Goal: Information Seeking & Learning: Find specific page/section

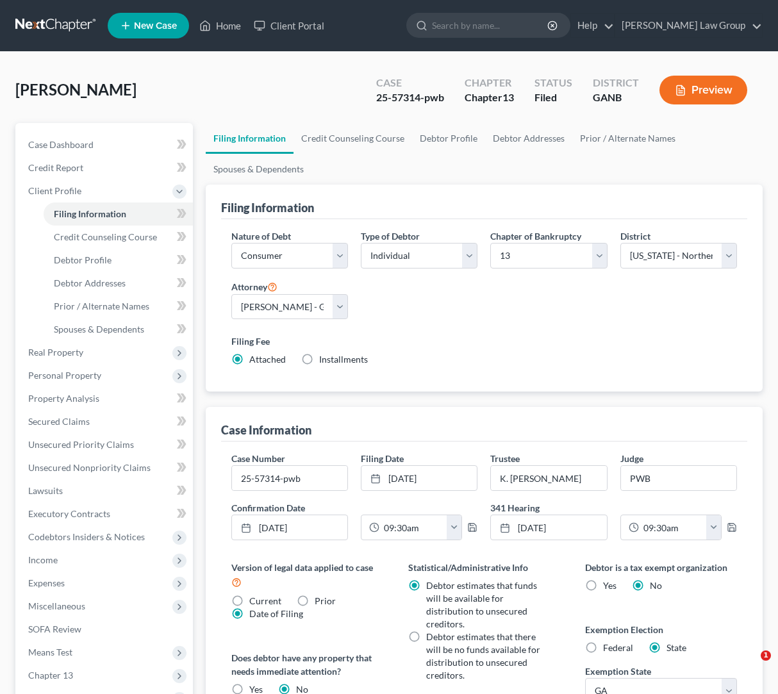
select select "1"
select select "0"
select select "3"
select select "19"
select select "0"
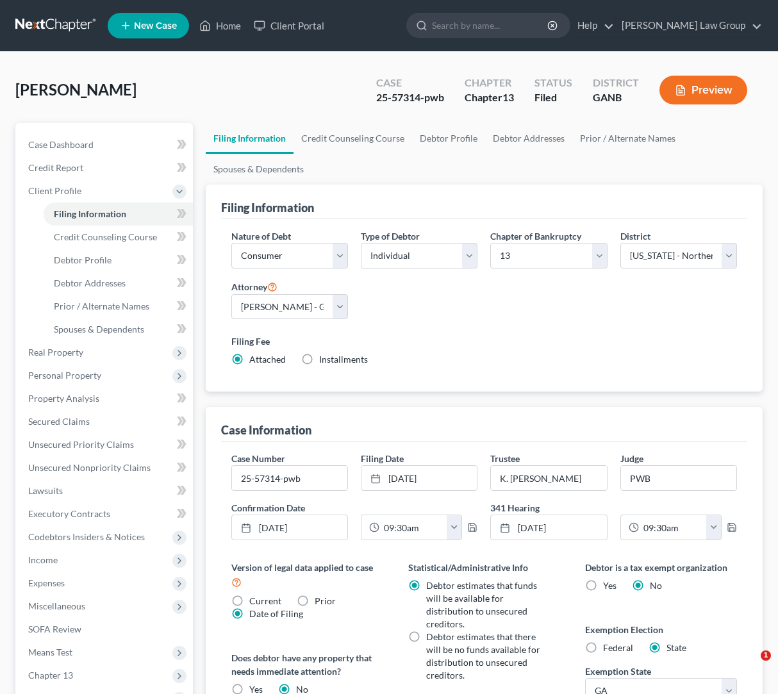
select select "10"
click at [513, 26] on input "search" at bounding box center [490, 25] width 117 height 24
click at [513, 20] on input "search" at bounding box center [490, 25] width 117 height 24
type input "kennedy"
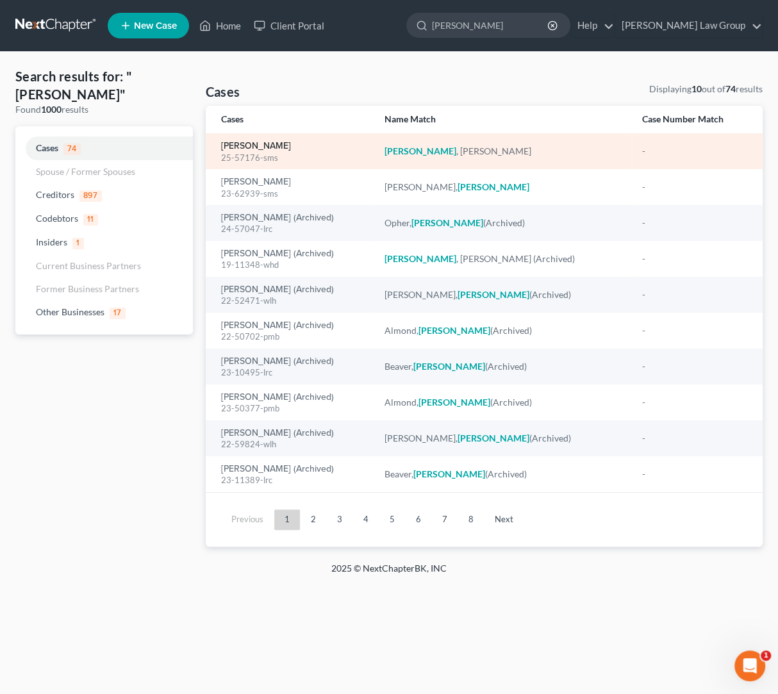
click at [272, 142] on link "[PERSON_NAME]" at bounding box center [256, 146] width 70 height 9
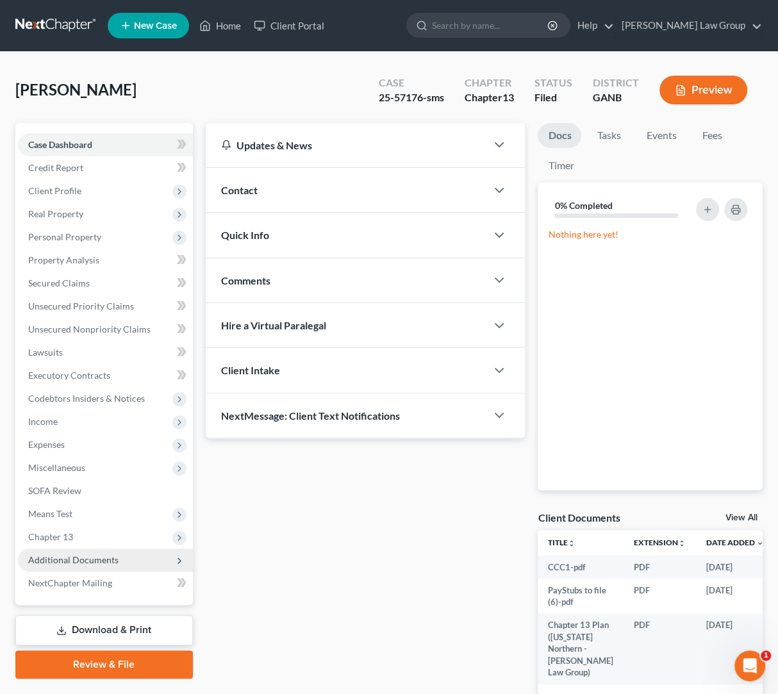
click at [112, 558] on span "Additional Documents" at bounding box center [73, 559] width 90 height 11
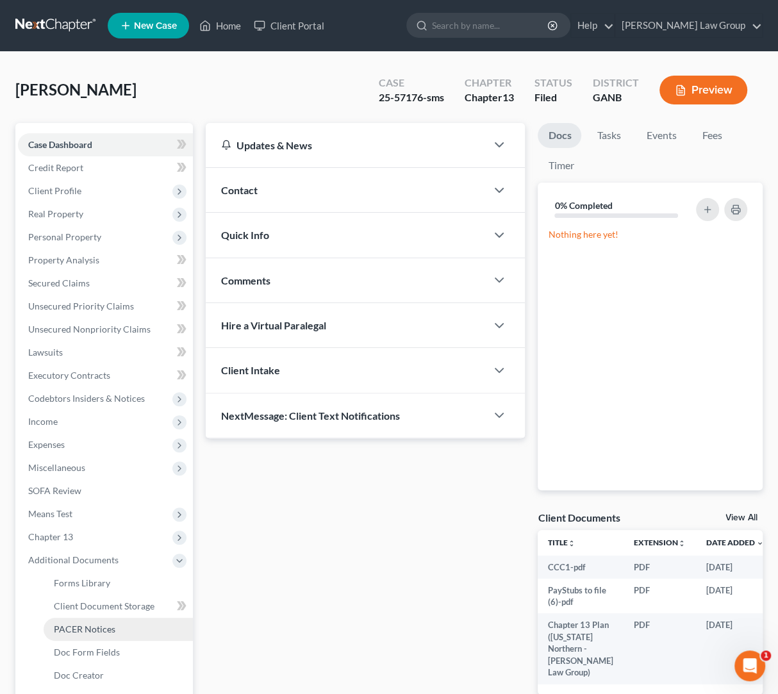
click at [125, 634] on link "PACER Notices" at bounding box center [118, 629] width 149 height 23
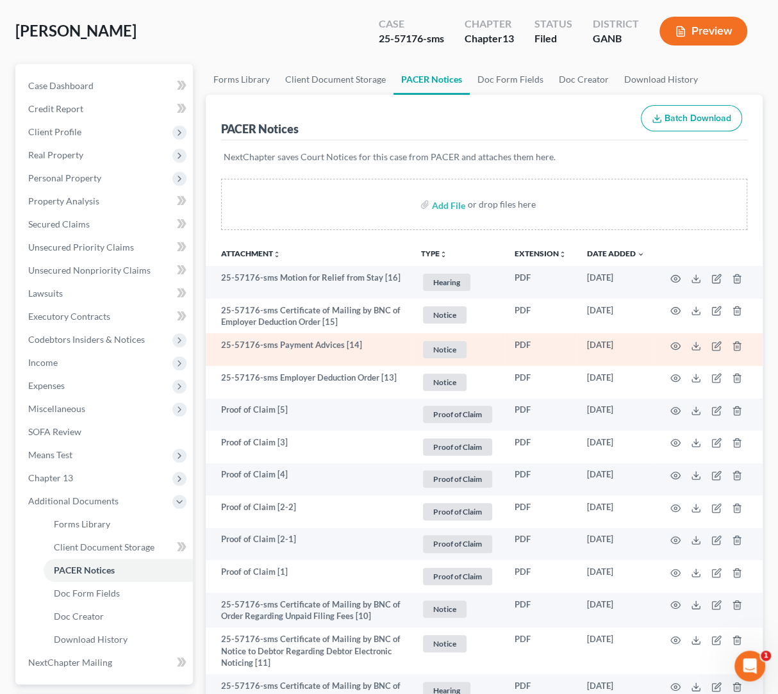
scroll to position [67, 0]
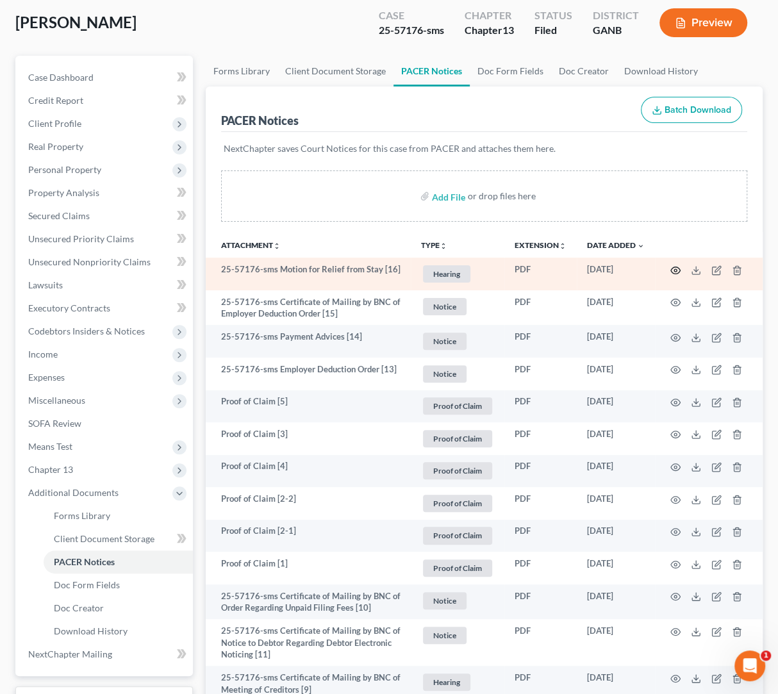
click at [679, 272] on icon "button" at bounding box center [676, 270] width 10 height 7
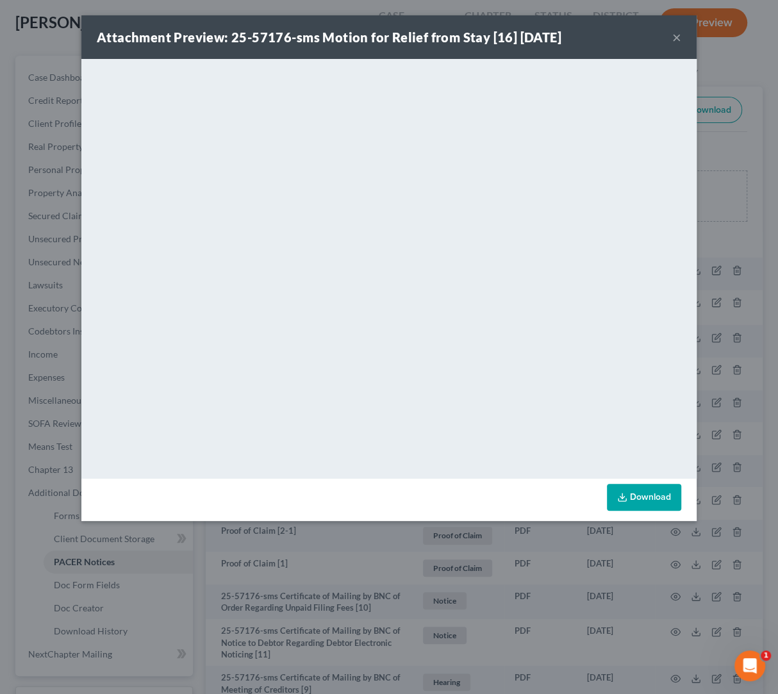
drag, startPoint x: 678, startPoint y: 37, endPoint x: 659, endPoint y: 62, distance: 31.0
click at [678, 37] on button "×" at bounding box center [676, 36] width 9 height 15
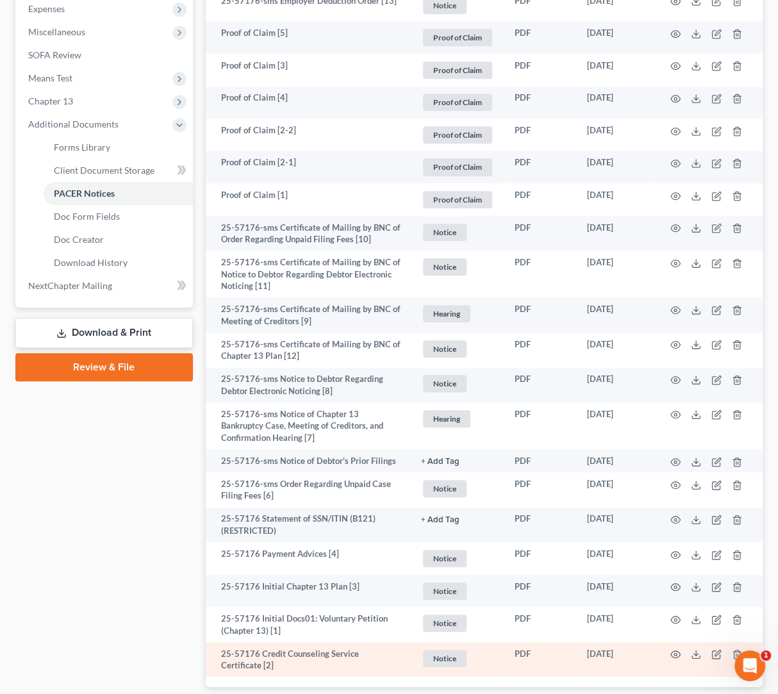
scroll to position [471, 0]
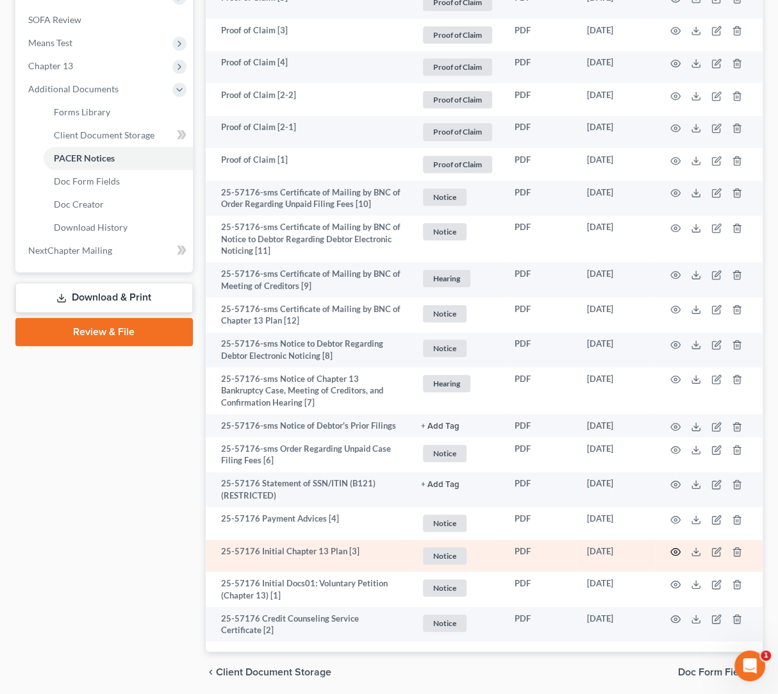
click at [673, 553] on icon "button" at bounding box center [675, 552] width 10 height 10
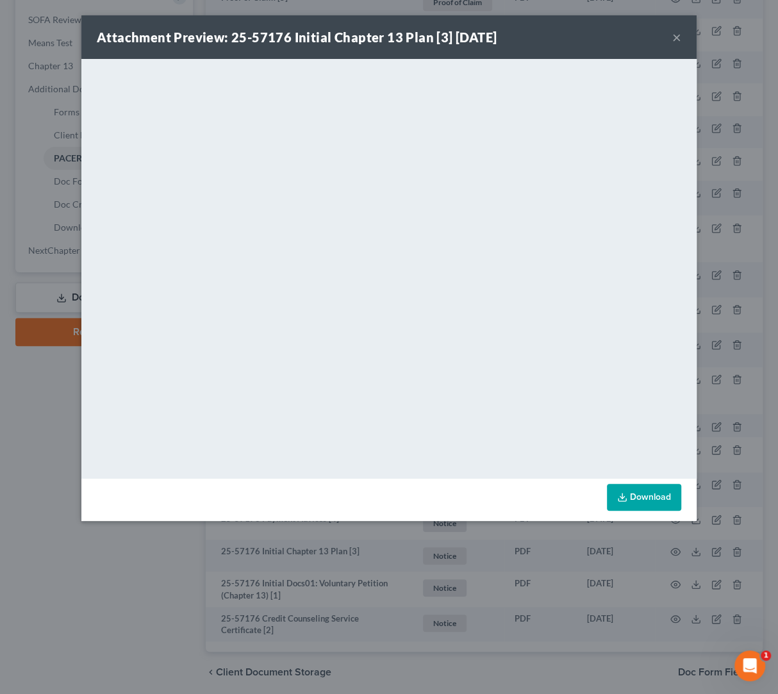
click at [681, 38] on button "×" at bounding box center [676, 36] width 9 height 15
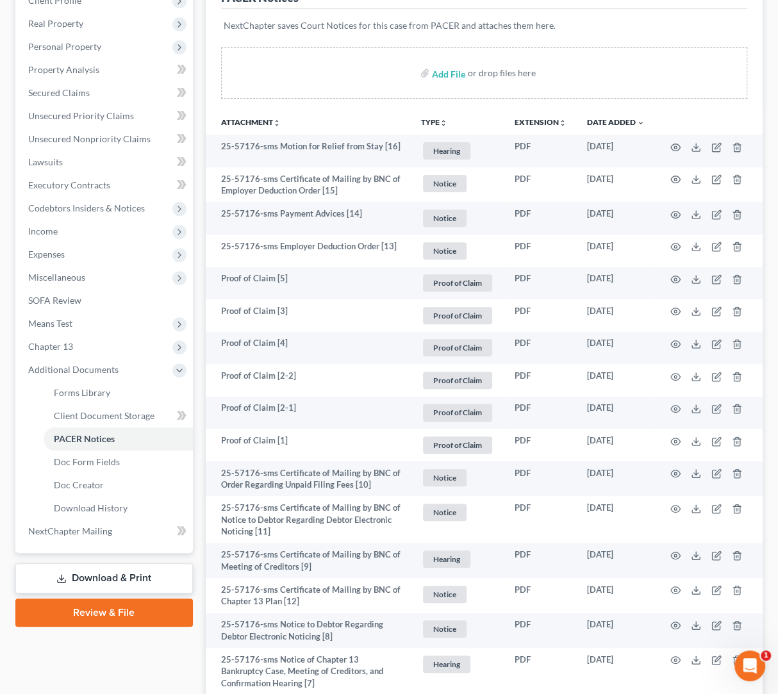
scroll to position [0, 0]
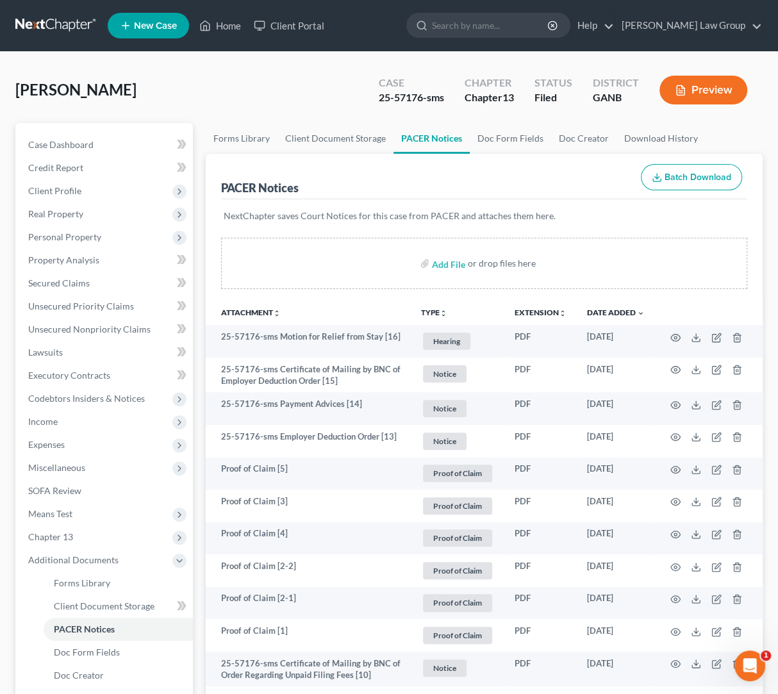
click at [304, 87] on div "Kennedy, Damian Upgraded Case 25-57176-sms Chapter Chapter 13 Status Filed Dist…" at bounding box center [388, 95] width 747 height 56
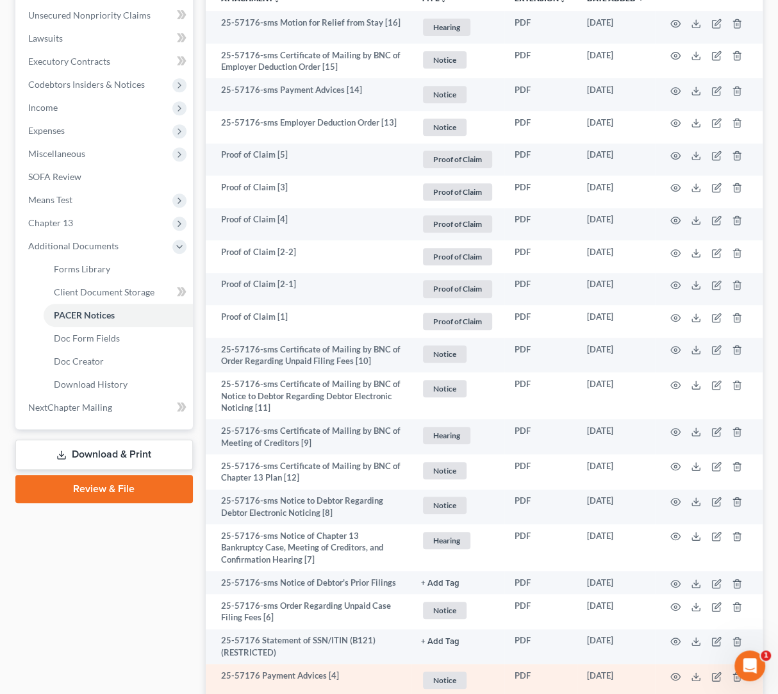
scroll to position [519, 0]
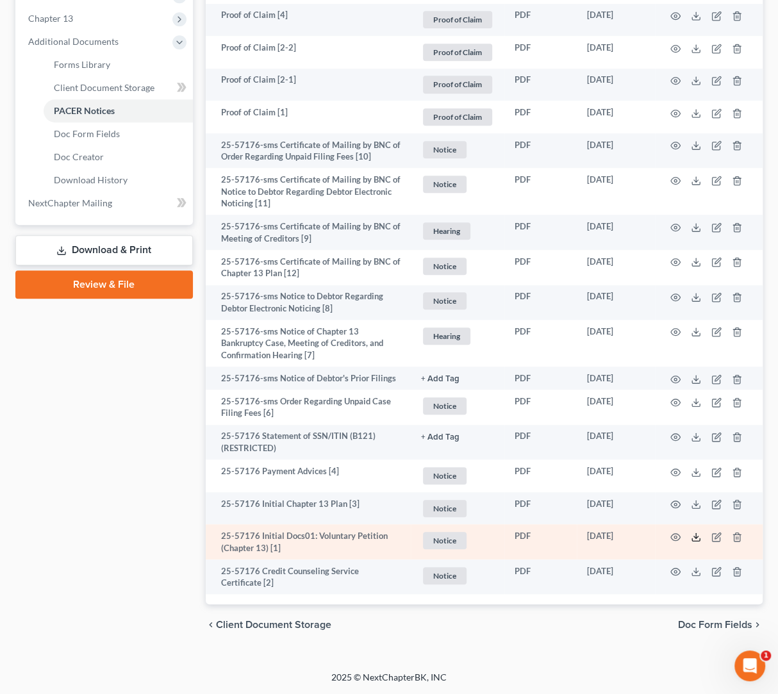
click at [692, 538] on icon at bounding box center [696, 537] width 10 height 10
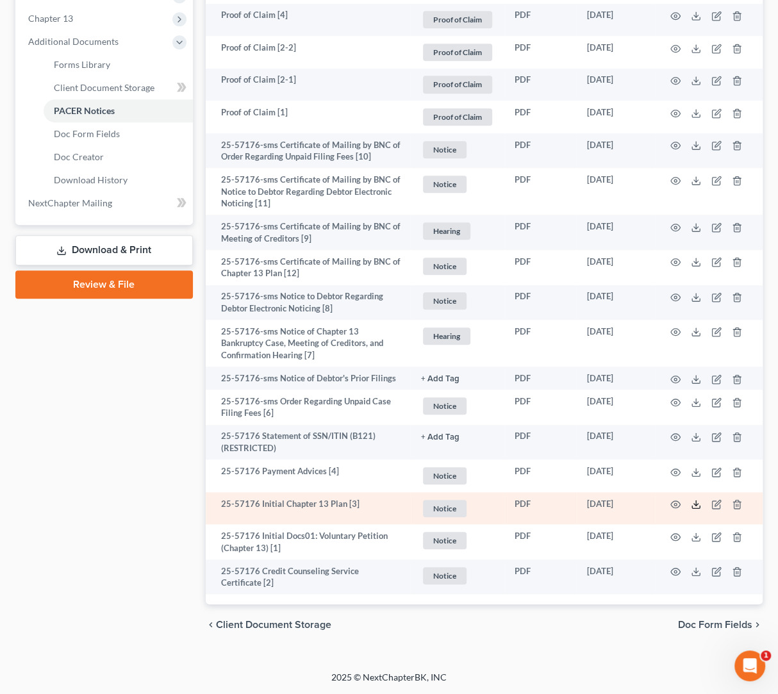
click at [697, 506] on icon at bounding box center [696, 504] width 10 height 10
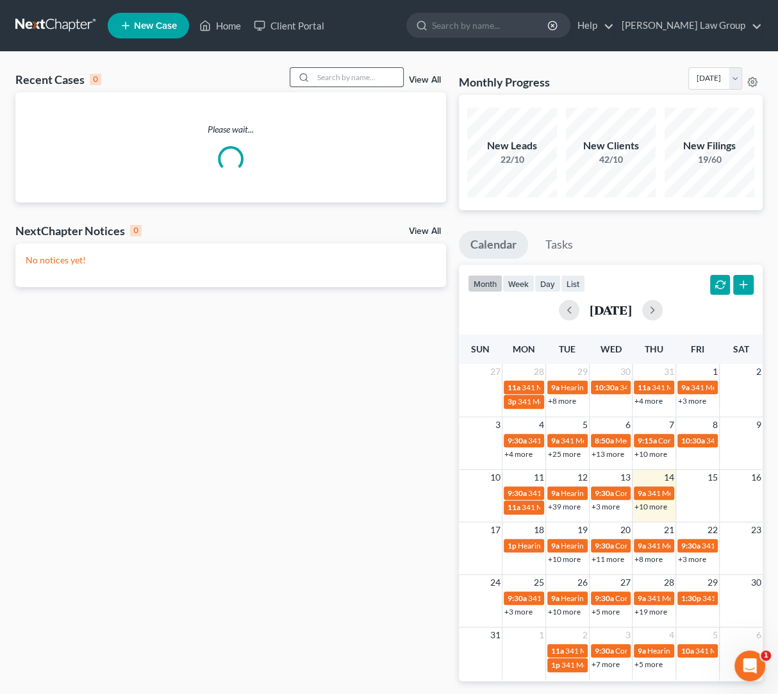
click at [376, 76] on input "search" at bounding box center [358, 77] width 90 height 19
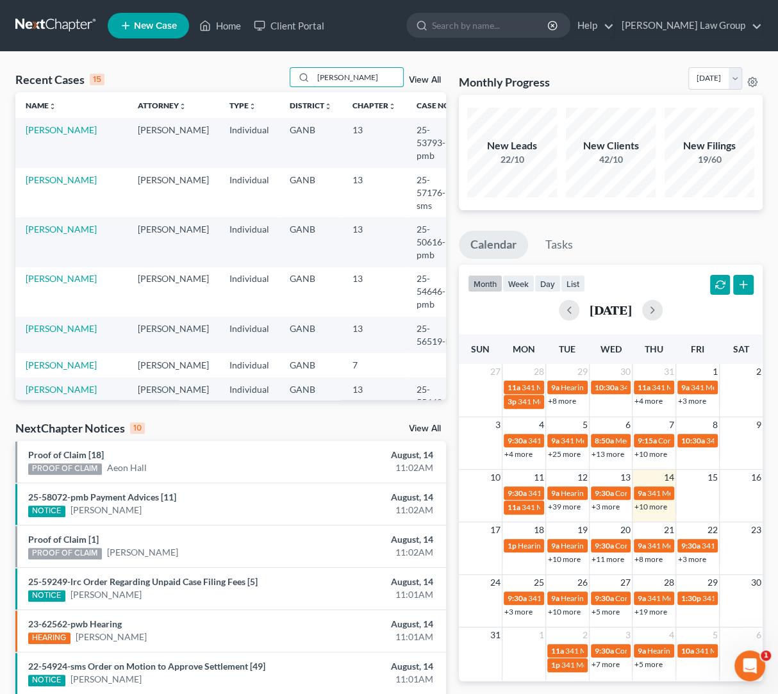
type input "kennedy"
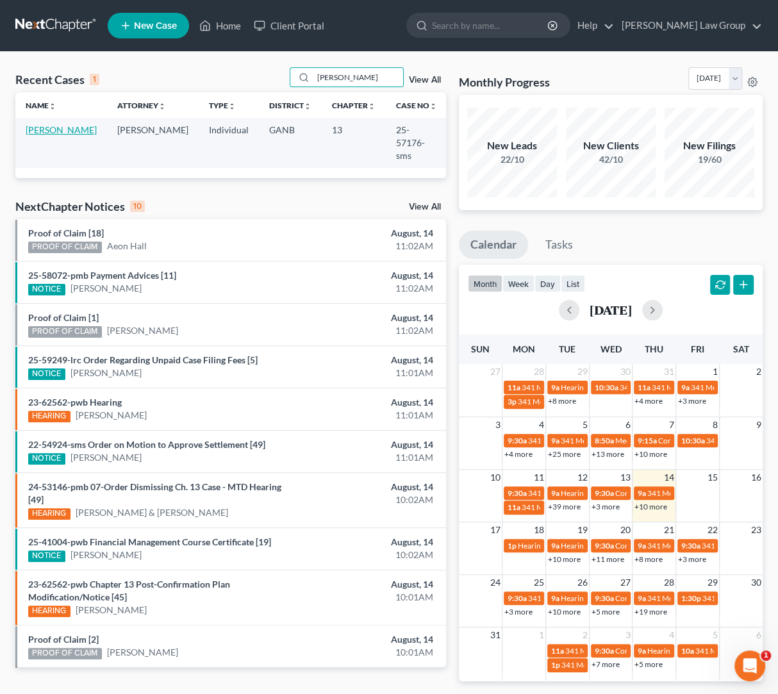
click at [38, 134] on link "[PERSON_NAME]" at bounding box center [61, 129] width 71 height 11
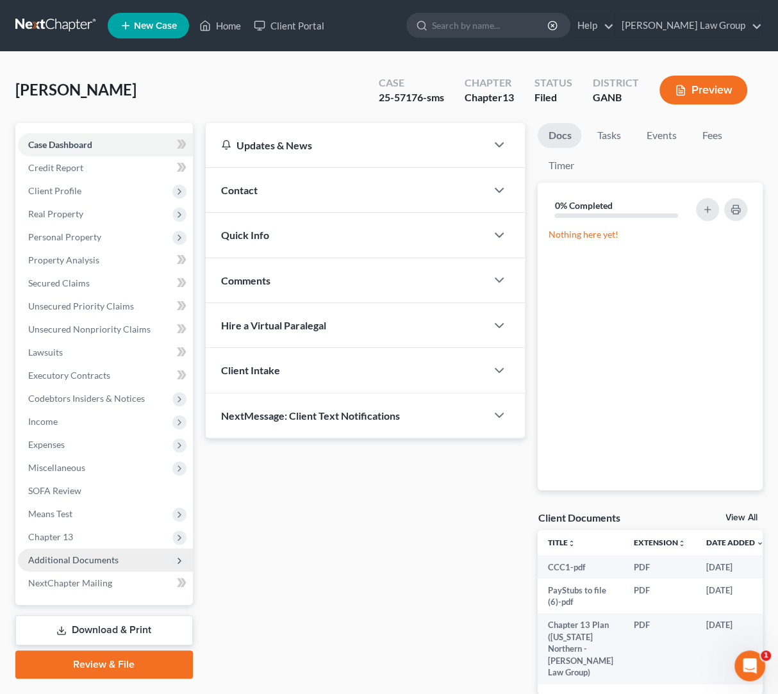
click at [103, 563] on span "Additional Documents" at bounding box center [73, 559] width 90 height 11
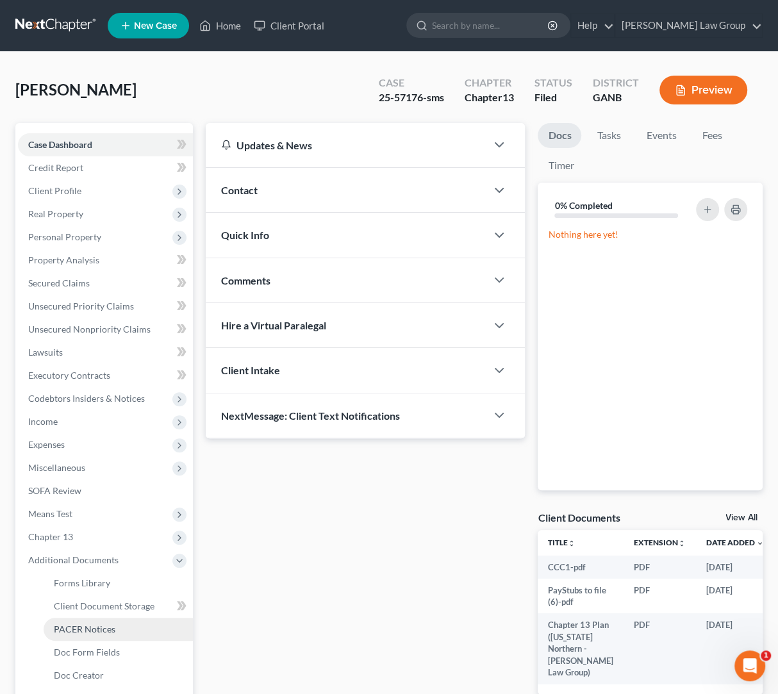
click at [108, 623] on span "PACER Notices" at bounding box center [85, 628] width 62 height 11
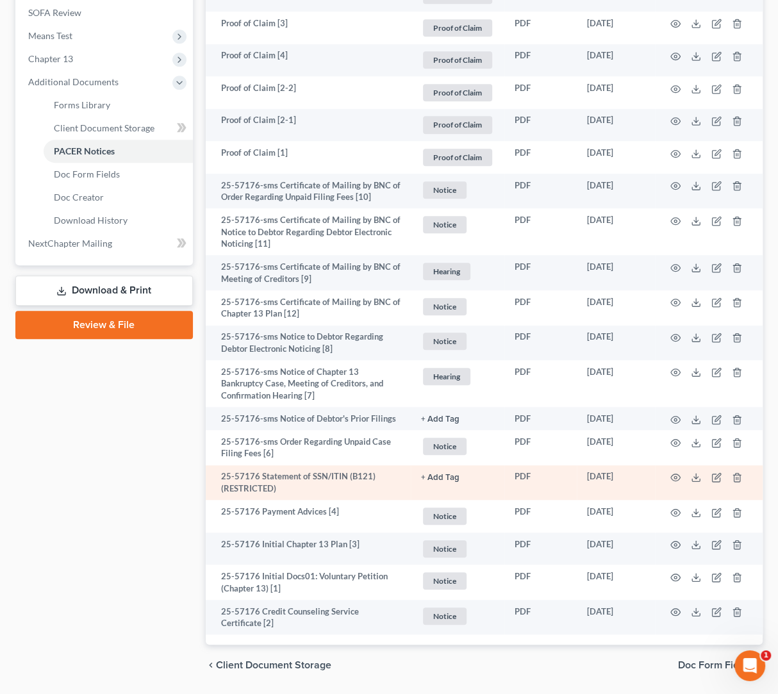
scroll to position [519, 0]
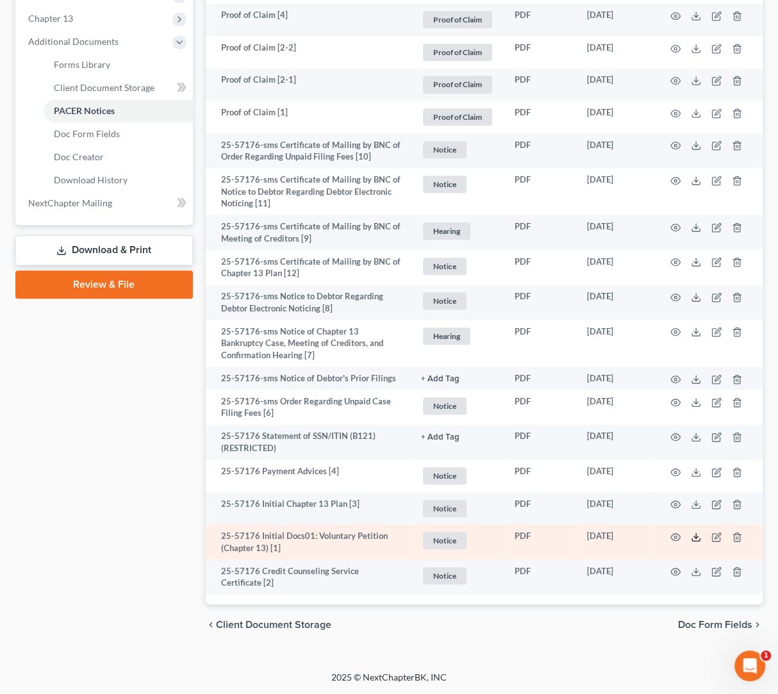
click at [696, 539] on icon at bounding box center [696, 537] width 10 height 10
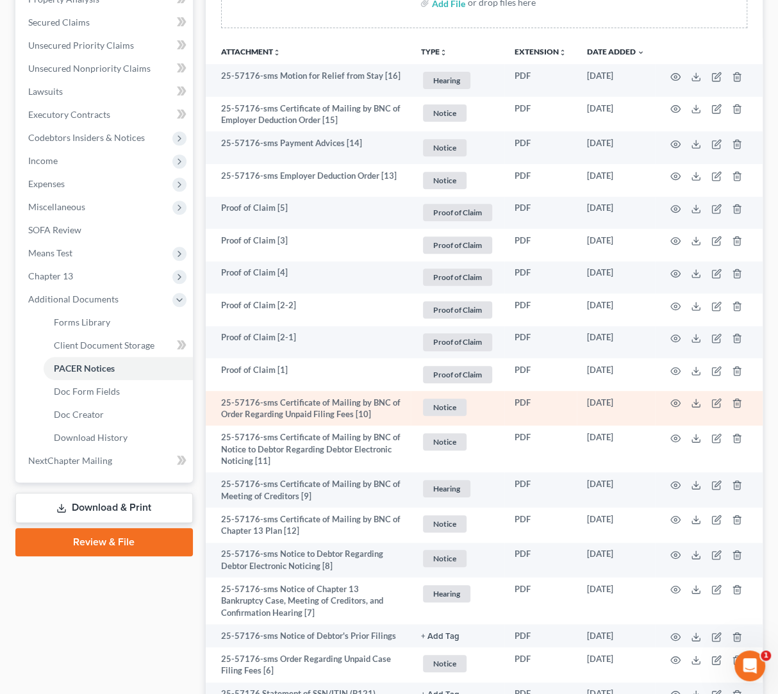
scroll to position [0, 0]
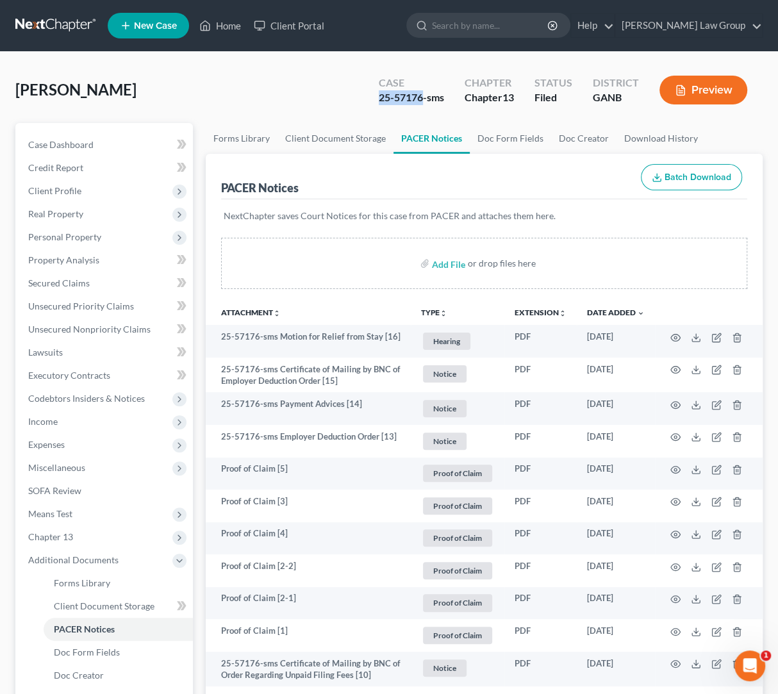
drag, startPoint x: 422, startPoint y: 96, endPoint x: 368, endPoint y: 98, distance: 53.9
click at [368, 98] on div "Case 25-57176-sms" at bounding box center [411, 91] width 86 height 38
copy div "25-57176"
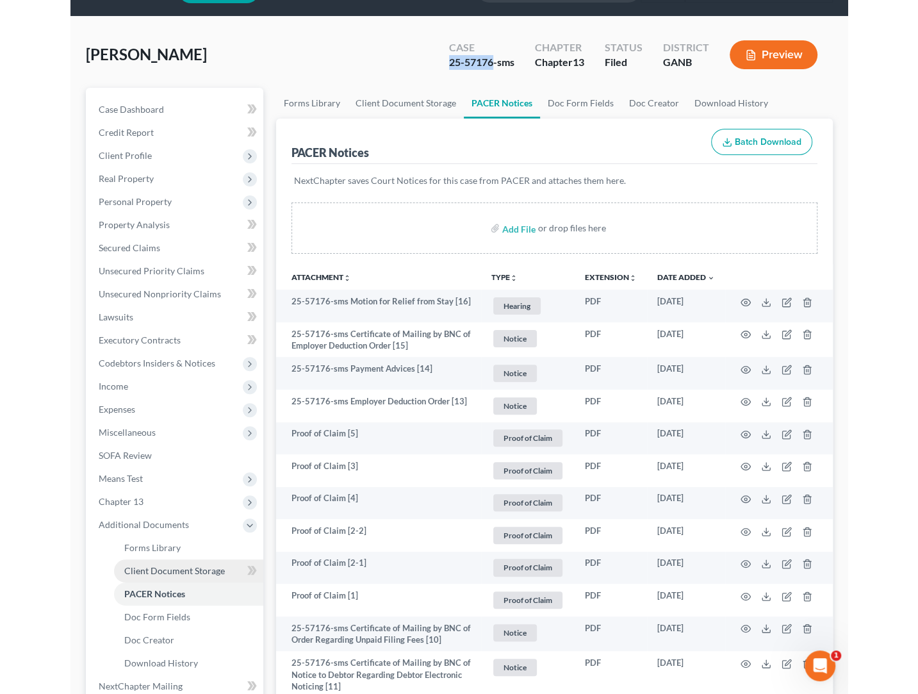
scroll to position [45, 0]
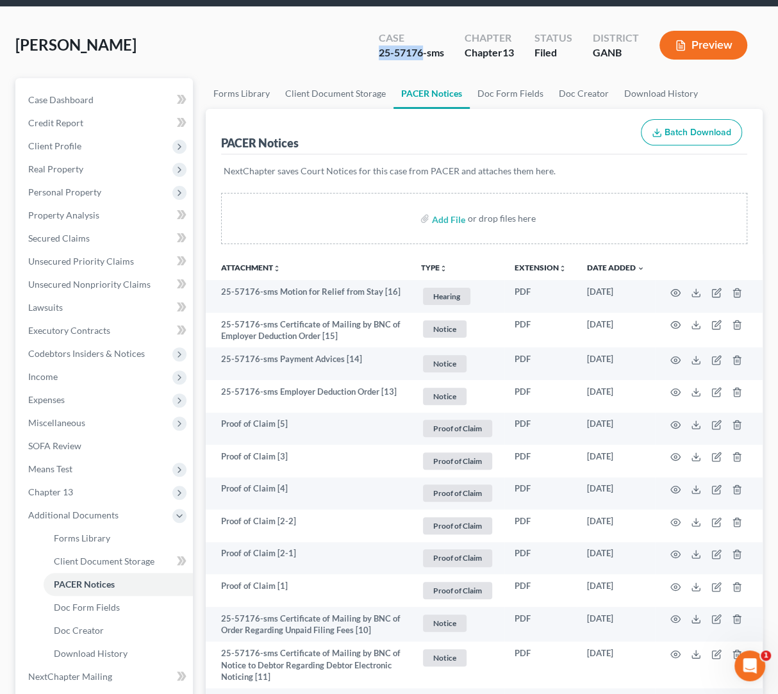
click at [435, 269] on button "TYPE unfold_more" at bounding box center [434, 268] width 26 height 8
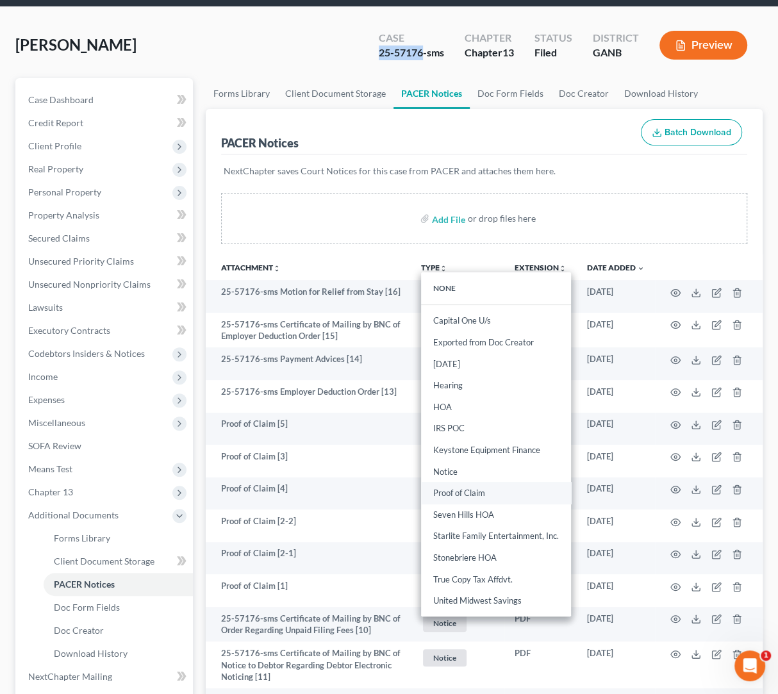
click at [477, 497] on link "Proof of Claim" at bounding box center [496, 494] width 150 height 22
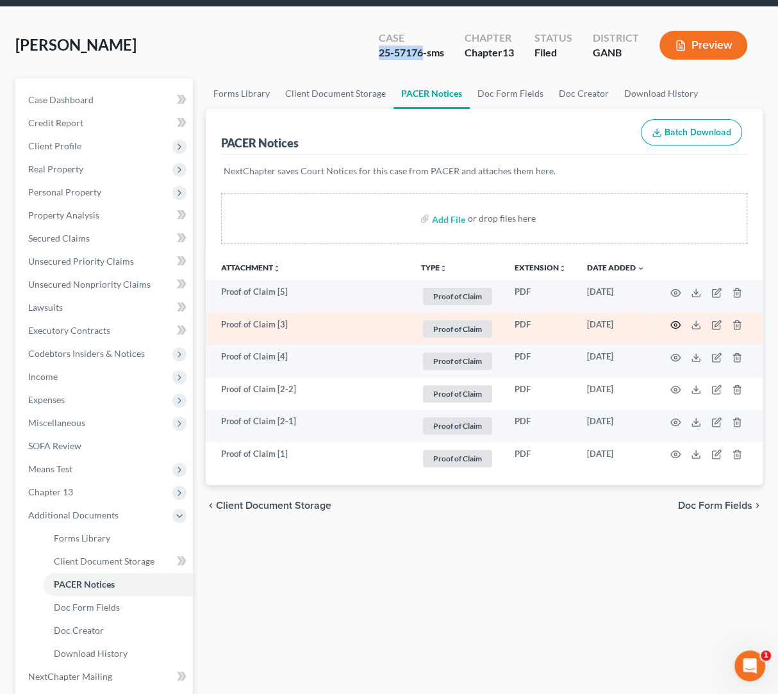
click at [675, 324] on circle "button" at bounding box center [675, 325] width 3 height 3
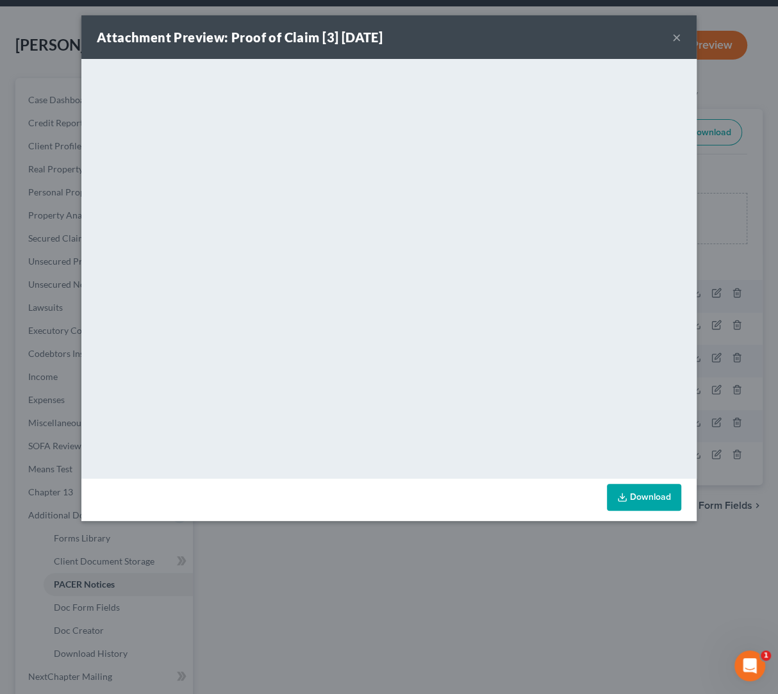
click at [675, 36] on button "×" at bounding box center [676, 36] width 9 height 15
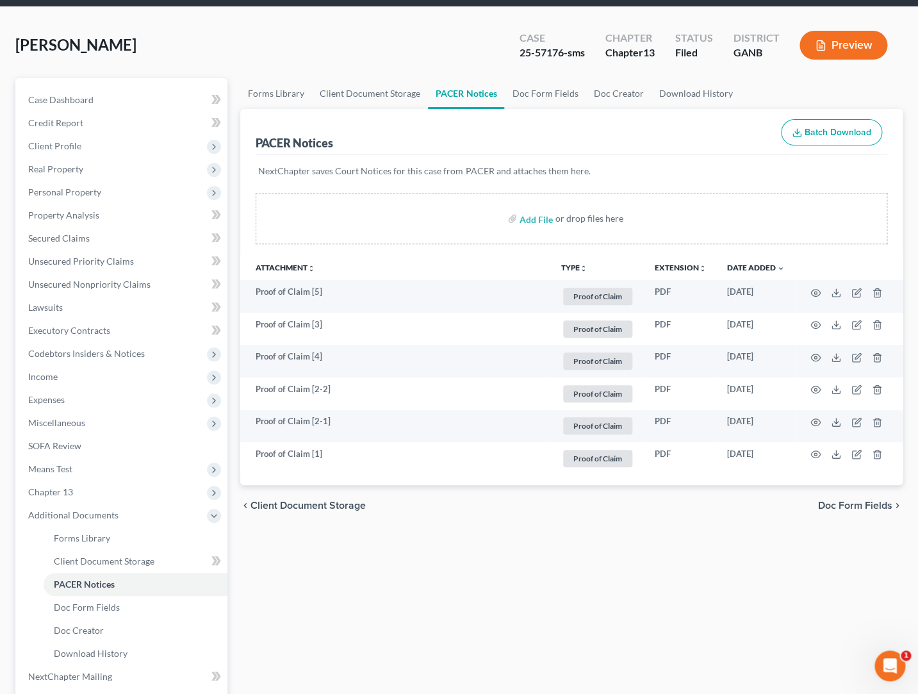
scroll to position [0, 0]
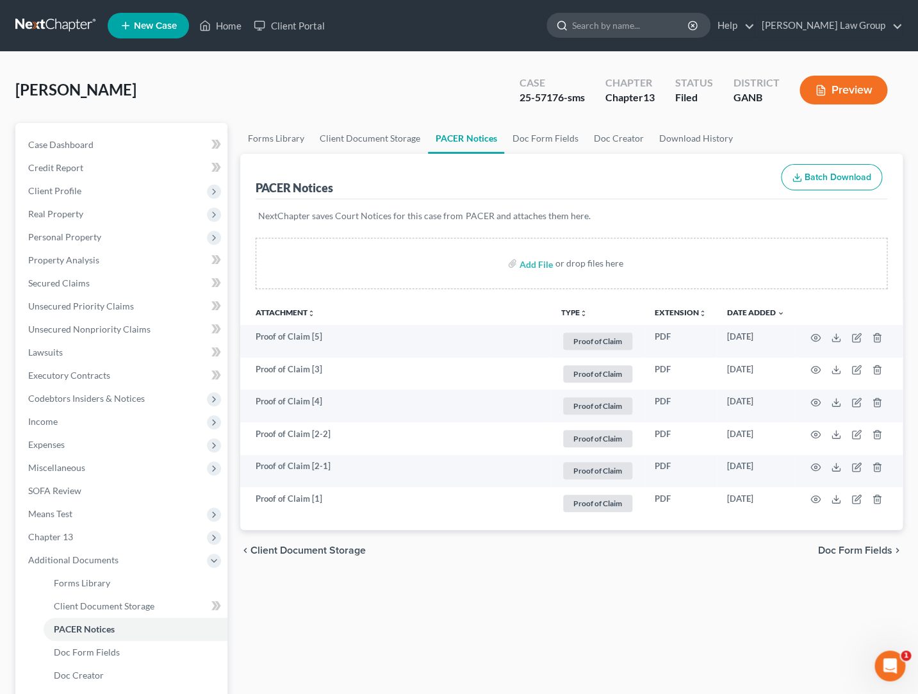
click at [690, 28] on input "search" at bounding box center [630, 25] width 117 height 24
type input "hunter"
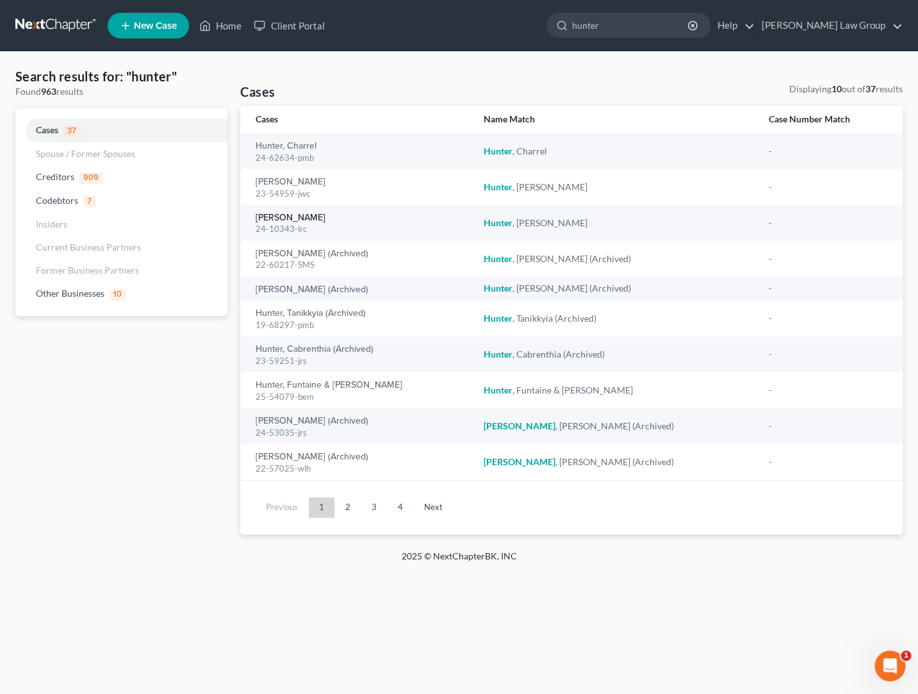
click at [271, 219] on link "[PERSON_NAME]" at bounding box center [291, 217] width 70 height 9
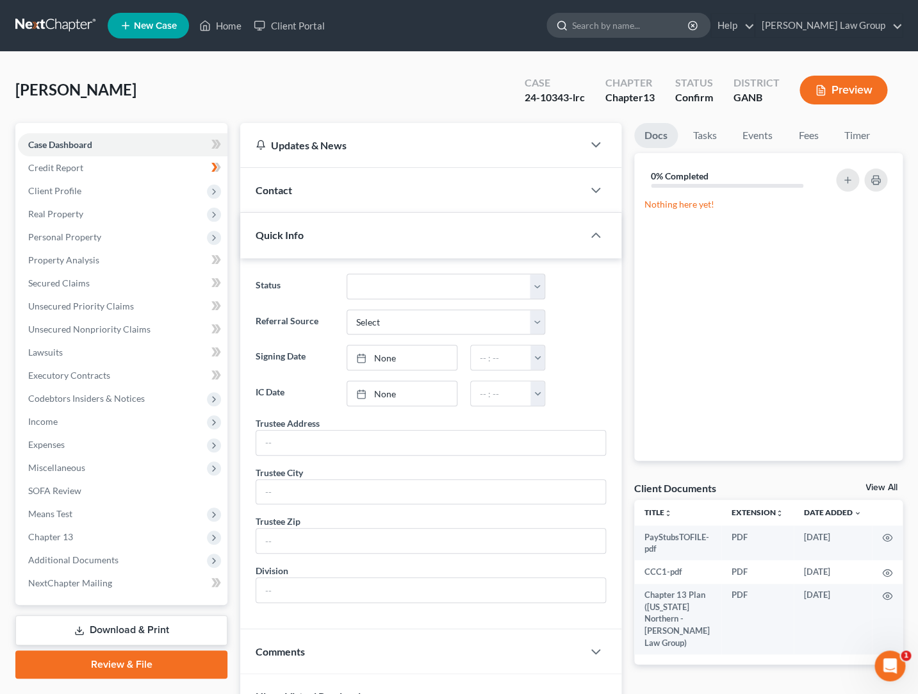
click at [673, 15] on input "search" at bounding box center [630, 25] width 117 height 24
type input "edwards"
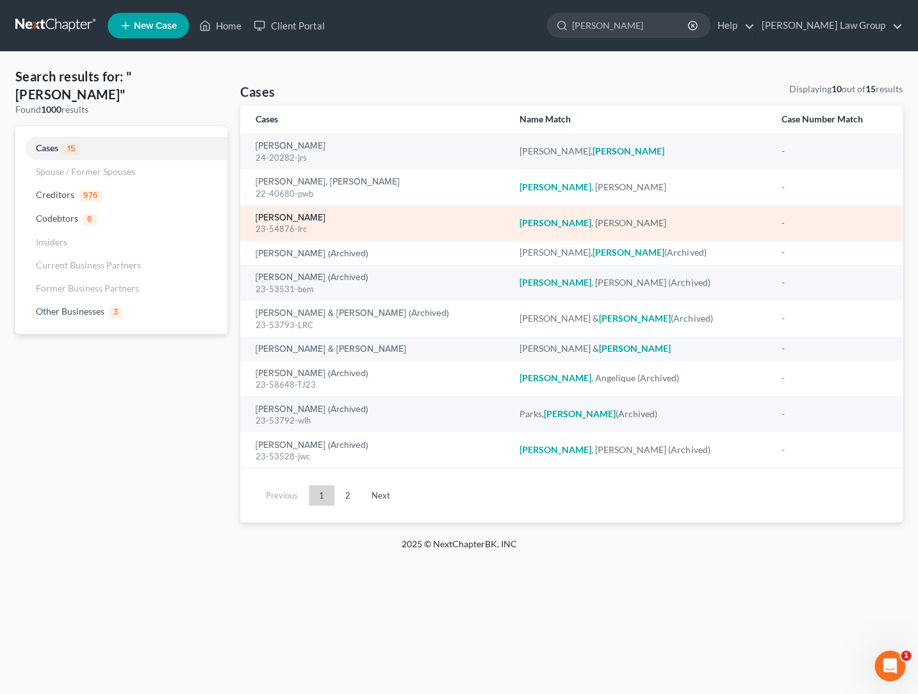
click at [319, 219] on link "[PERSON_NAME]" at bounding box center [291, 217] width 70 height 9
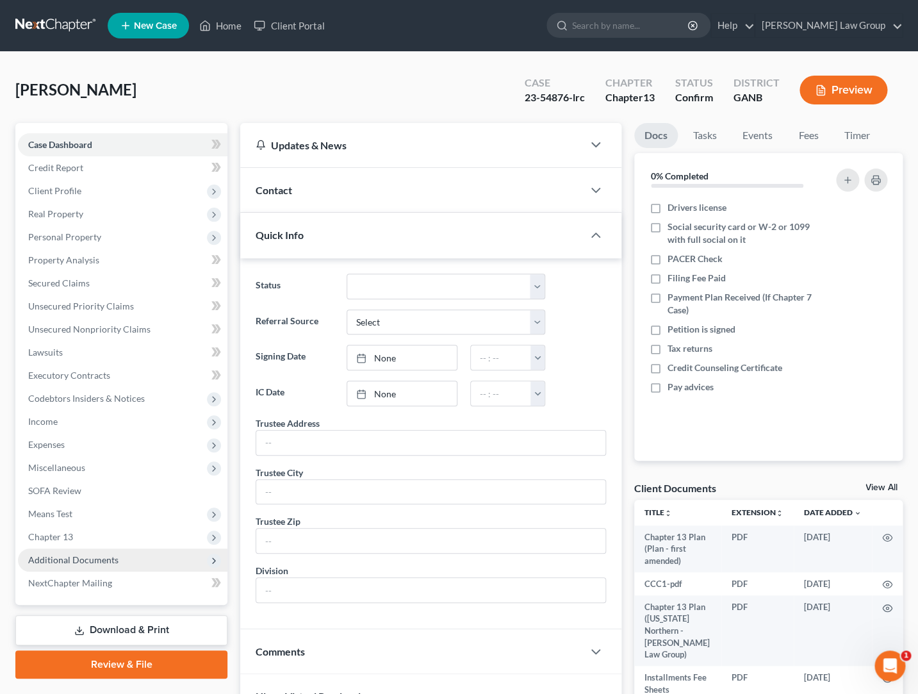
click at [122, 555] on span "Additional Documents" at bounding box center [123, 560] width 210 height 23
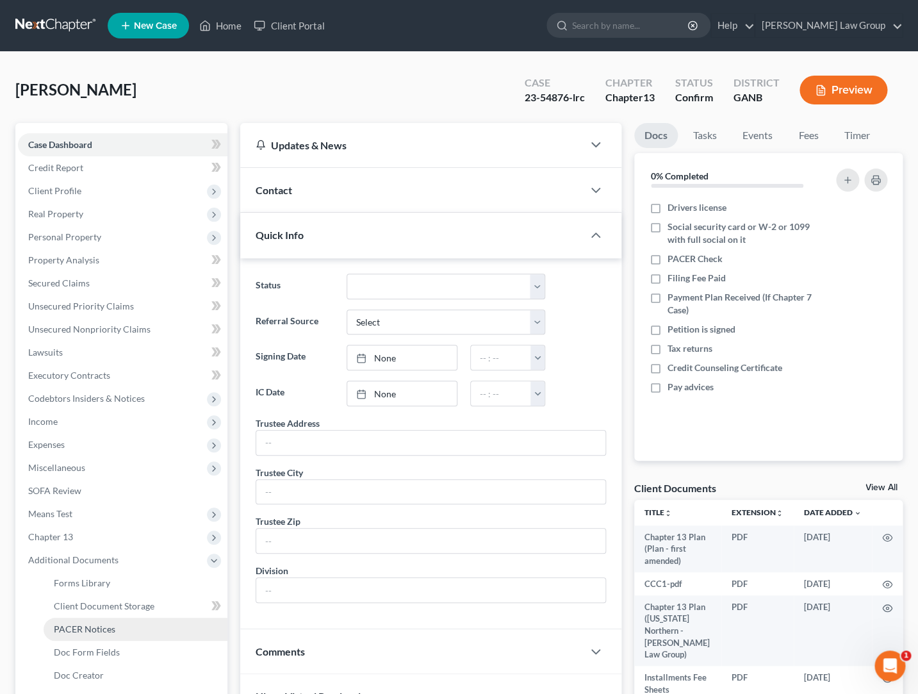
drag, startPoint x: 131, startPoint y: 627, endPoint x: 151, endPoint y: 618, distance: 22.6
click at [131, 627] on link "PACER Notices" at bounding box center [136, 629] width 184 height 23
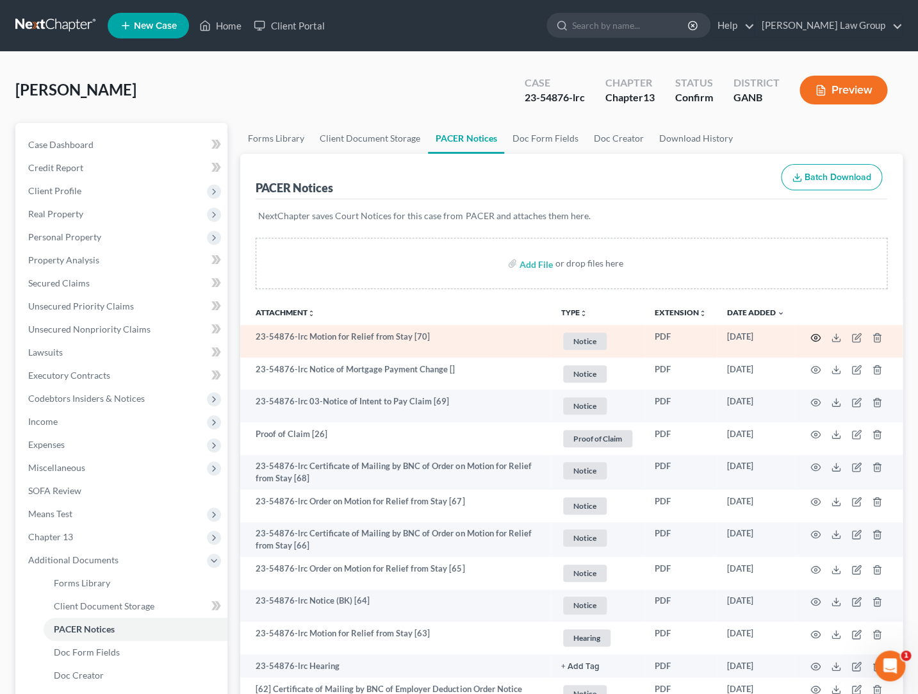
click at [777, 338] on icon "button" at bounding box center [816, 337] width 10 height 7
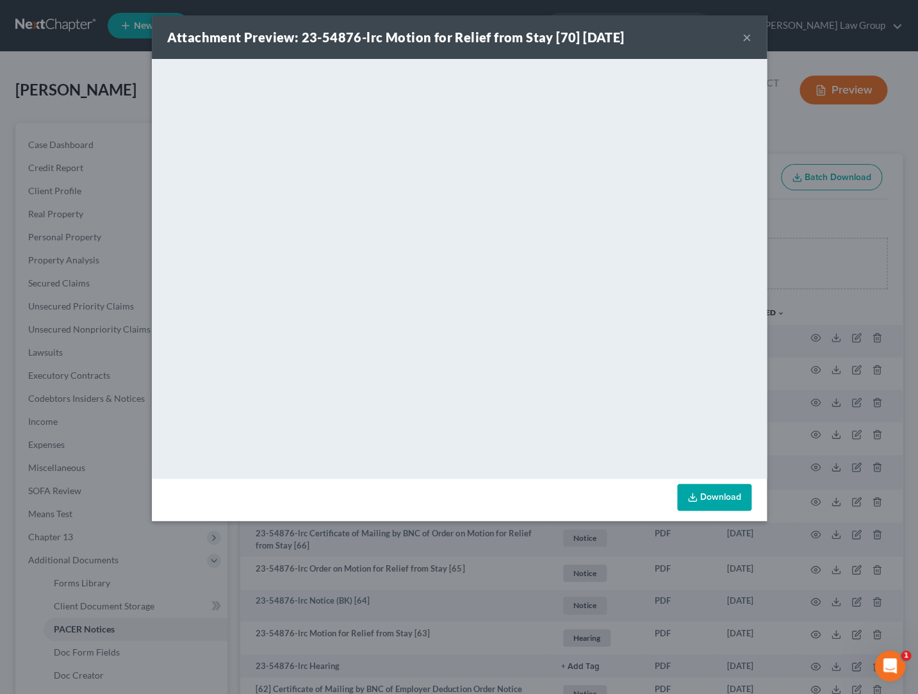
click at [750, 38] on button "×" at bounding box center [747, 36] width 9 height 15
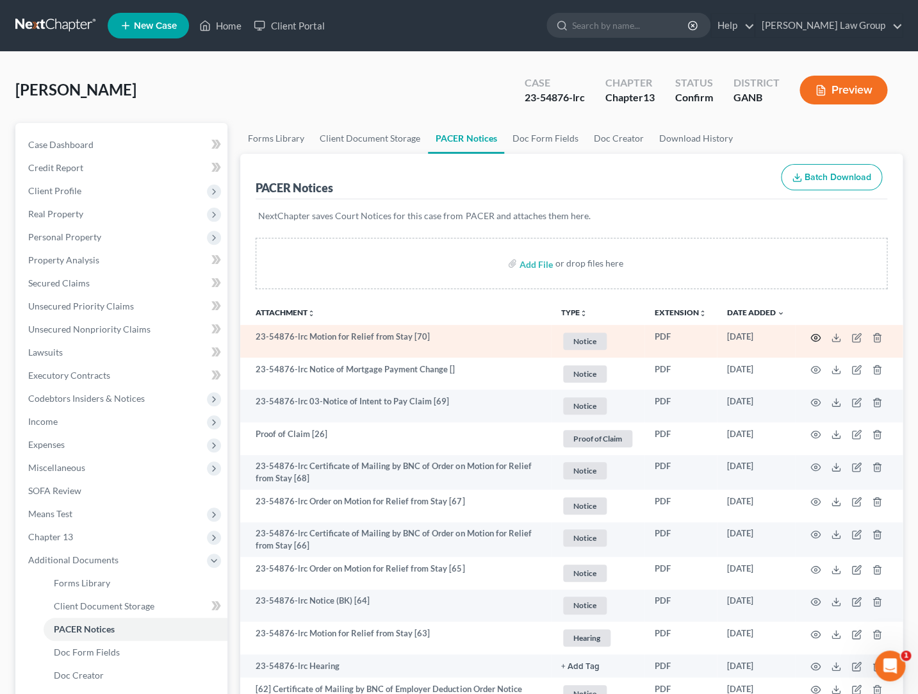
click at [777, 339] on circle "button" at bounding box center [815, 337] width 3 height 3
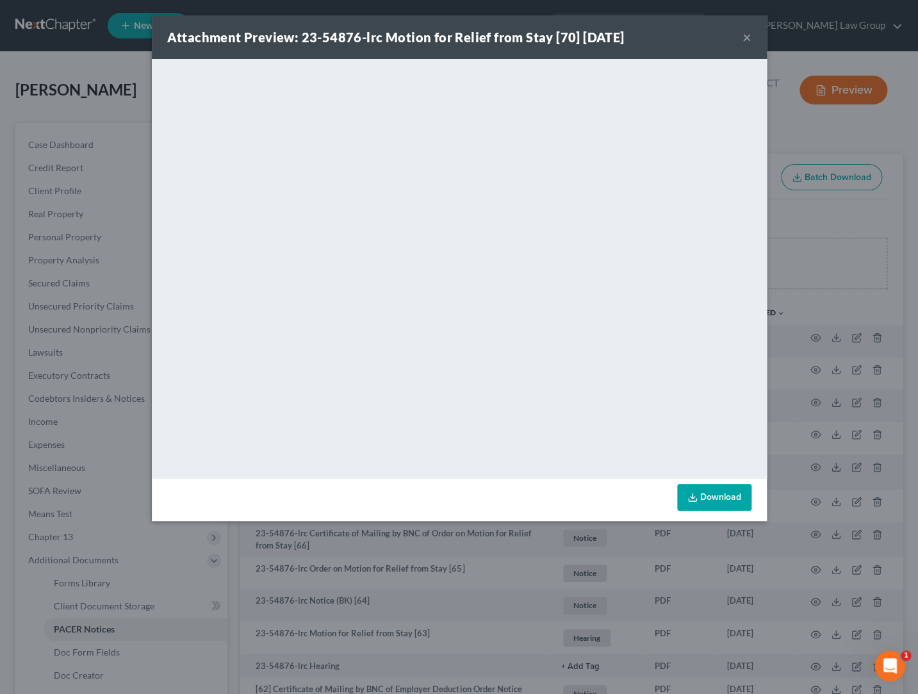
click at [747, 36] on button "×" at bounding box center [747, 36] width 9 height 15
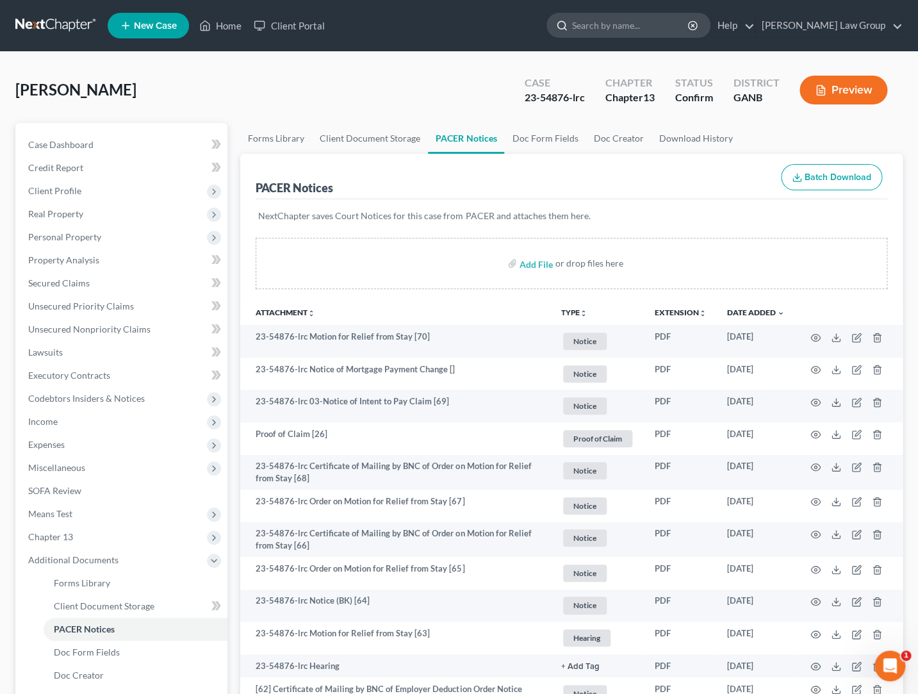
click at [659, 15] on input "search" at bounding box center [630, 25] width 117 height 24
type input "[PERSON_NAME]"
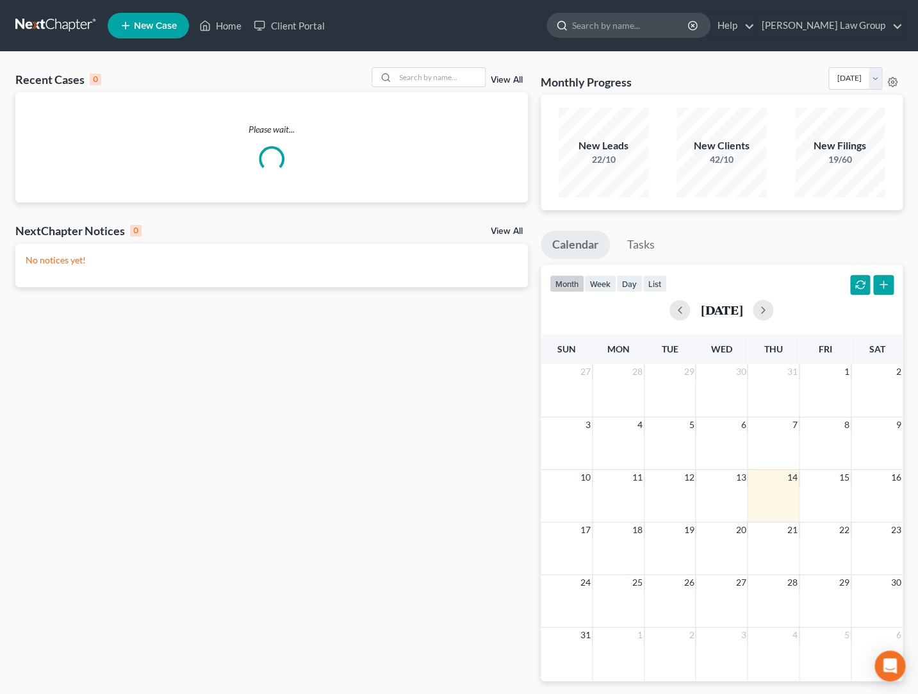
click at [568, 26] on icon at bounding box center [562, 26] width 12 height 12
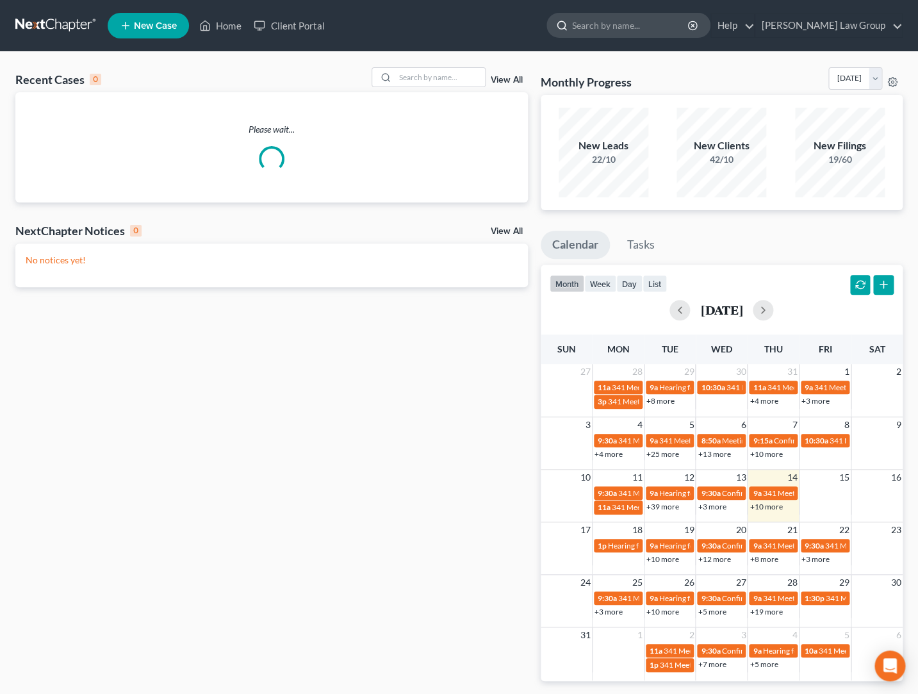
click at [636, 22] on input "search" at bounding box center [630, 25] width 117 height 24
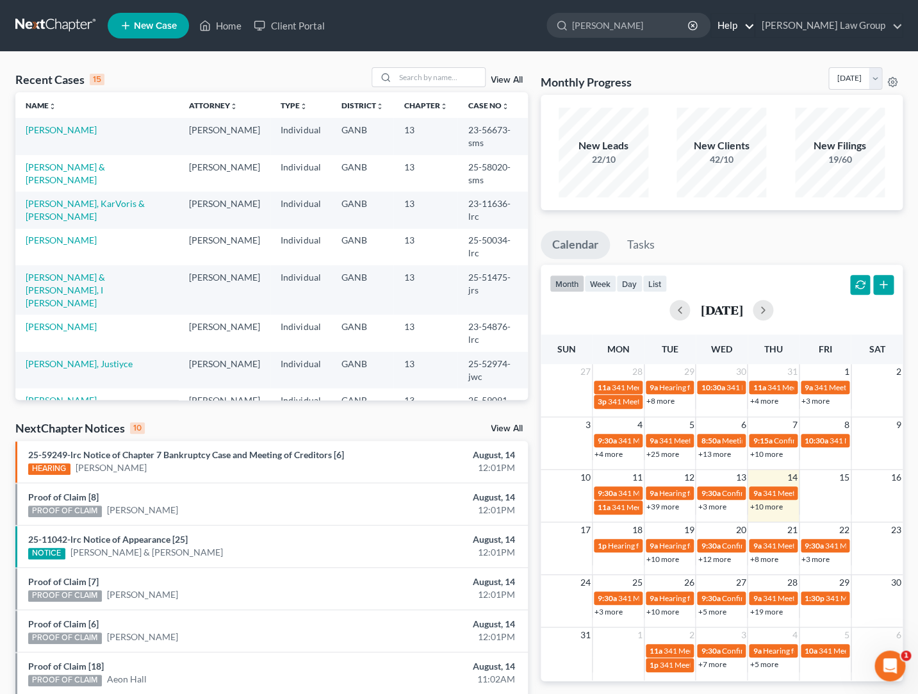
type input "[PERSON_NAME]"
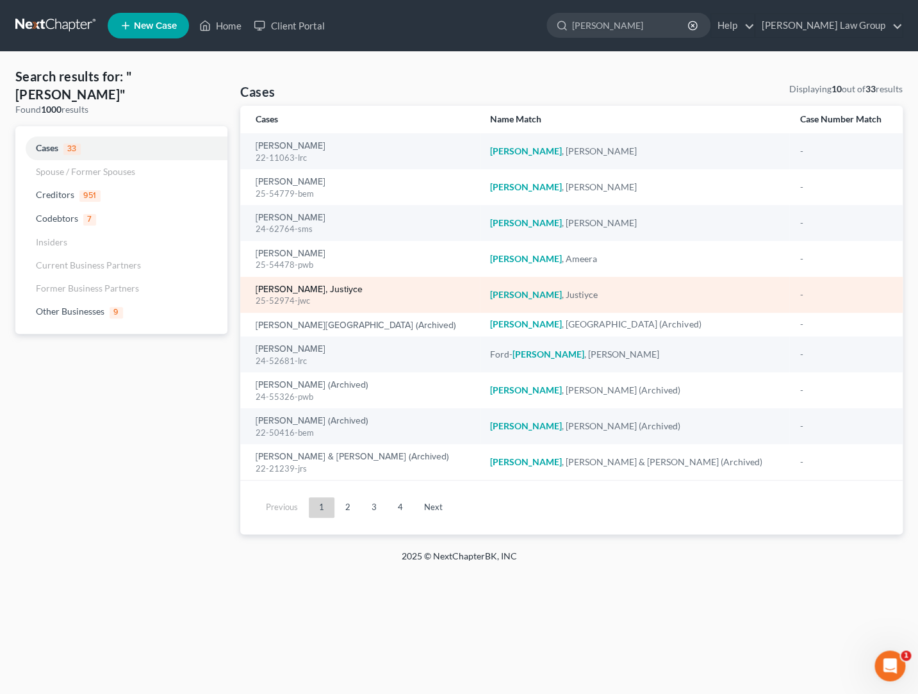
click at [298, 290] on link "[PERSON_NAME], Justiyce" at bounding box center [309, 289] width 107 height 9
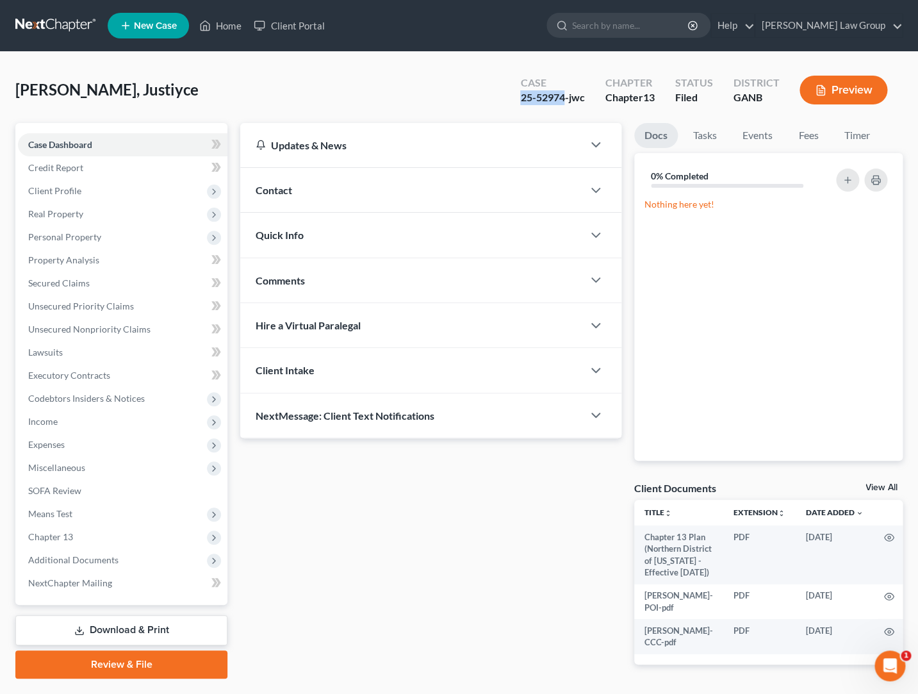
drag, startPoint x: 564, startPoint y: 96, endPoint x: 512, endPoint y: 100, distance: 52.0
click at [512, 100] on div "Case 25-52974-jwc" at bounding box center [552, 91] width 85 height 38
copy div "25-52974"
drag, startPoint x: 114, startPoint y: 551, endPoint x: 127, endPoint y: 585, distance: 36.3
click at [114, 551] on span "Additional Documents" at bounding box center [123, 560] width 210 height 23
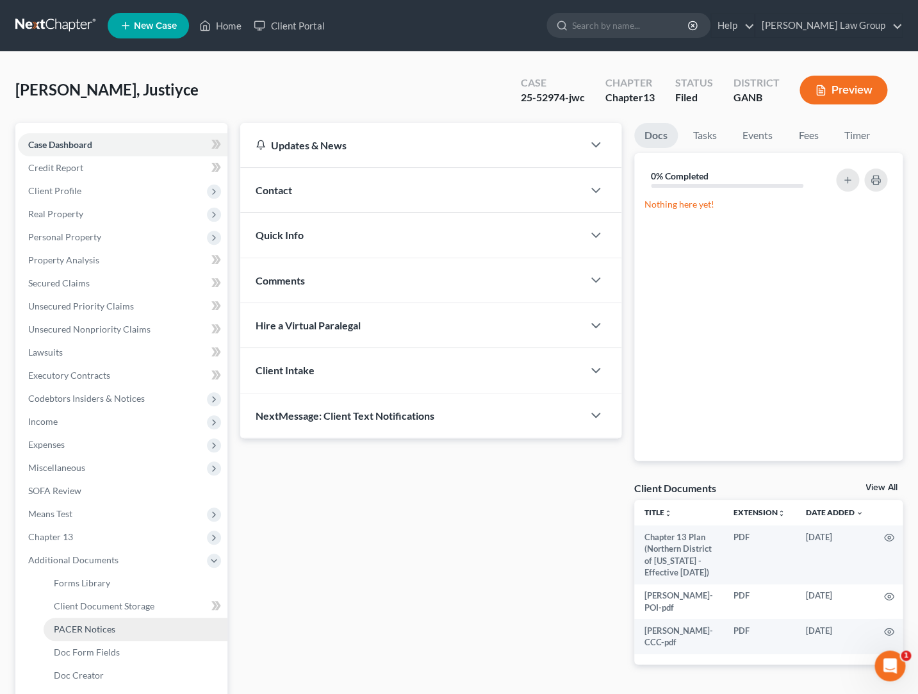
click at [137, 622] on link "PACER Notices" at bounding box center [136, 629] width 184 height 23
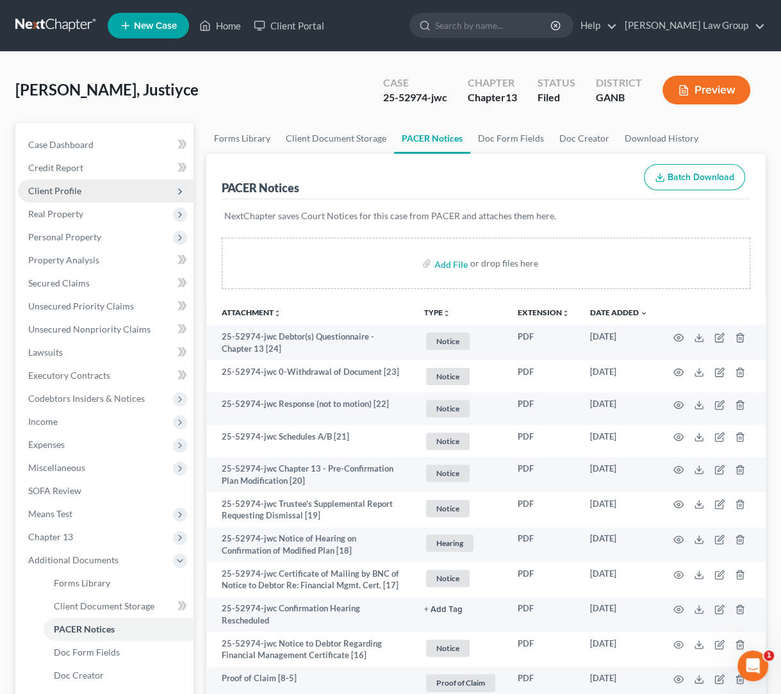
click at [98, 189] on span "Client Profile" at bounding box center [106, 190] width 176 height 23
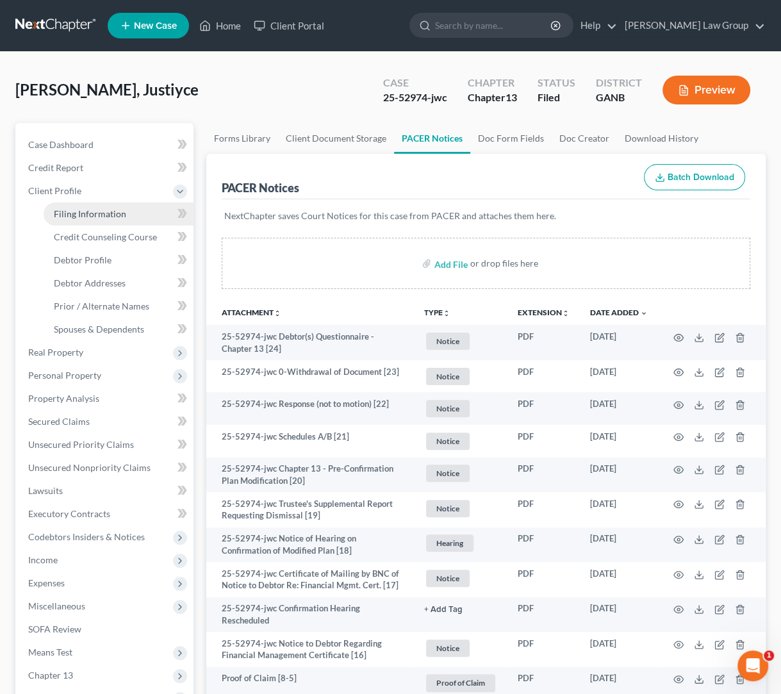
click at [101, 220] on link "Filing Information" at bounding box center [119, 213] width 150 height 23
select select "1"
select select "0"
select select "3"
select select "10"
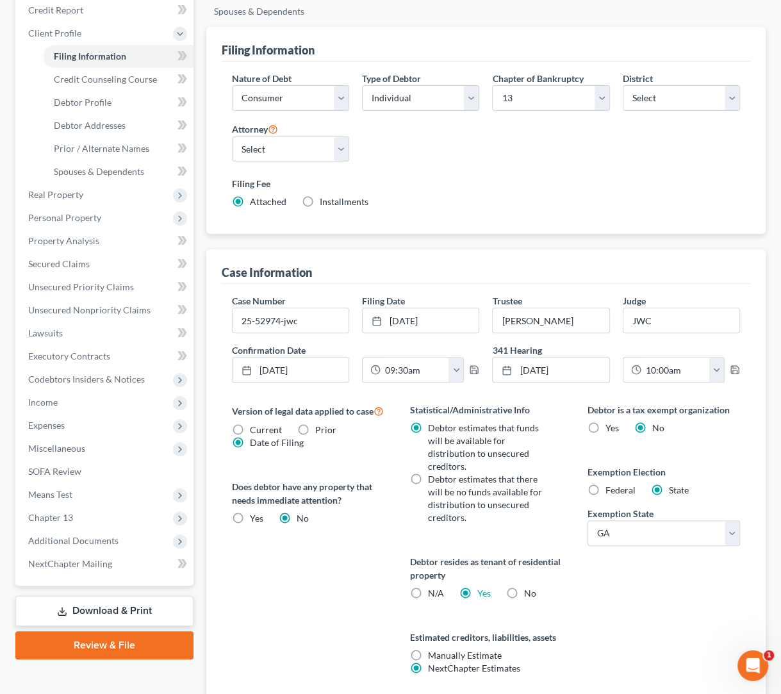
scroll to position [157, 0]
click at [87, 542] on span "Additional Documents" at bounding box center [73, 541] width 90 height 11
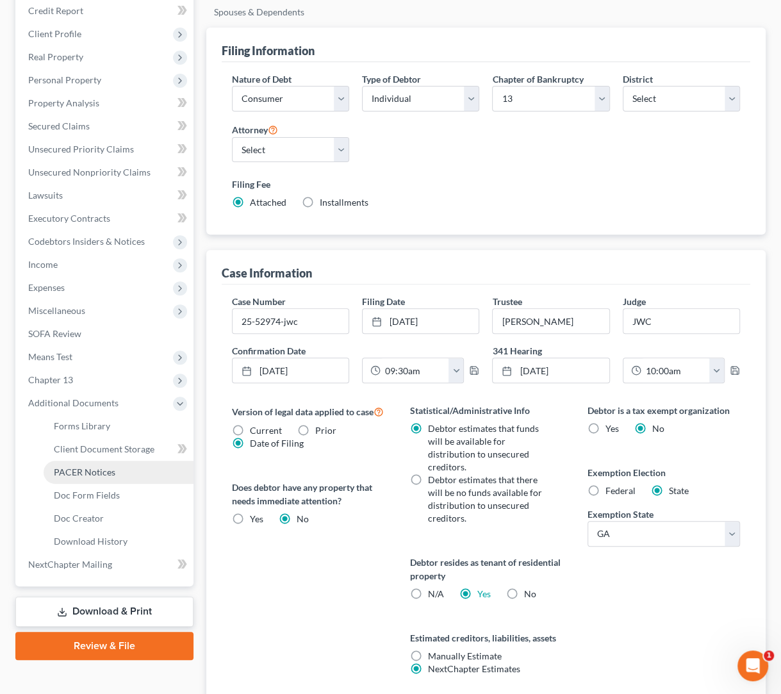
click at [103, 472] on span "PACER Notices" at bounding box center [85, 472] width 62 height 11
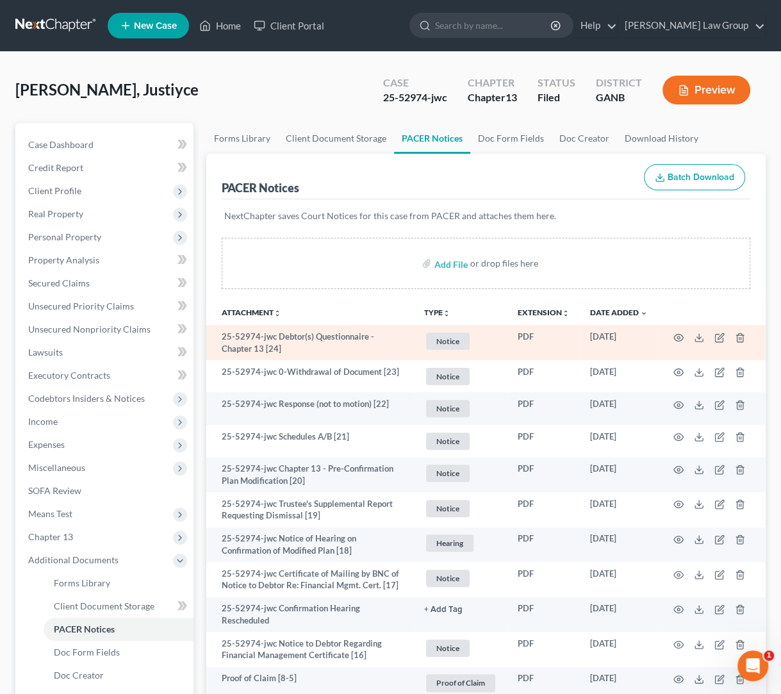
click at [684, 337] on td at bounding box center [712, 342] width 108 height 35
click at [679, 338] on icon "button" at bounding box center [678, 338] width 10 height 10
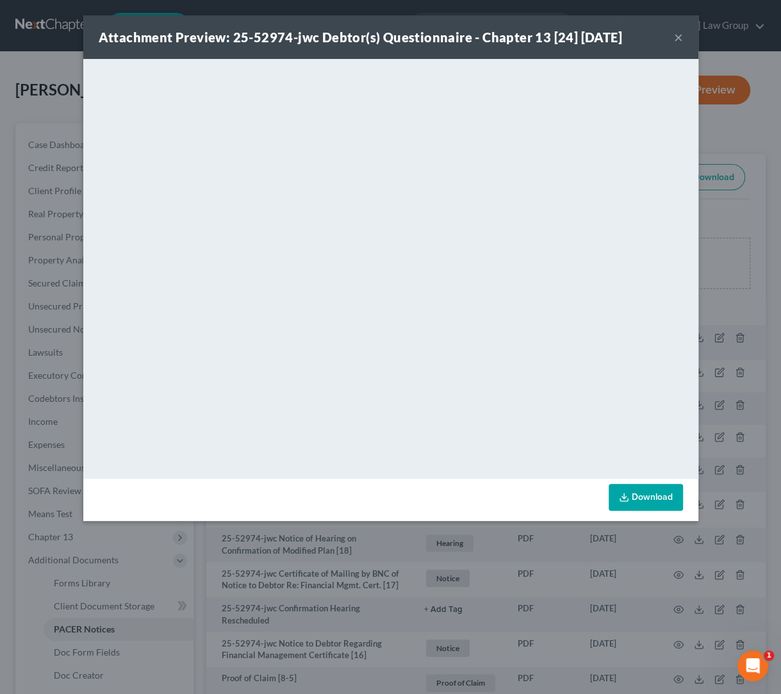
click at [675, 38] on button "×" at bounding box center [678, 36] width 9 height 15
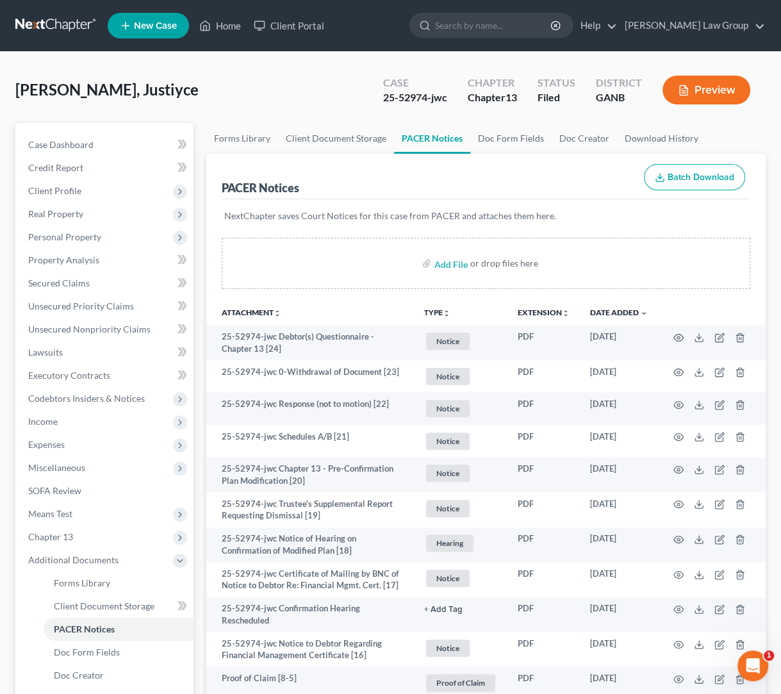
drag, startPoint x: 288, startPoint y: 55, endPoint x: 302, endPoint y: 52, distance: 13.8
click at [497, 29] on input "search" at bounding box center [493, 25] width 117 height 24
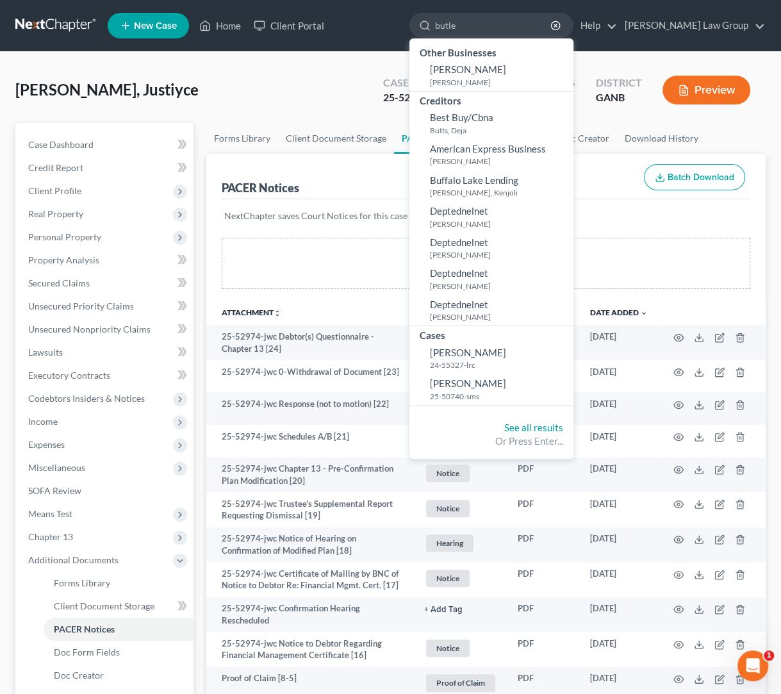
type input "[PERSON_NAME]"
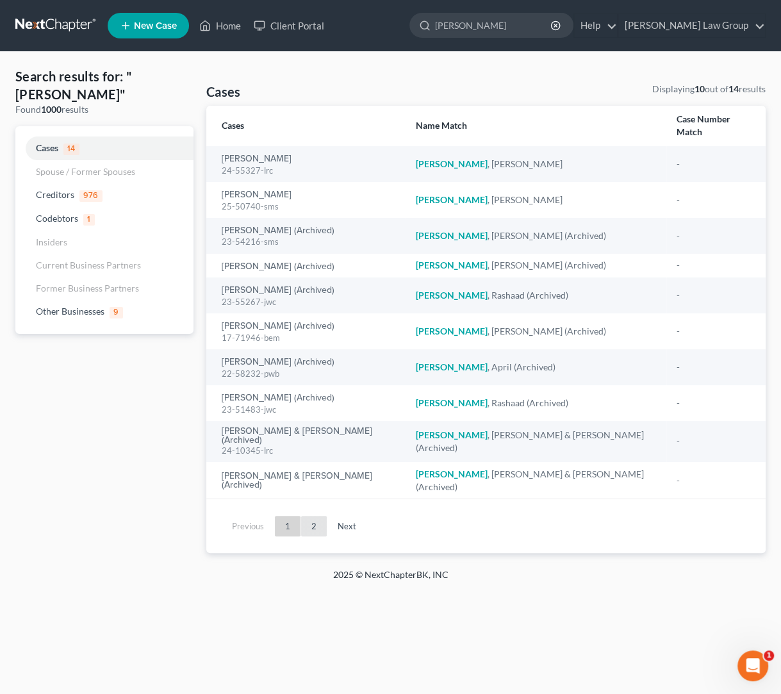
click at [313, 516] on link "2" at bounding box center [314, 526] width 26 height 21
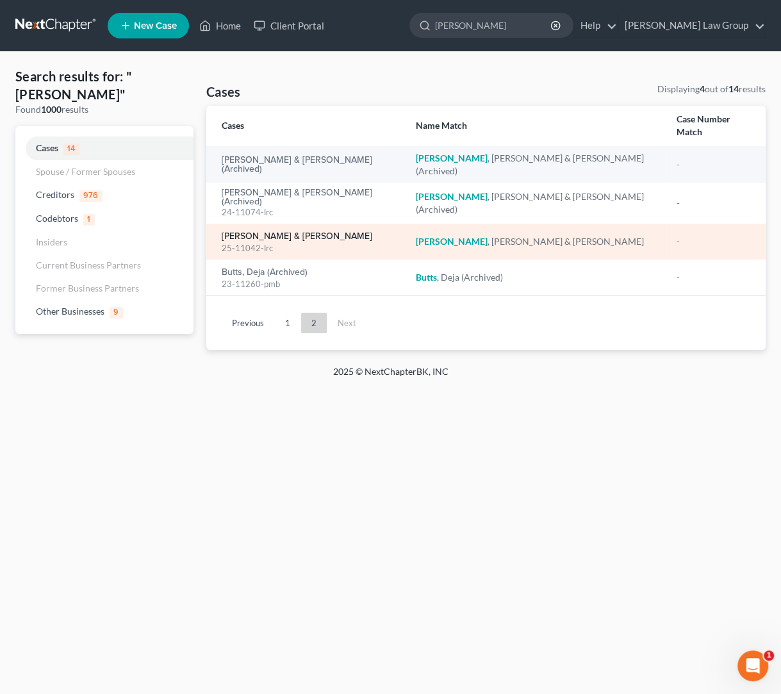
click at [291, 232] on link "[PERSON_NAME] & [PERSON_NAME]" at bounding box center [297, 236] width 151 height 9
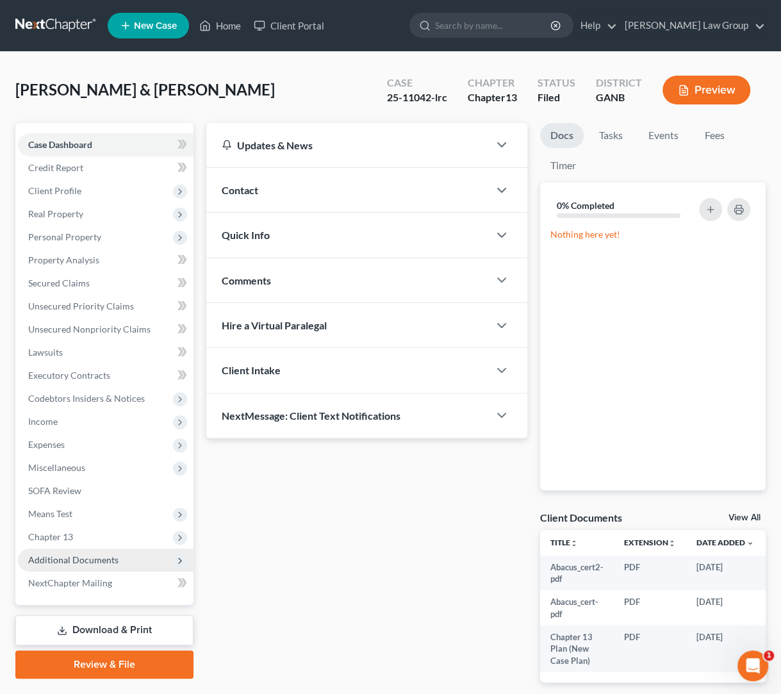
click at [105, 550] on span "Additional Documents" at bounding box center [106, 560] width 176 height 23
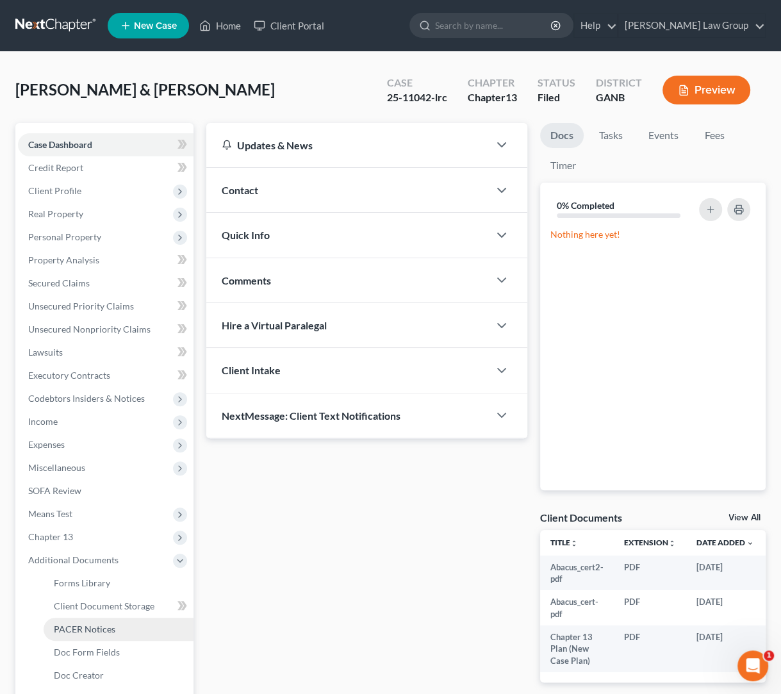
click at [128, 635] on link "PACER Notices" at bounding box center [119, 629] width 150 height 23
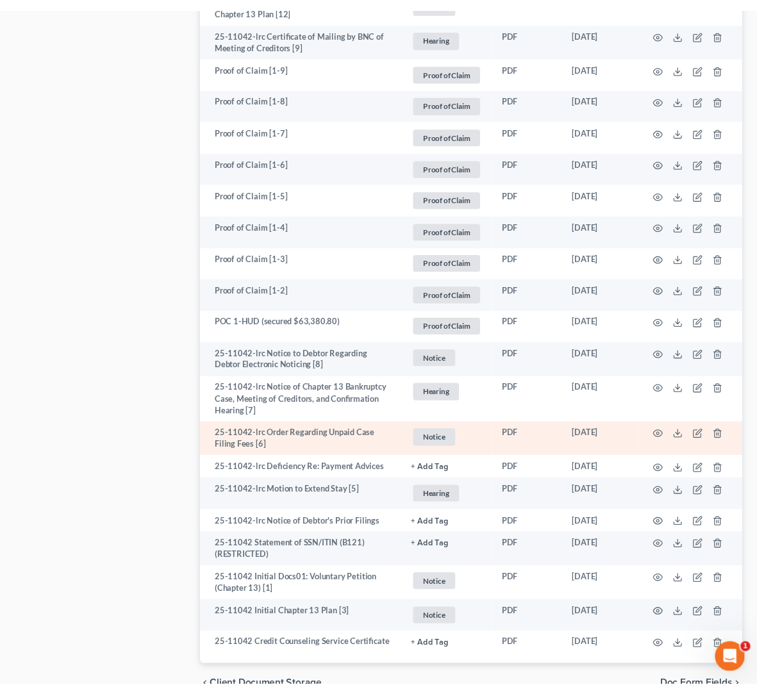
scroll to position [1780, 0]
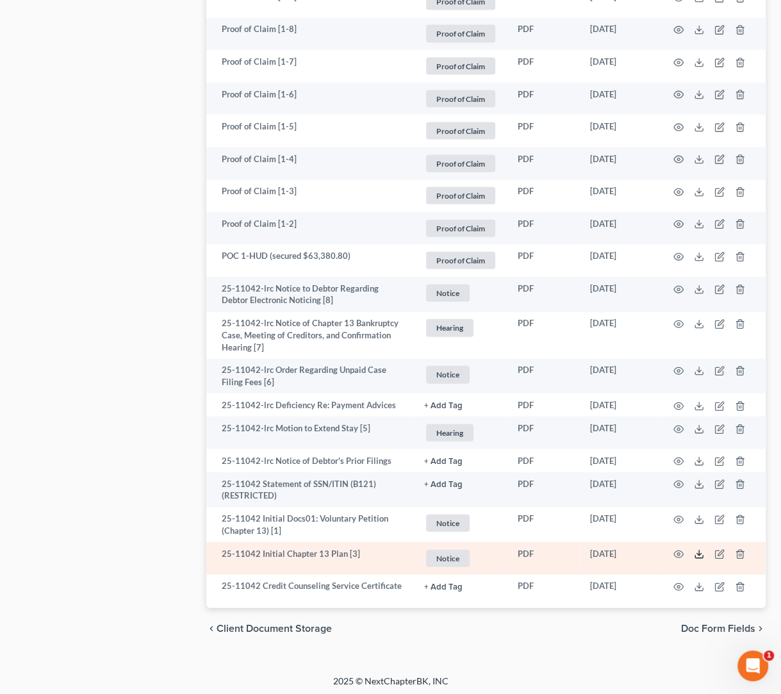
click at [701, 554] on polyline at bounding box center [699, 555] width 4 height 2
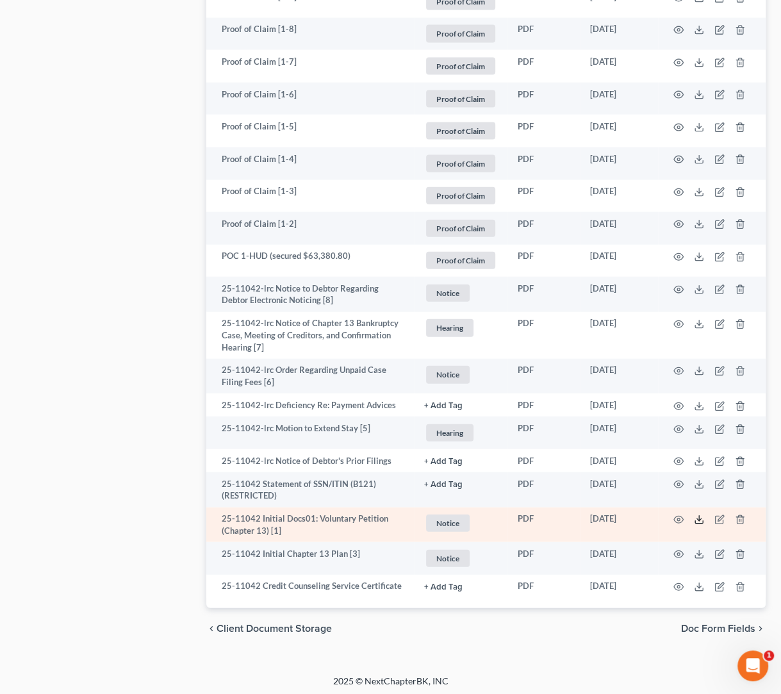
click at [700, 516] on icon at bounding box center [699, 520] width 10 height 10
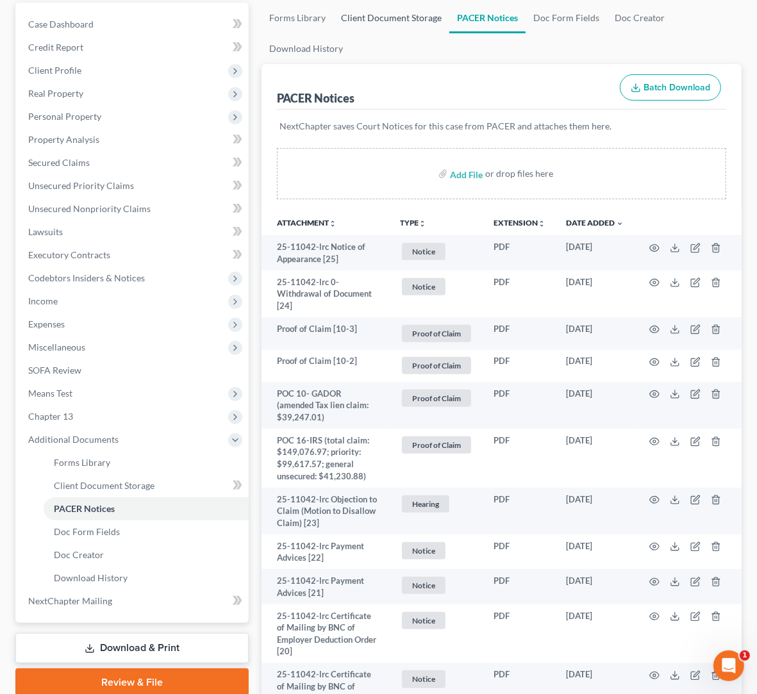
scroll to position [0, 0]
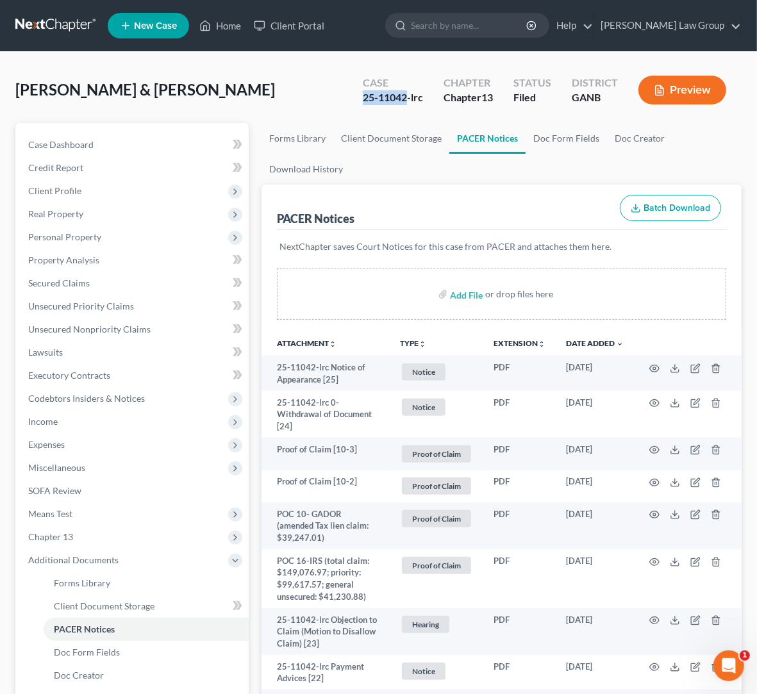
drag, startPoint x: 406, startPoint y: 97, endPoint x: 350, endPoint y: 97, distance: 56.4
click at [350, 97] on div "Case 25-11042-lrc Chapter Chapter 13 Status Filed District GANB Preview" at bounding box center [544, 89] width 394 height 45
copy div "25-11042"
click at [411, 345] on button "TYPE unfold_more" at bounding box center [413, 344] width 26 height 8
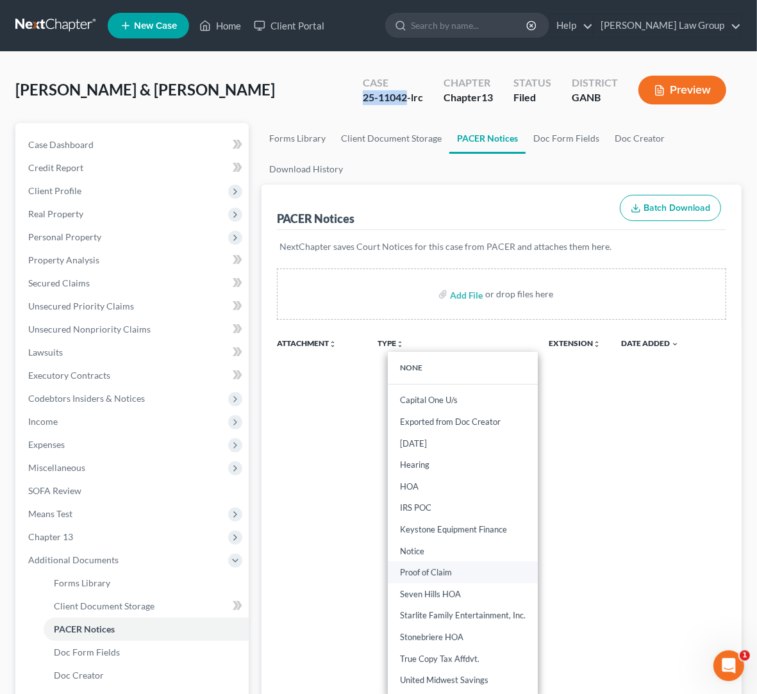
click at [425, 577] on link "Proof of Claim" at bounding box center [463, 572] width 150 height 22
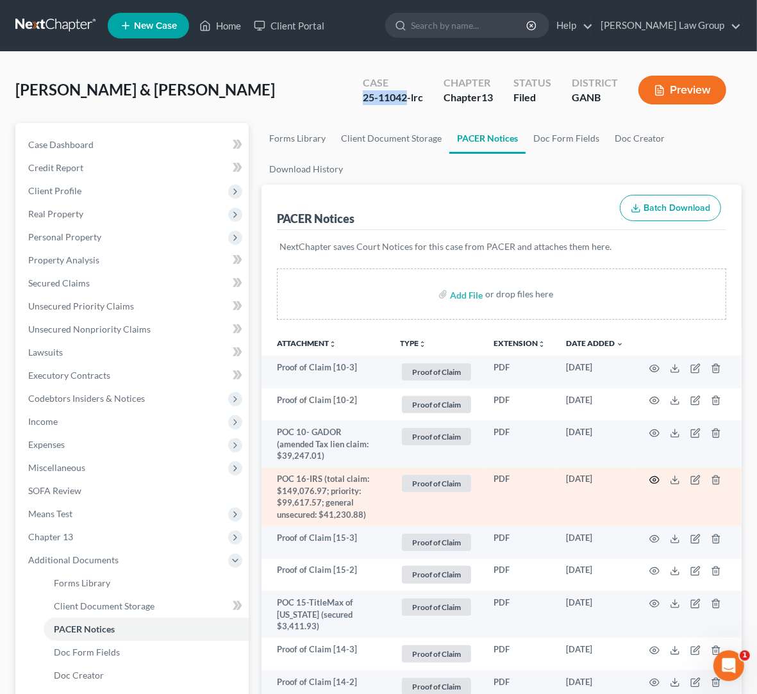
click at [653, 480] on icon "button" at bounding box center [654, 480] width 10 height 10
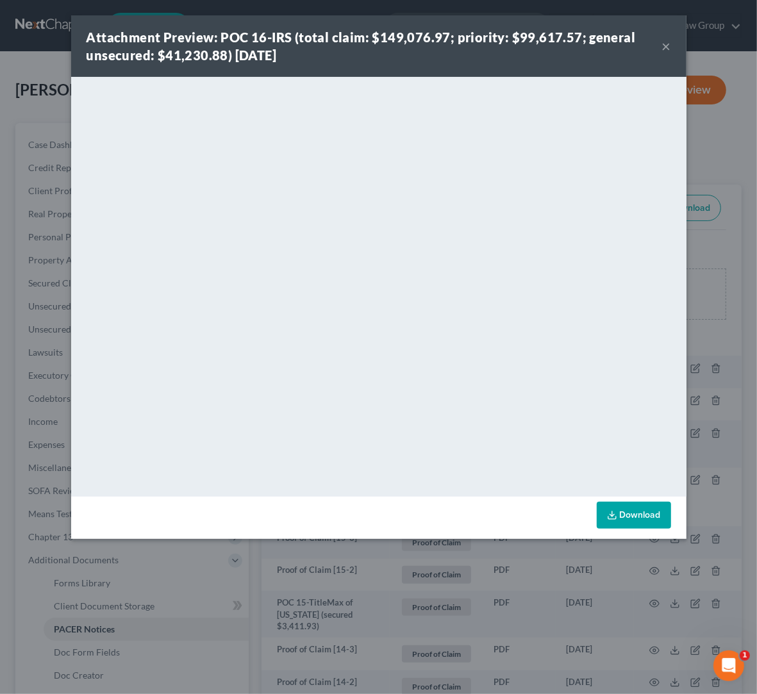
click at [670, 48] on button "×" at bounding box center [666, 45] width 9 height 15
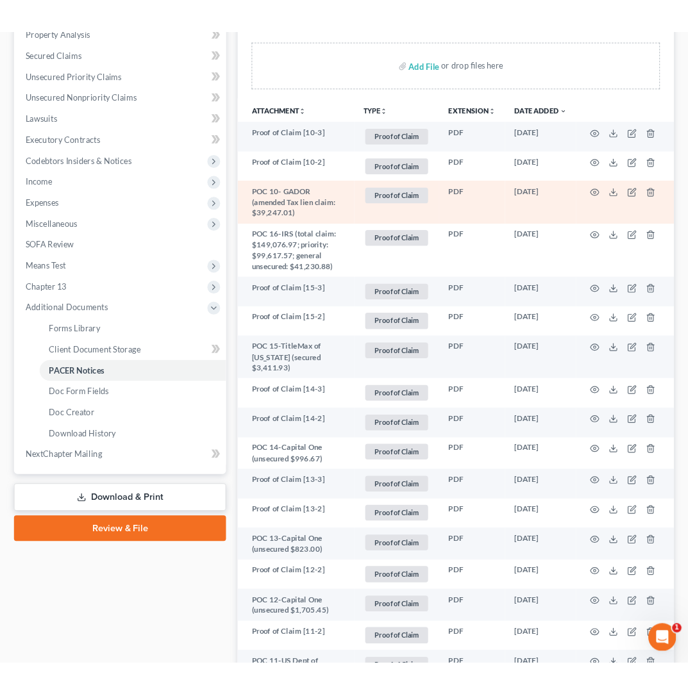
scroll to position [225, 0]
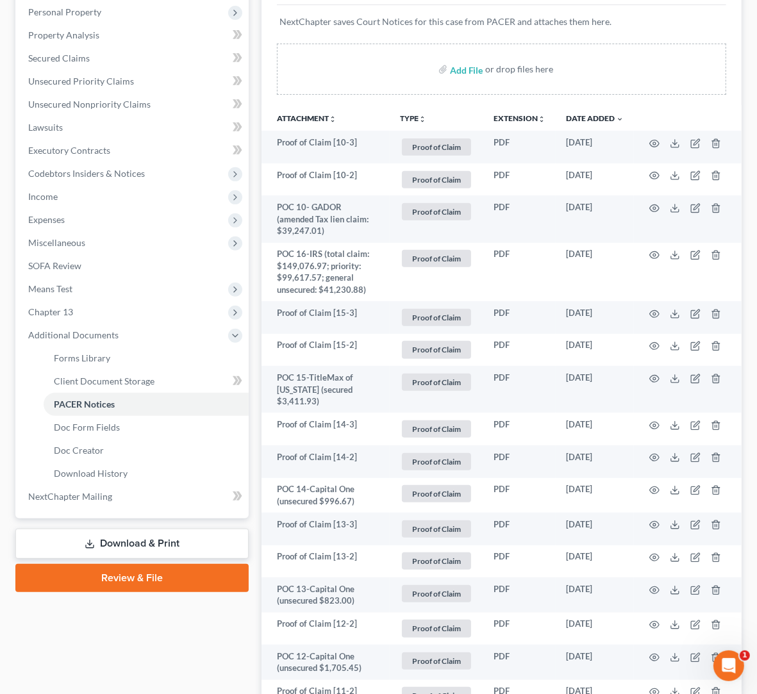
click at [409, 116] on button "TYPE unfold_more" at bounding box center [413, 119] width 26 height 8
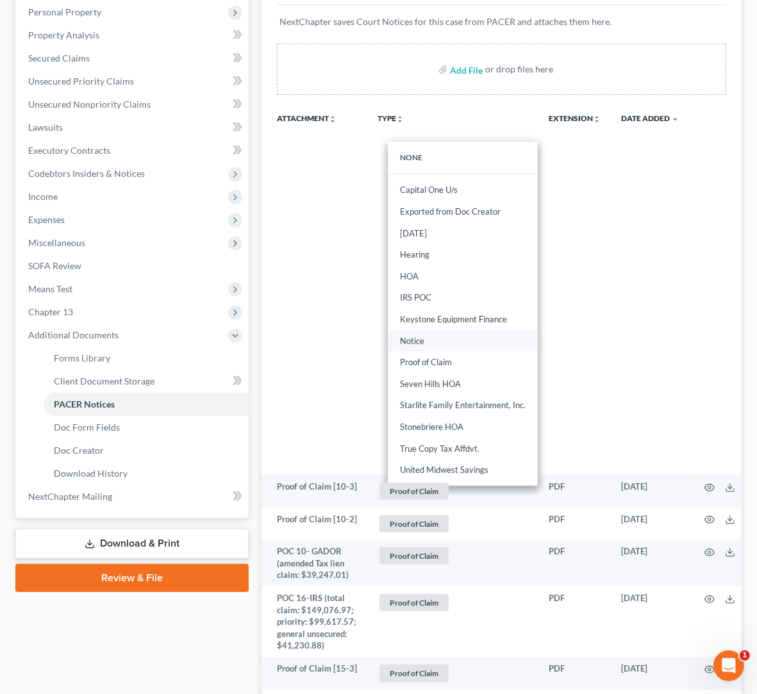
click at [407, 336] on link "Notice" at bounding box center [463, 341] width 150 height 22
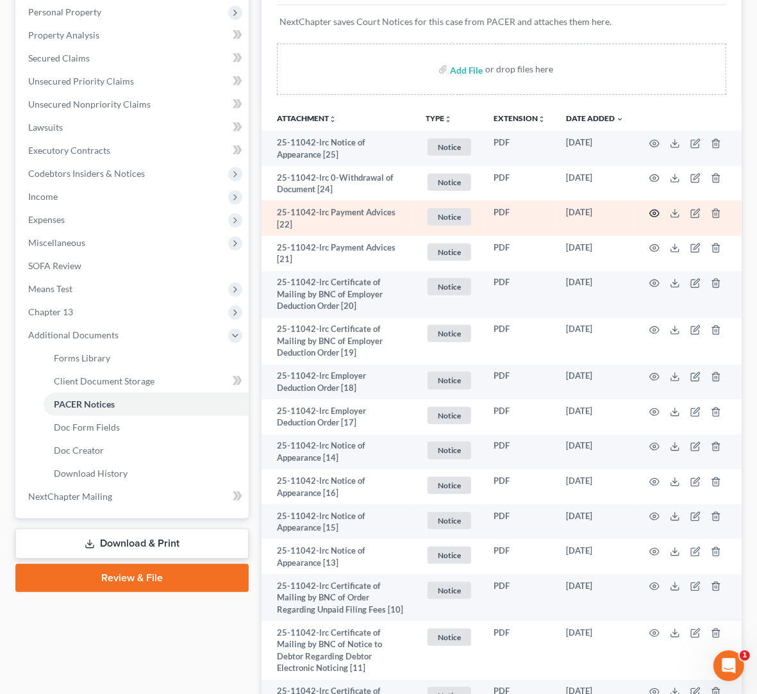
click at [656, 210] on icon "button" at bounding box center [655, 213] width 10 height 7
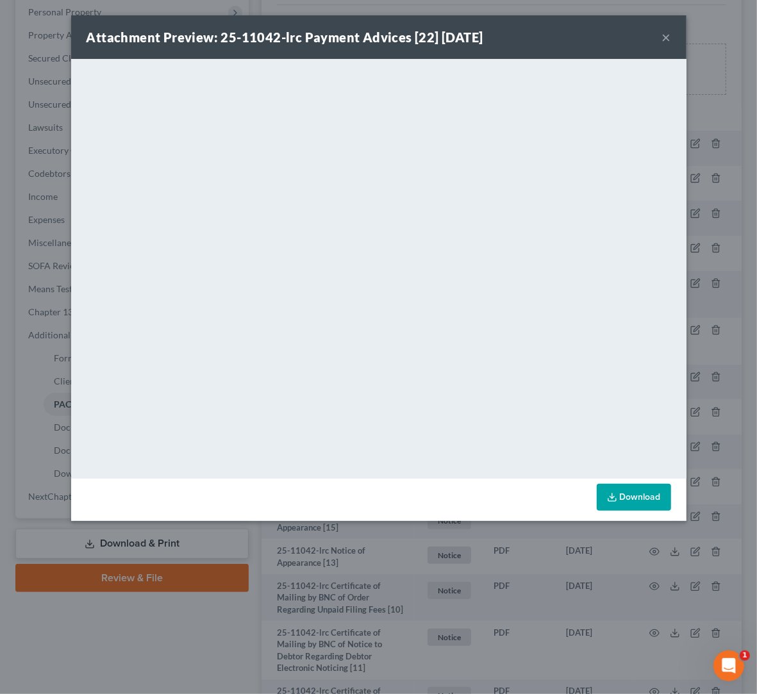
click at [668, 39] on button "×" at bounding box center [666, 36] width 9 height 15
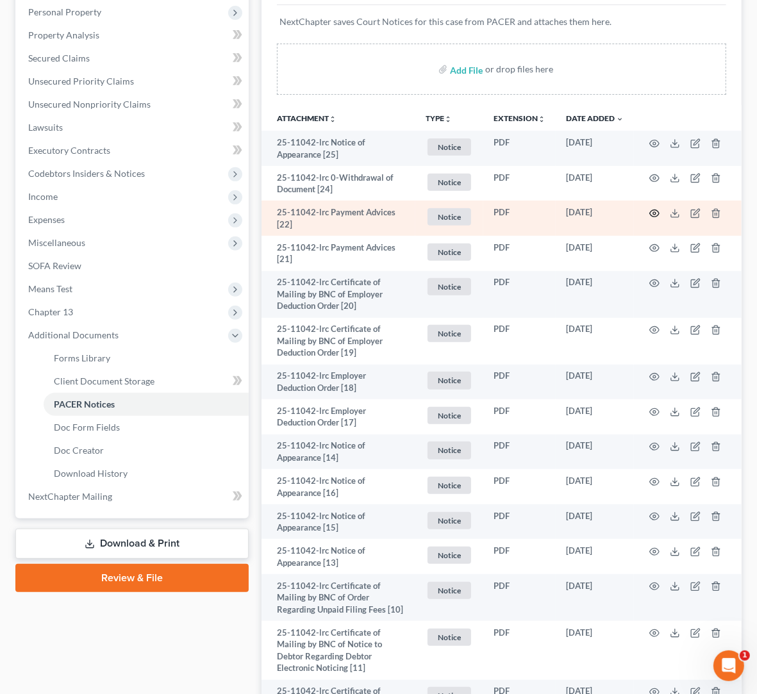
click at [654, 212] on circle "button" at bounding box center [654, 213] width 3 height 3
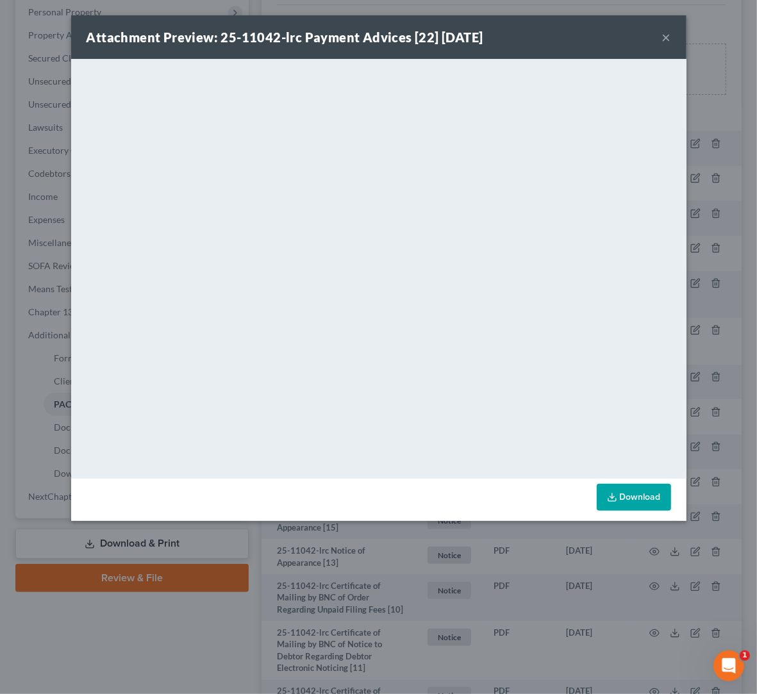
click at [669, 38] on button "×" at bounding box center [666, 36] width 9 height 15
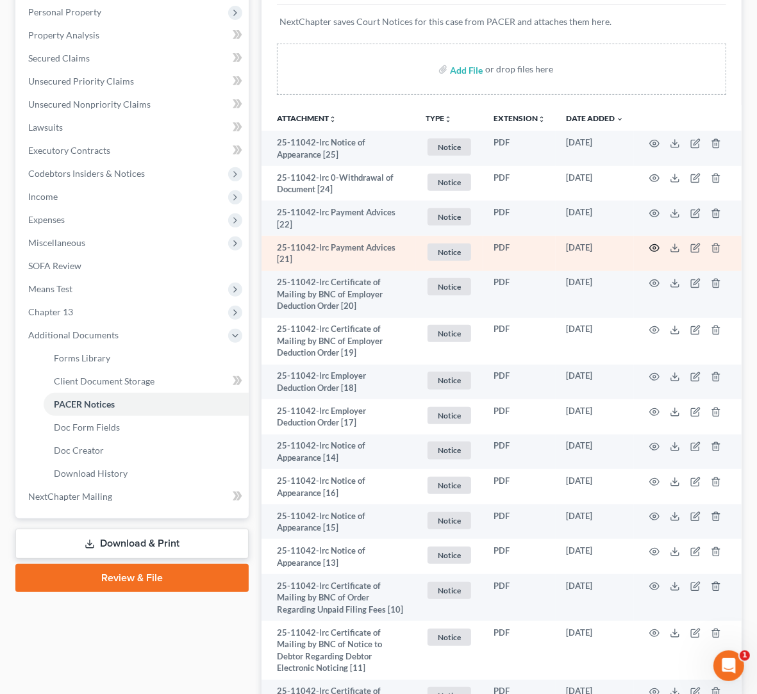
click at [653, 247] on icon "button" at bounding box center [654, 248] width 10 height 10
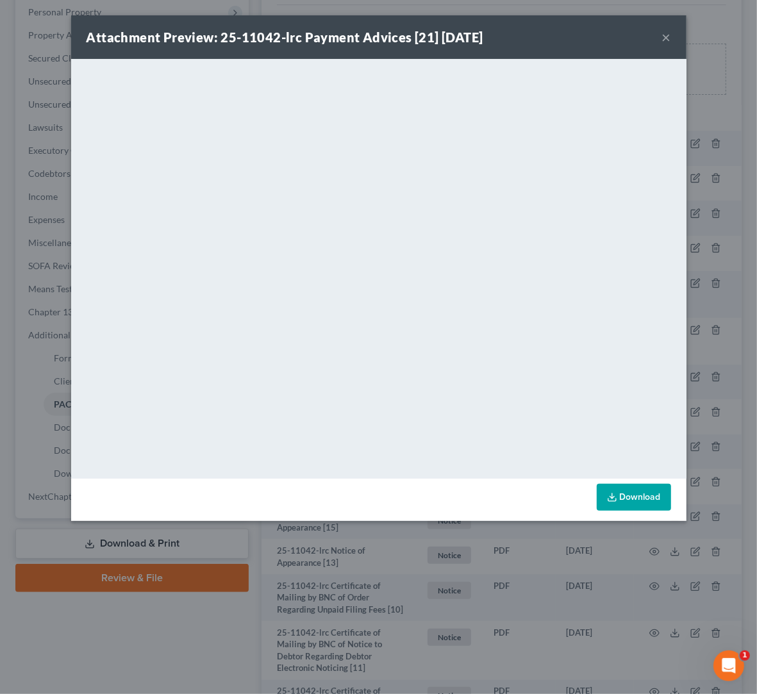
click at [666, 36] on button "×" at bounding box center [666, 36] width 9 height 15
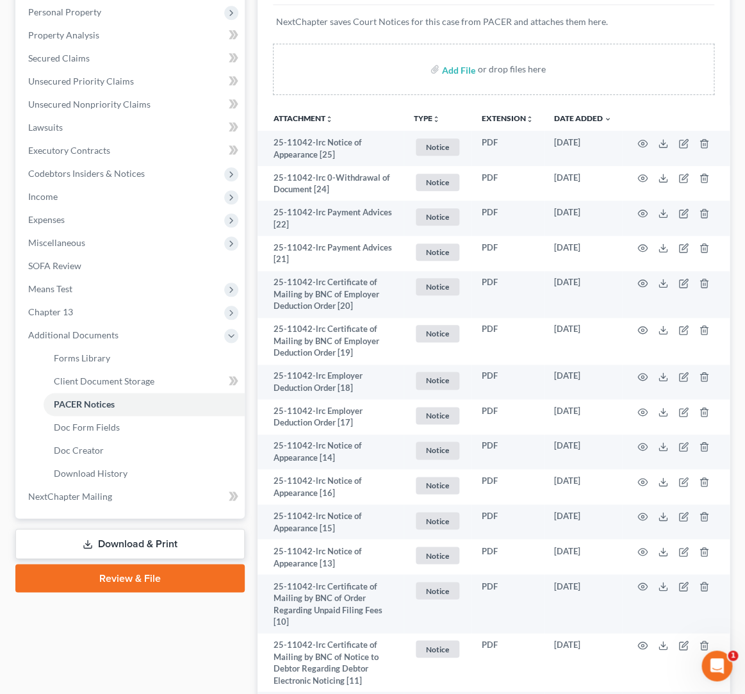
click at [425, 115] on button "TYPE unfold_more" at bounding box center [427, 119] width 26 height 8
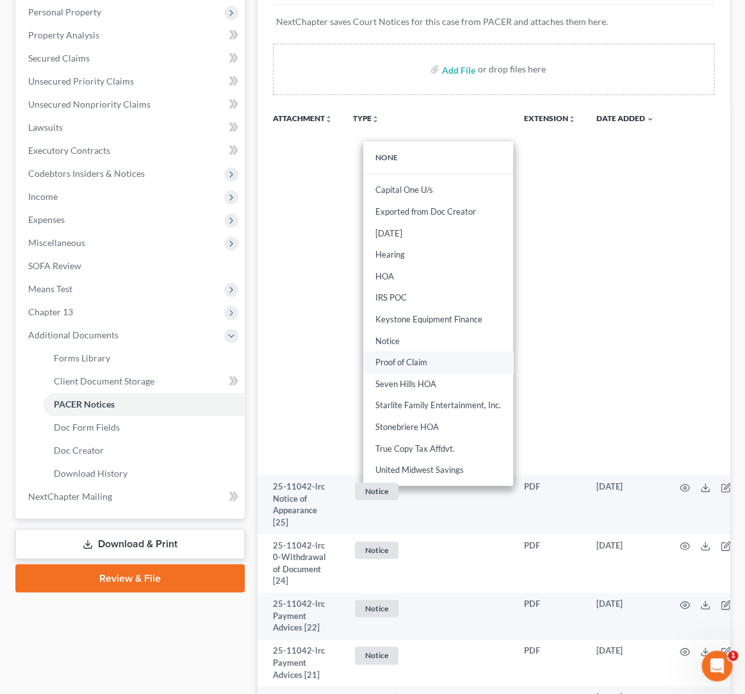
click at [426, 361] on link "Proof of Claim" at bounding box center [438, 362] width 150 height 22
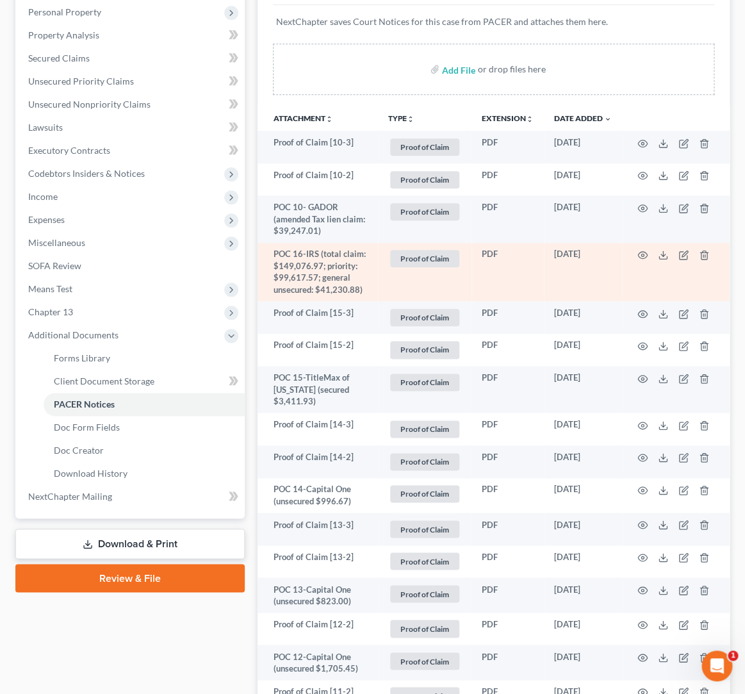
click at [650, 253] on td at bounding box center [676, 272] width 108 height 59
click at [627, 260] on td at bounding box center [676, 272] width 108 height 59
click at [643, 255] on icon "button" at bounding box center [643, 255] width 10 height 10
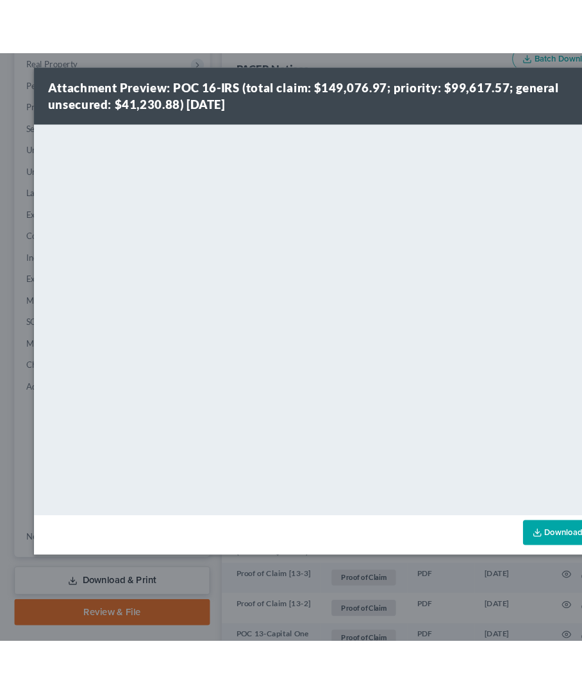
scroll to position [203, 0]
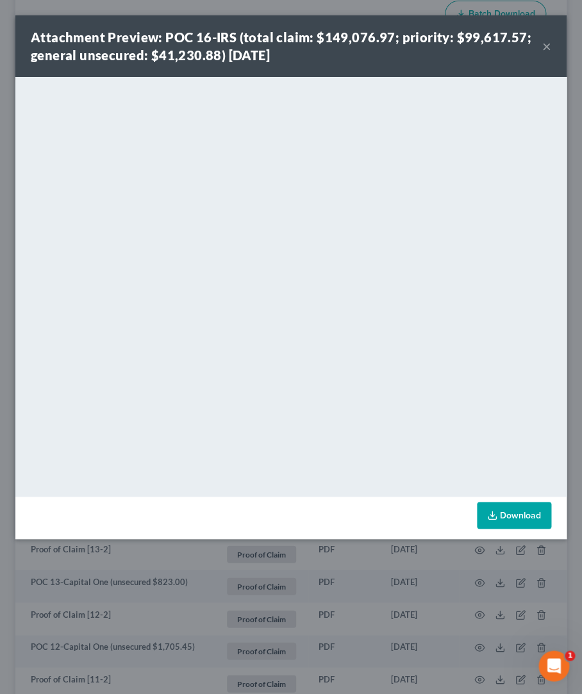
click at [547, 47] on button "×" at bounding box center [546, 45] width 9 height 15
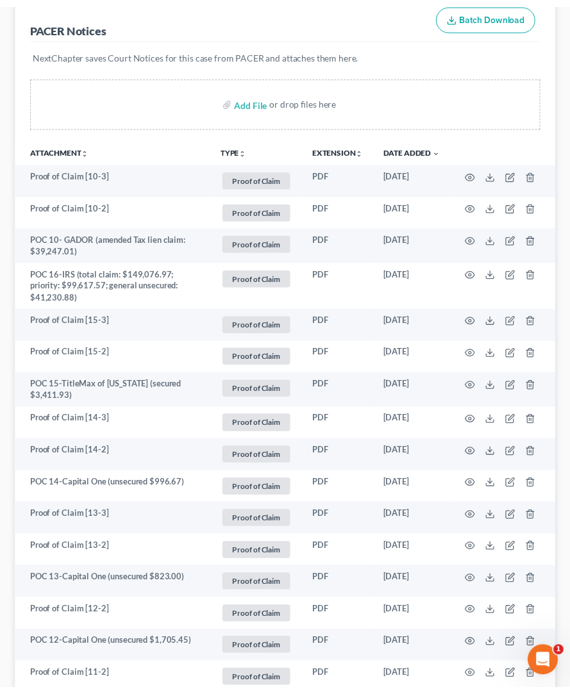
scroll to position [234, 0]
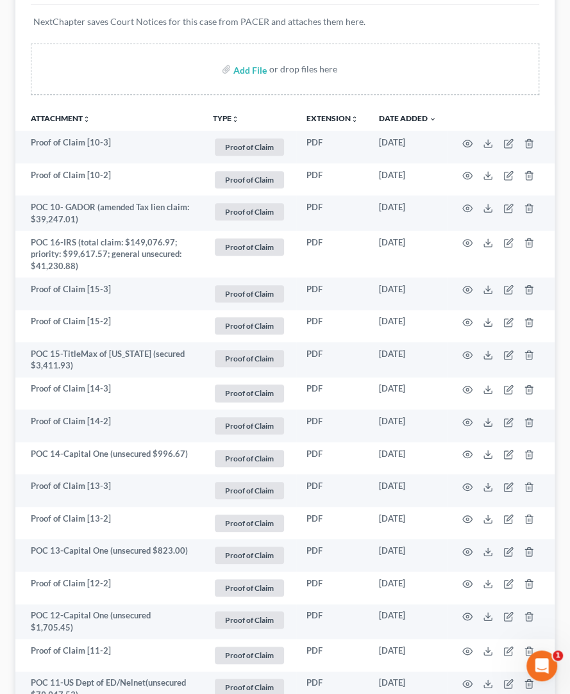
click at [233, 118] on icon "unfold_more" at bounding box center [235, 119] width 8 height 8
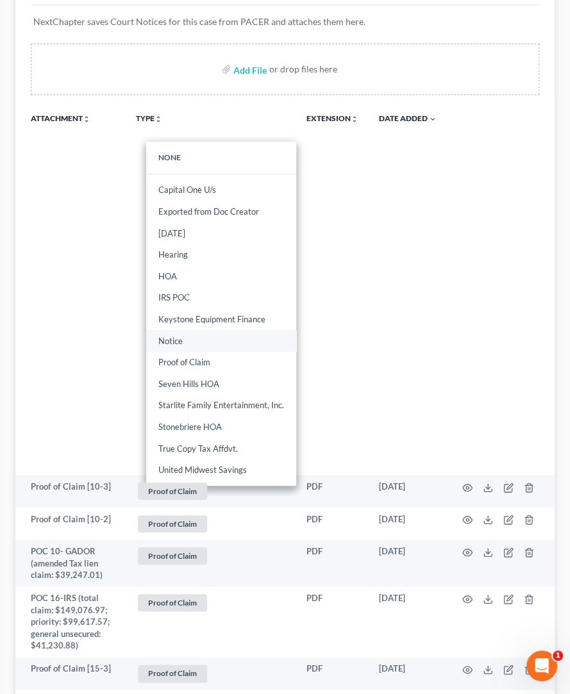
click at [198, 339] on link "Notice" at bounding box center [221, 341] width 150 height 22
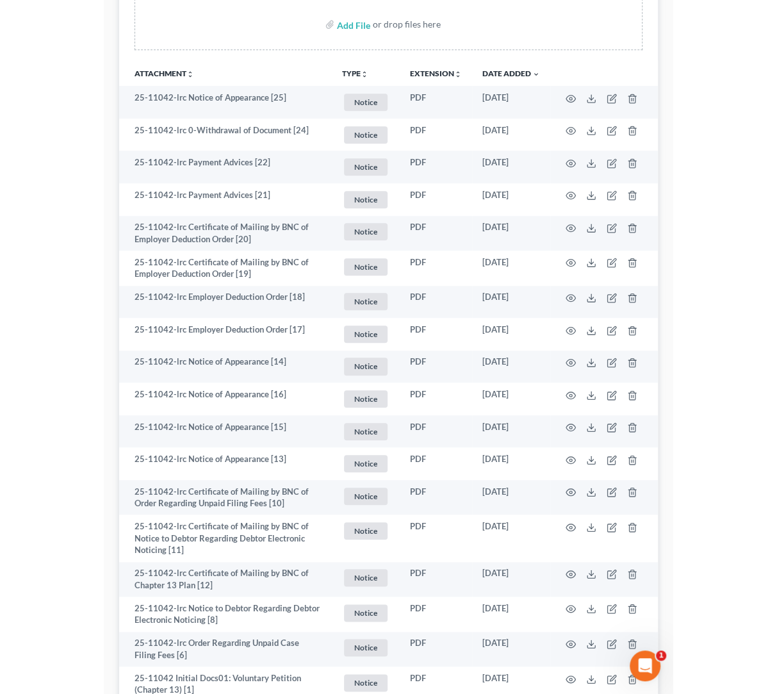
scroll to position [0, 0]
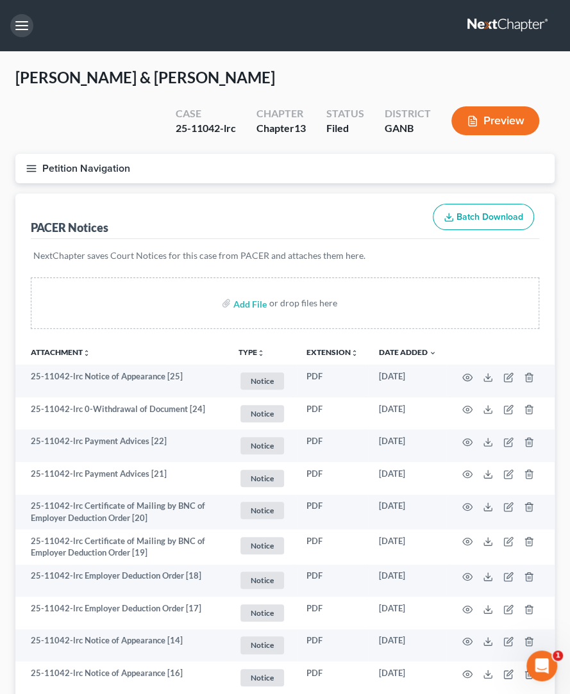
click at [18, 26] on button "button" at bounding box center [21, 25] width 23 height 23
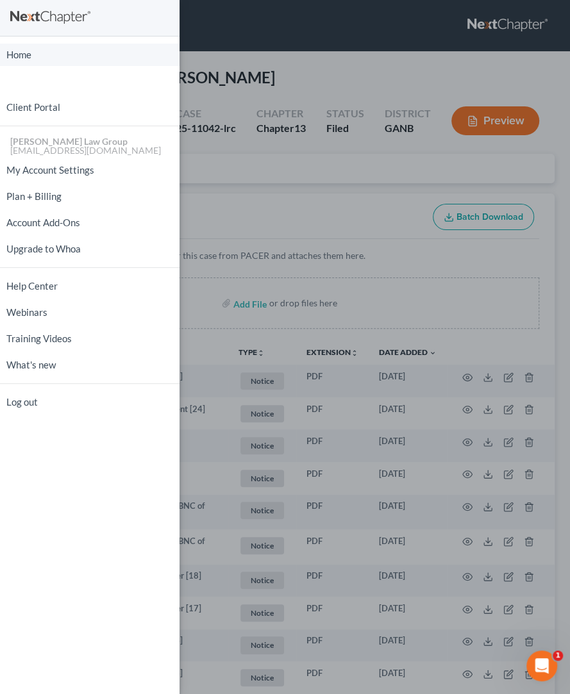
drag, startPoint x: 28, startPoint y: 61, endPoint x: 39, endPoint y: 60, distance: 11.6
click at [28, 60] on link "Home" at bounding box center [89, 55] width 179 height 22
drag, startPoint x: 233, startPoint y: 41, endPoint x: 310, endPoint y: 103, distance: 98.0
click at [233, 41] on div "Home New Case Client Portal [PERSON_NAME] Law Group [EMAIL_ADDRESS][DOMAIN_NAME…" at bounding box center [285, 347] width 570 height 694
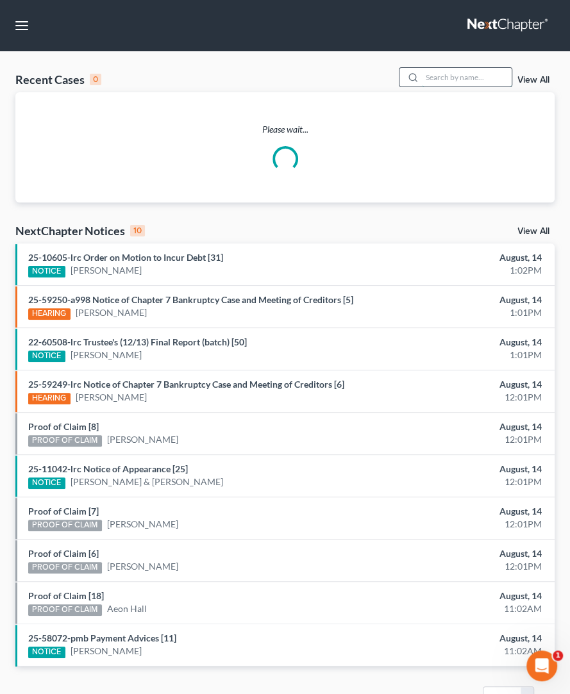
click at [423, 76] on input "search" at bounding box center [467, 77] width 90 height 19
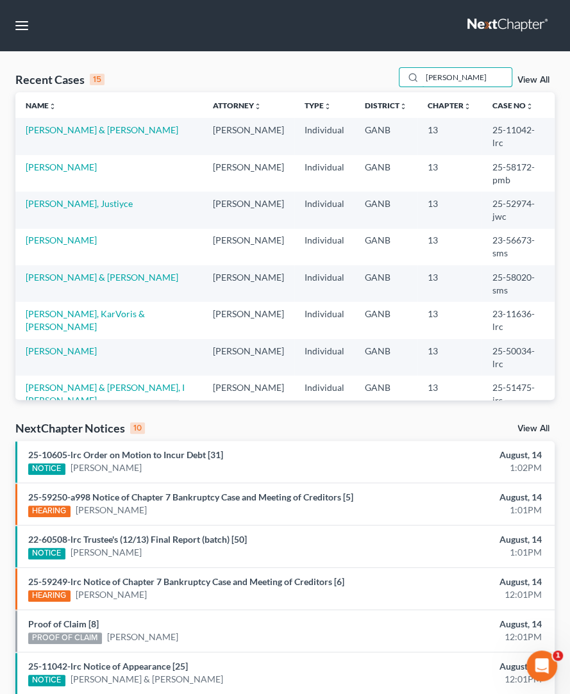
type input "[PERSON_NAME]"
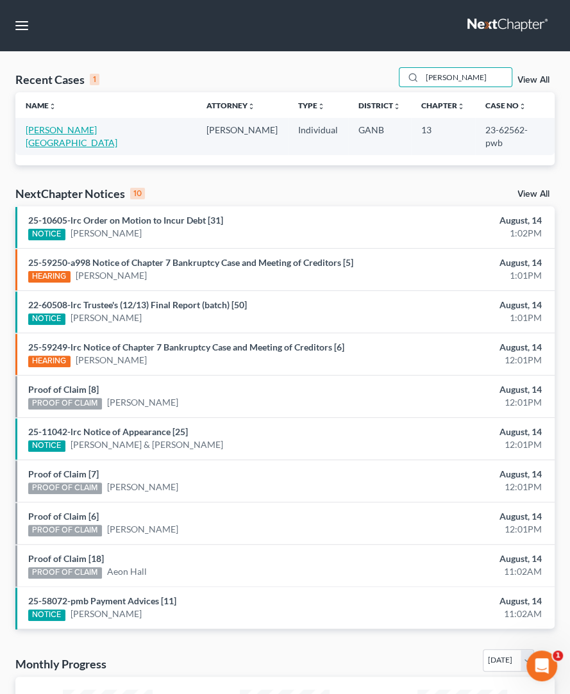
click at [63, 129] on link "[PERSON_NAME][GEOGRAPHIC_DATA]" at bounding box center [72, 136] width 92 height 24
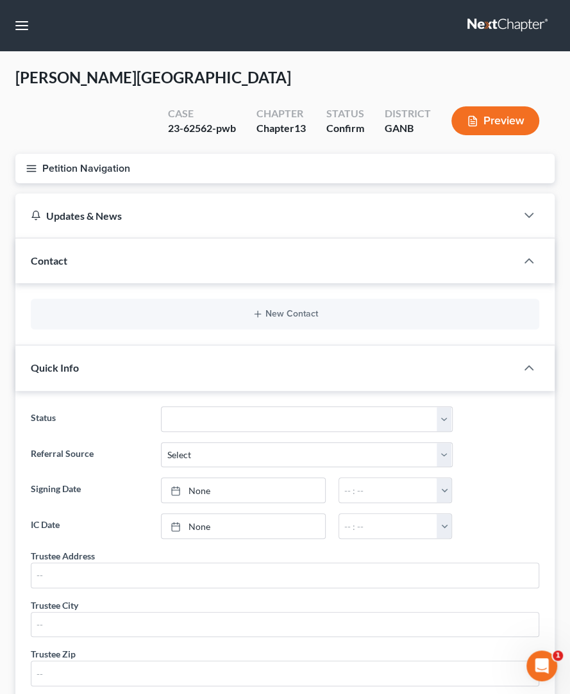
click at [31, 163] on icon "button" at bounding box center [32, 169] width 12 height 12
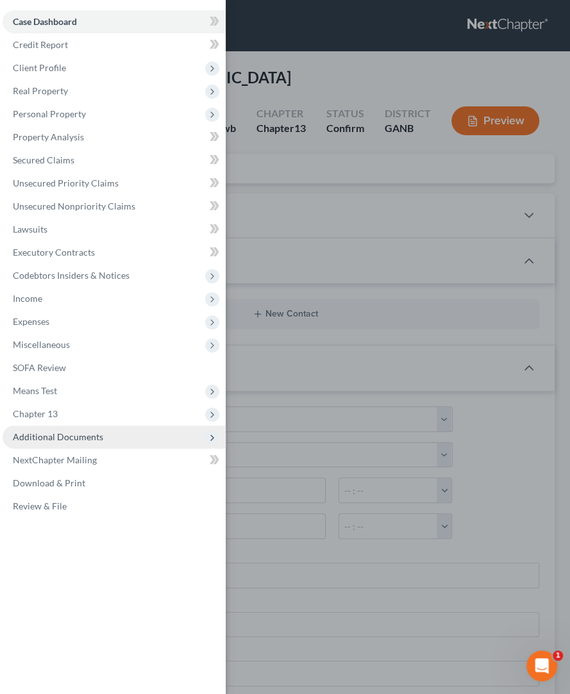
click at [48, 435] on span "Additional Documents" at bounding box center [58, 436] width 90 height 11
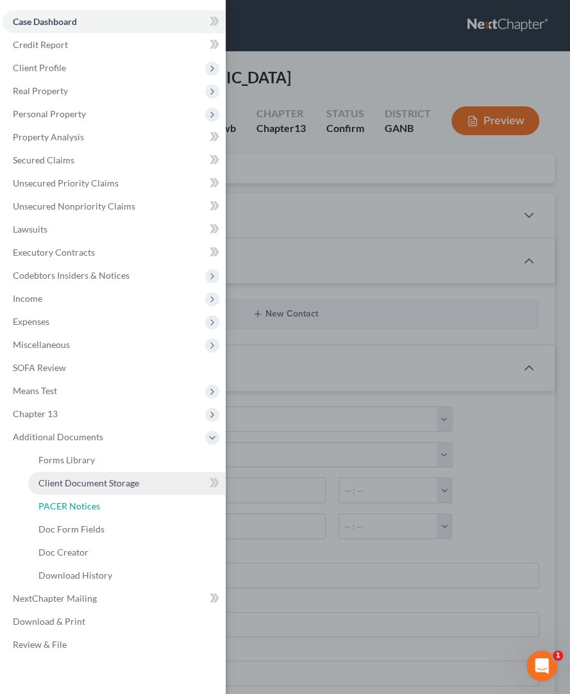
drag, startPoint x: 94, startPoint y: 502, endPoint x: 202, endPoint y: 484, distance: 109.7
click at [94, 500] on span "PACER Notices" at bounding box center [69, 505] width 62 height 11
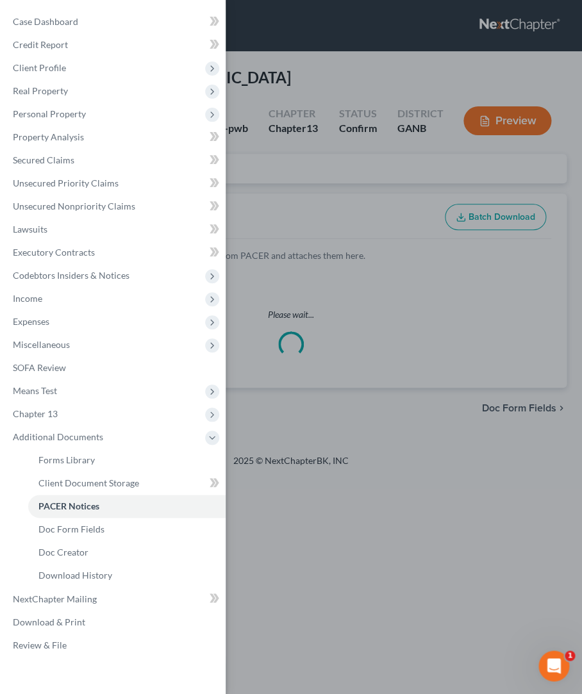
click at [321, 193] on div "Case Dashboard Payments Invoices Payments Payments Credit Report Client Profile" at bounding box center [291, 347] width 582 height 694
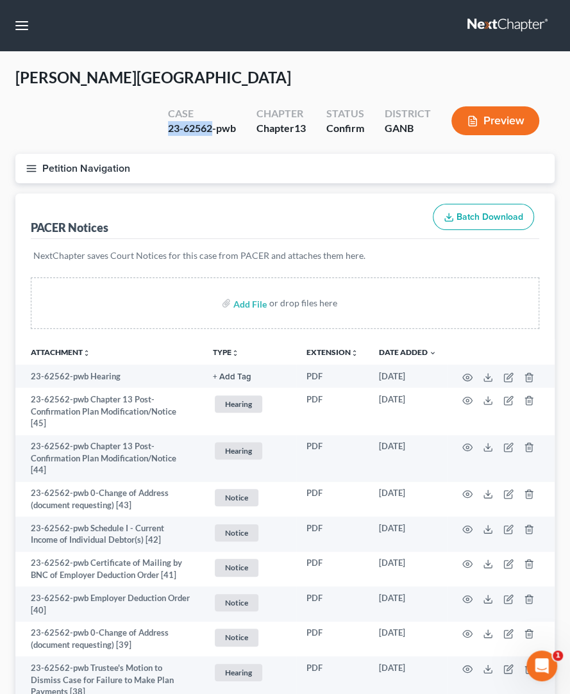
drag, startPoint x: 211, startPoint y: 98, endPoint x: 159, endPoint y: 86, distance: 53.9
click at [144, 101] on div "[PERSON_NAME] Upgraded Case 23-62562-pwb Chapter Chapter 13 Status Confirm Dist…" at bounding box center [284, 110] width 539 height 87
copy div "23-62562"
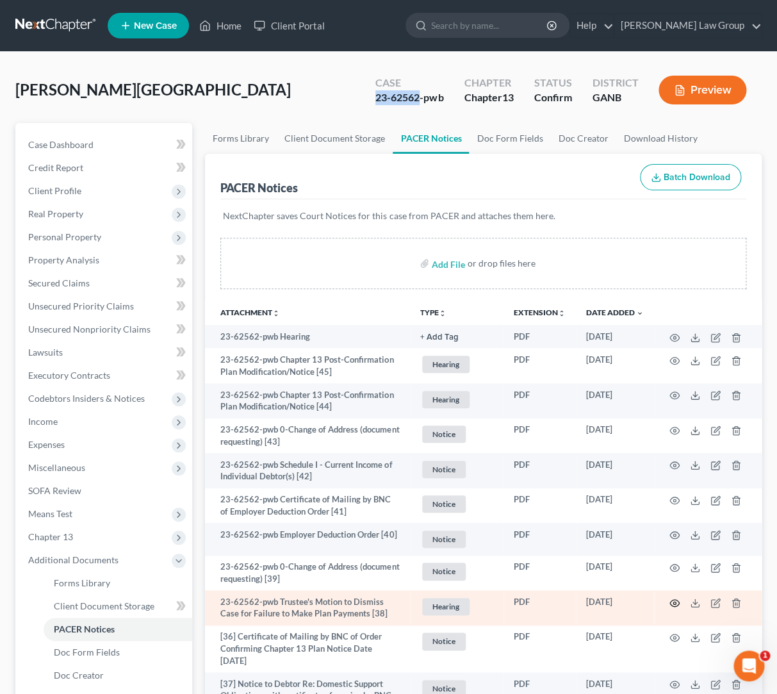
click at [676, 600] on icon "button" at bounding box center [675, 603] width 10 height 10
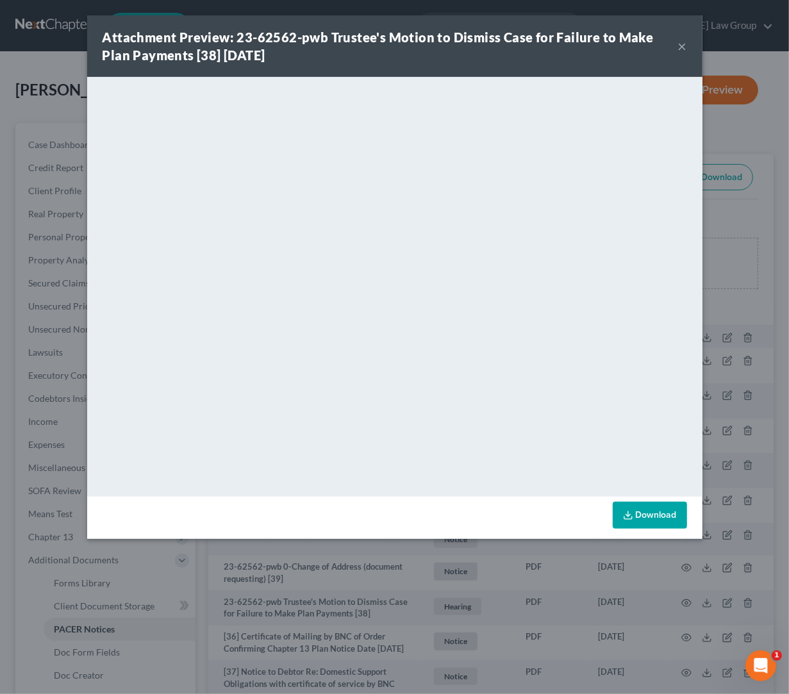
click at [681, 49] on button "×" at bounding box center [682, 45] width 9 height 15
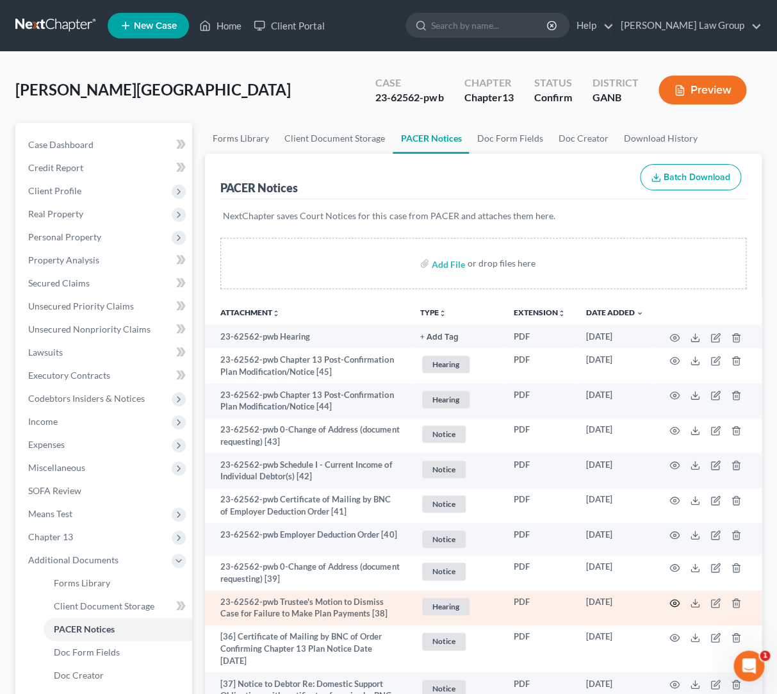
click at [670, 602] on icon "button" at bounding box center [675, 602] width 10 height 7
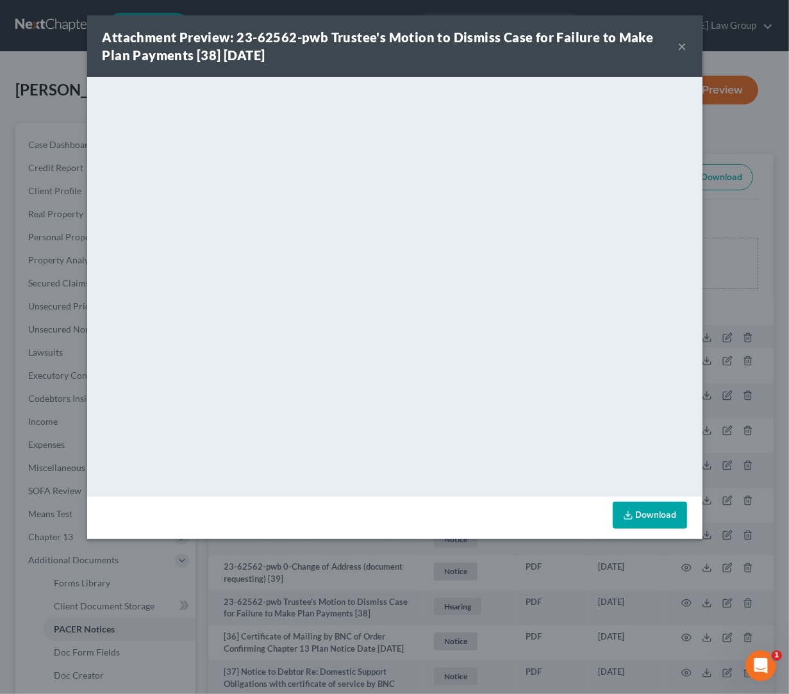
click at [683, 47] on button "×" at bounding box center [682, 45] width 9 height 15
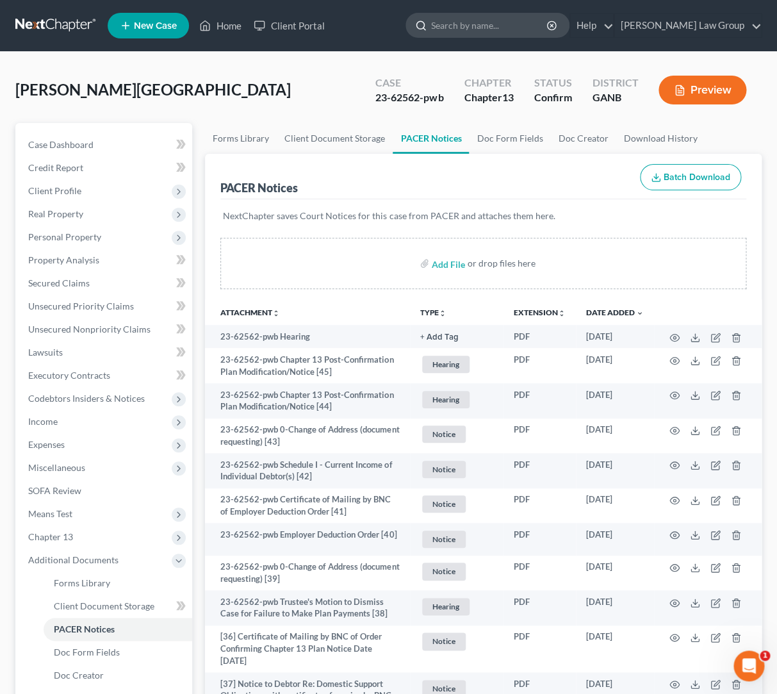
click at [510, 26] on input "search" at bounding box center [489, 25] width 117 height 24
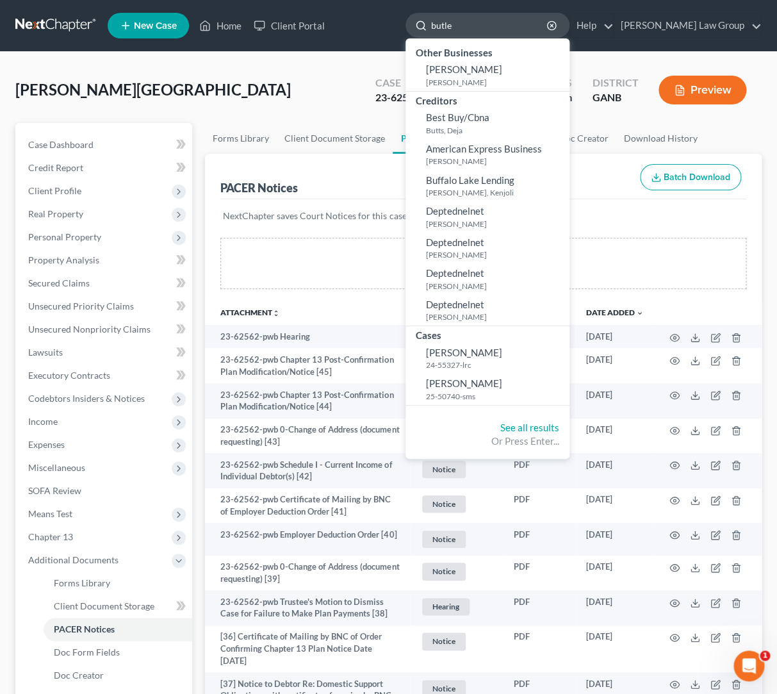
type input "[PERSON_NAME]"
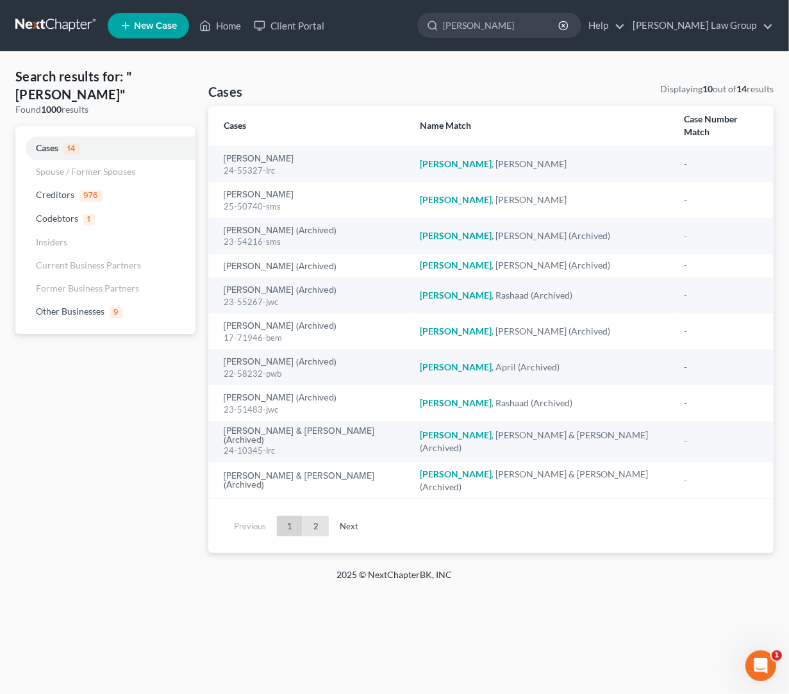
click at [321, 516] on link "2" at bounding box center [316, 526] width 26 height 21
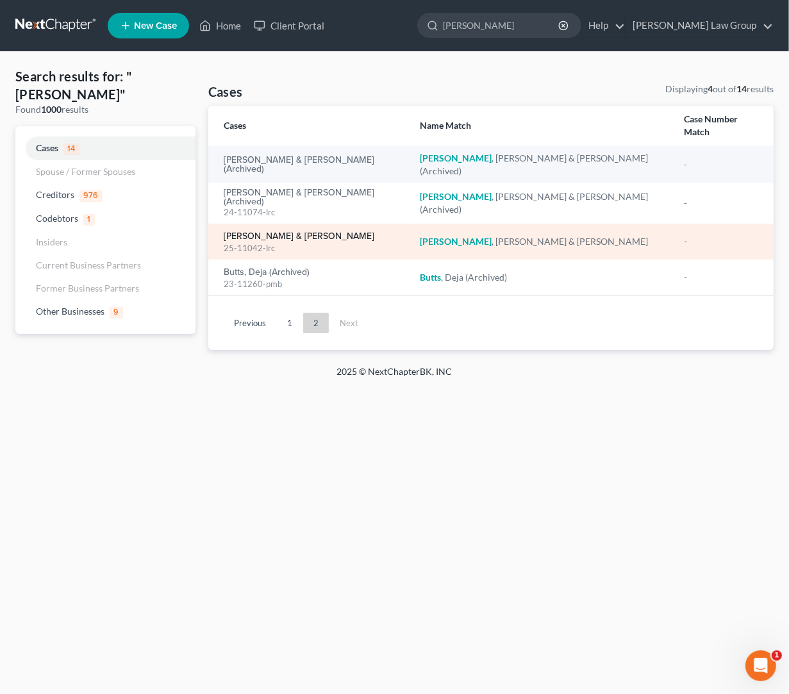
click at [298, 232] on link "[PERSON_NAME] & [PERSON_NAME]" at bounding box center [299, 236] width 151 height 9
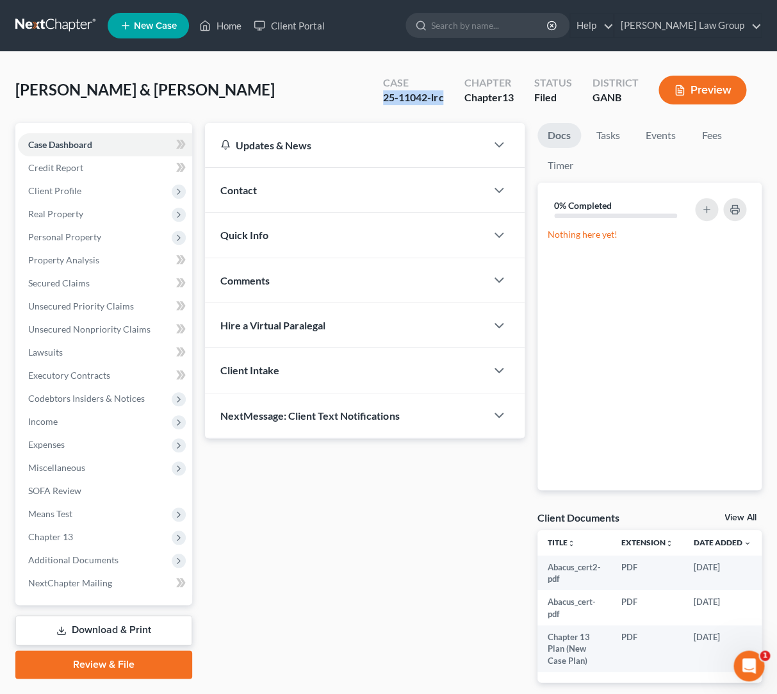
drag, startPoint x: 444, startPoint y: 99, endPoint x: 381, endPoint y: 96, distance: 62.9
click at [381, 96] on div "Case 25-11042-lrc" at bounding box center [413, 91] width 81 height 38
copy div "25-11042-lrc"
click at [112, 554] on span "Additional Documents" at bounding box center [73, 559] width 90 height 11
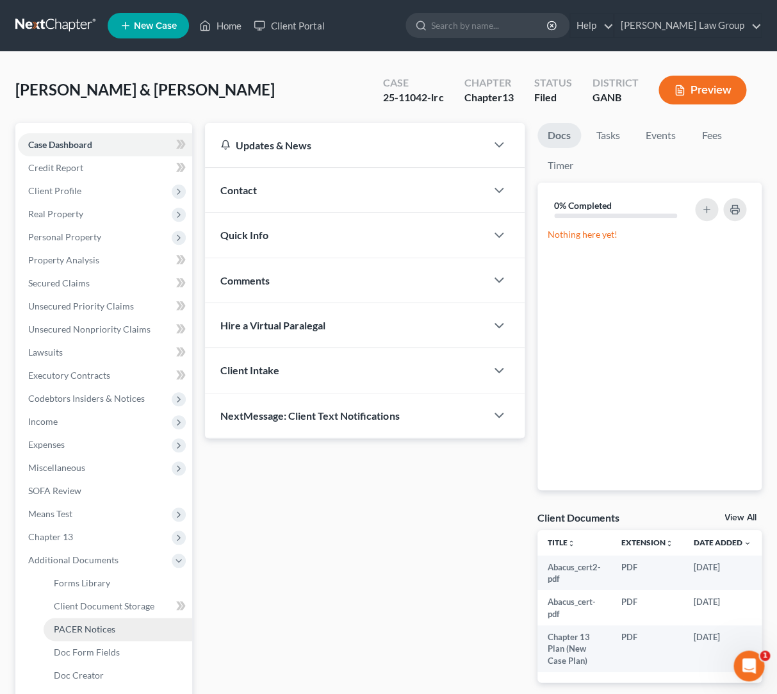
click at [110, 631] on span "PACER Notices" at bounding box center [85, 628] width 62 height 11
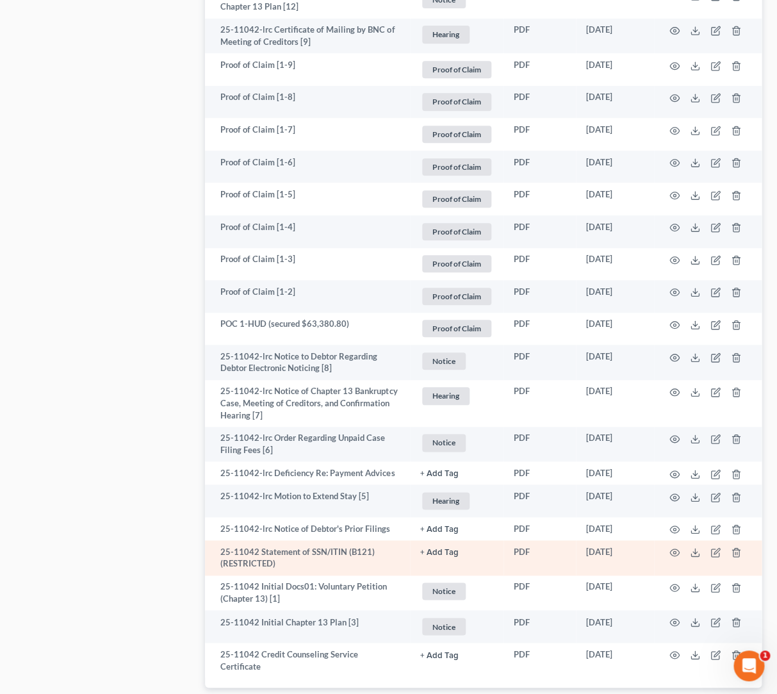
scroll to position [1785, 0]
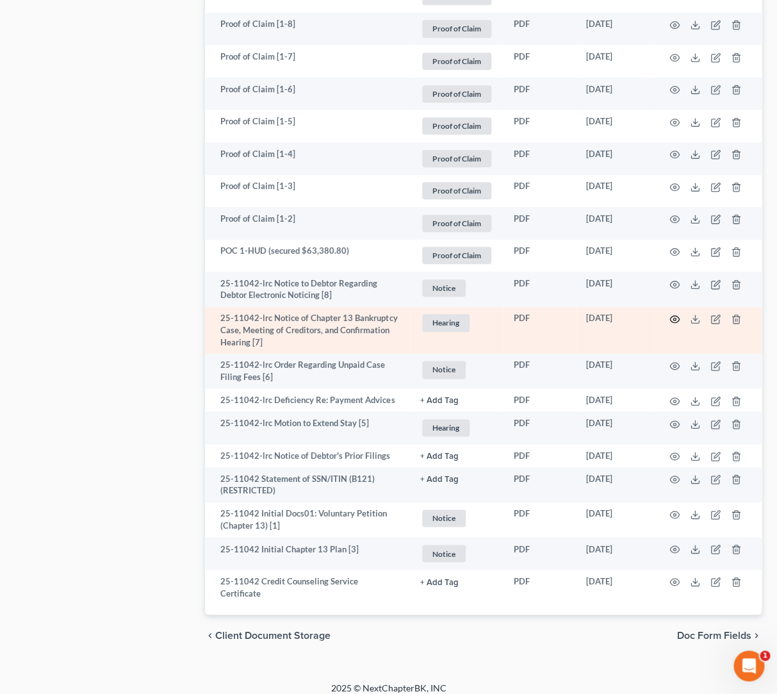
click at [670, 322] on icon "button" at bounding box center [675, 319] width 10 height 10
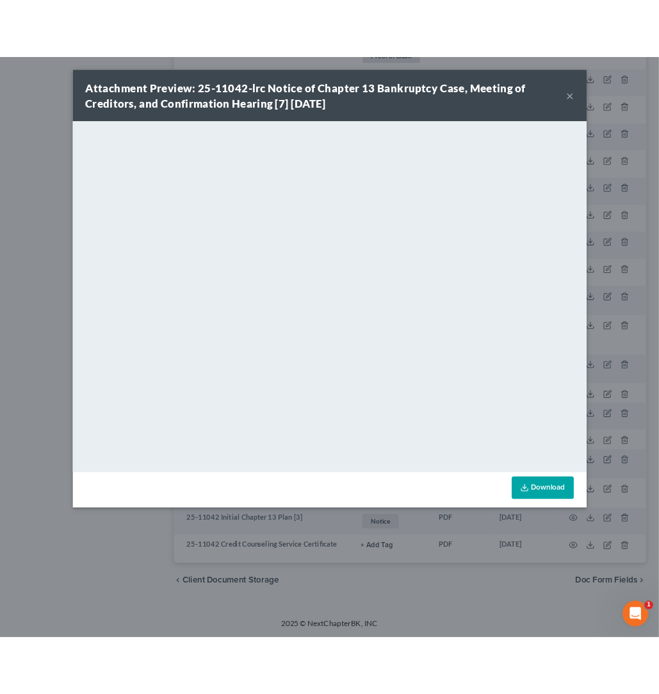
scroll to position [1709, 0]
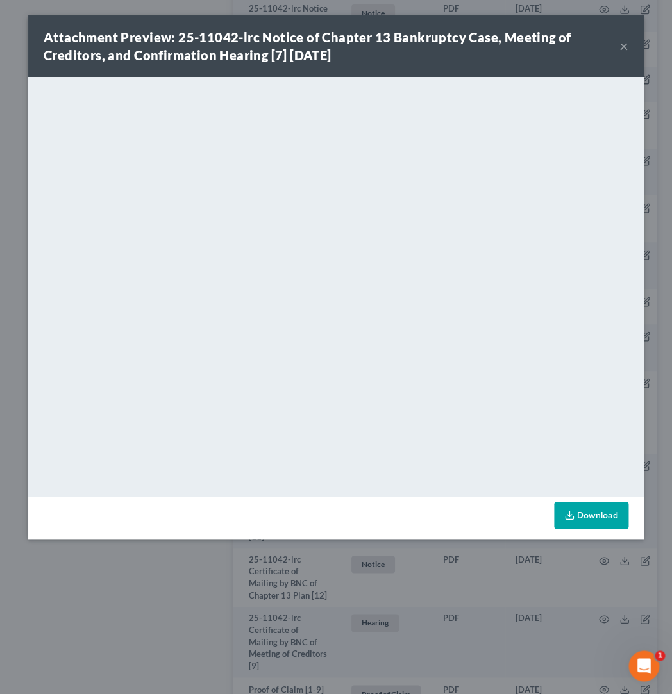
click at [625, 50] on button "×" at bounding box center [623, 45] width 9 height 15
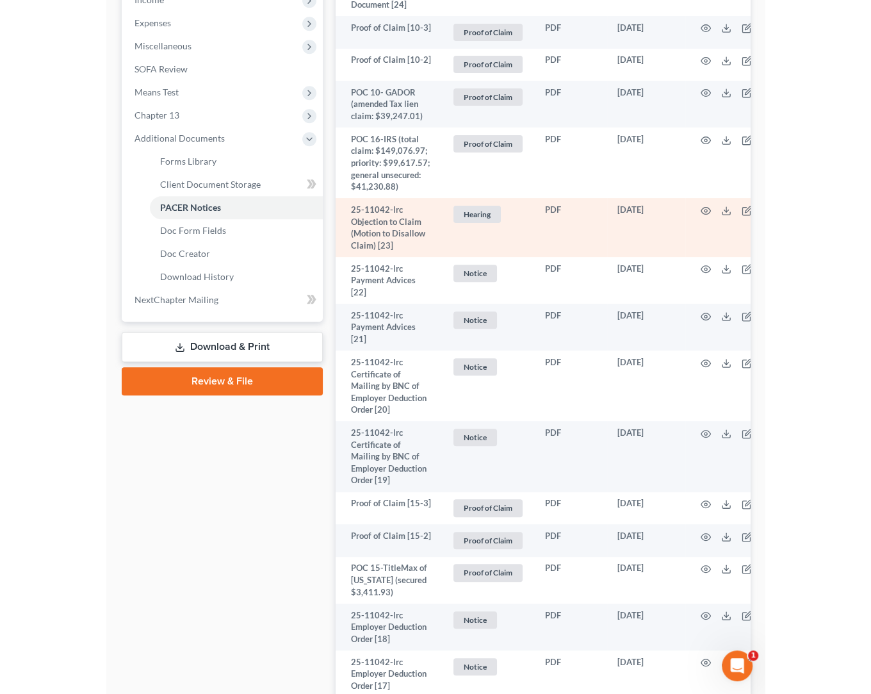
scroll to position [0, 0]
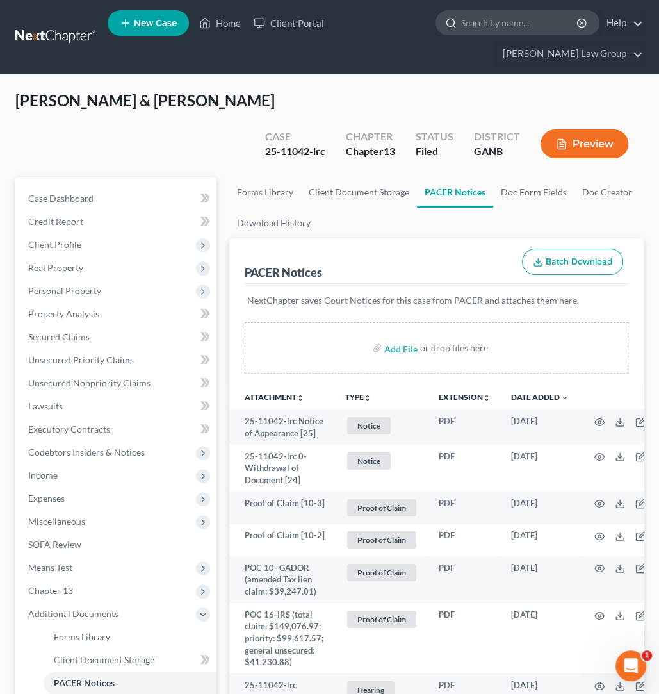
click at [461, 26] on input "search" at bounding box center [519, 23] width 117 height 24
type input "[PERSON_NAME]"
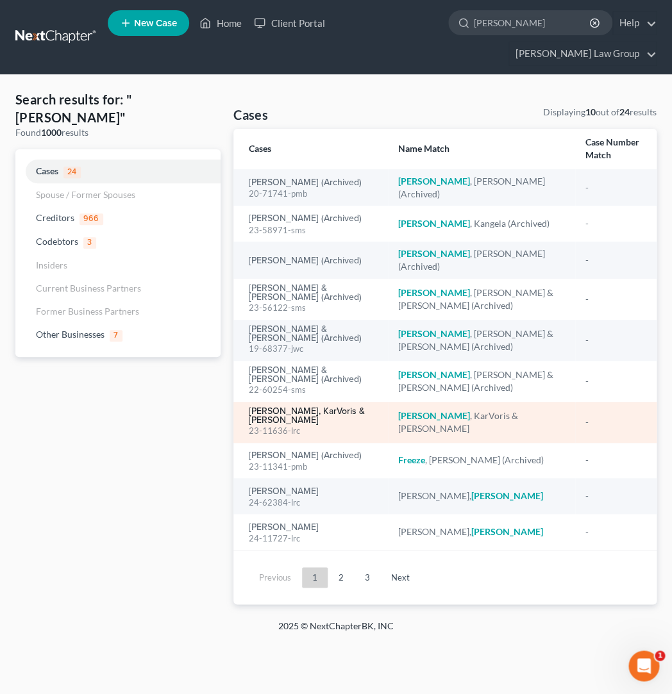
click at [340, 407] on link "[PERSON_NAME], KarVoris & [PERSON_NAME]" at bounding box center [313, 416] width 129 height 18
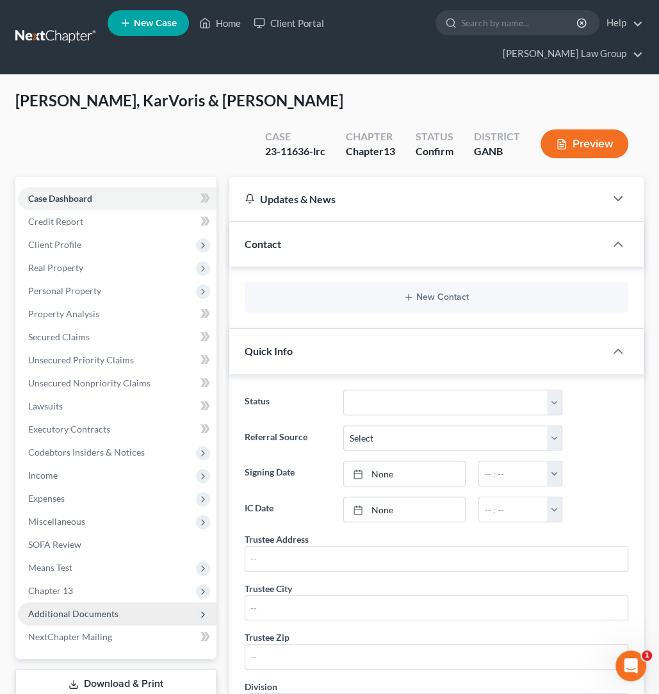
click at [133, 602] on span "Additional Documents" at bounding box center [117, 613] width 199 height 23
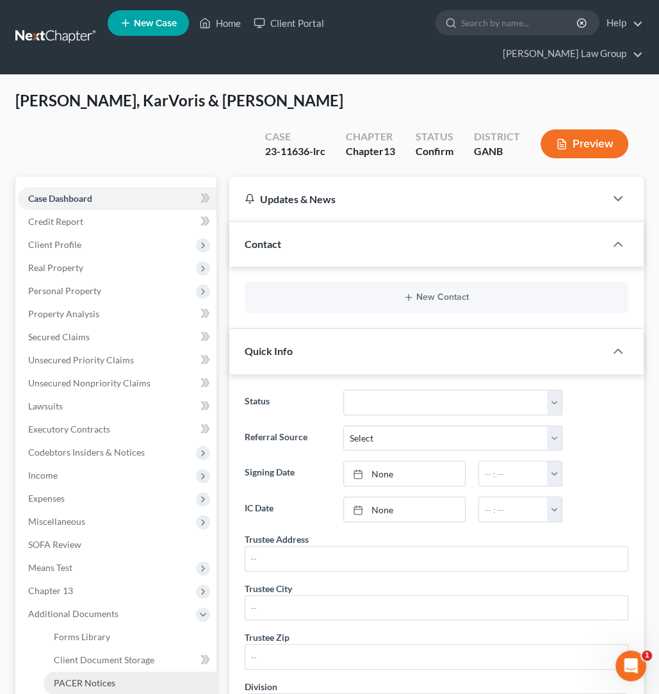
click at [138, 672] on link "PACER Notices" at bounding box center [130, 683] width 173 height 23
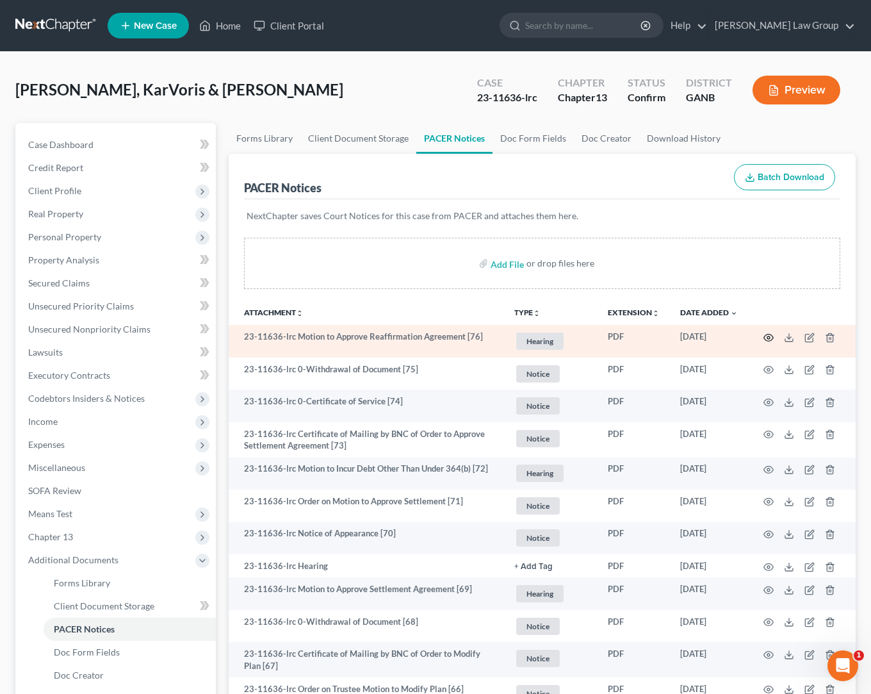
click at [766, 337] on icon "button" at bounding box center [769, 338] width 10 height 10
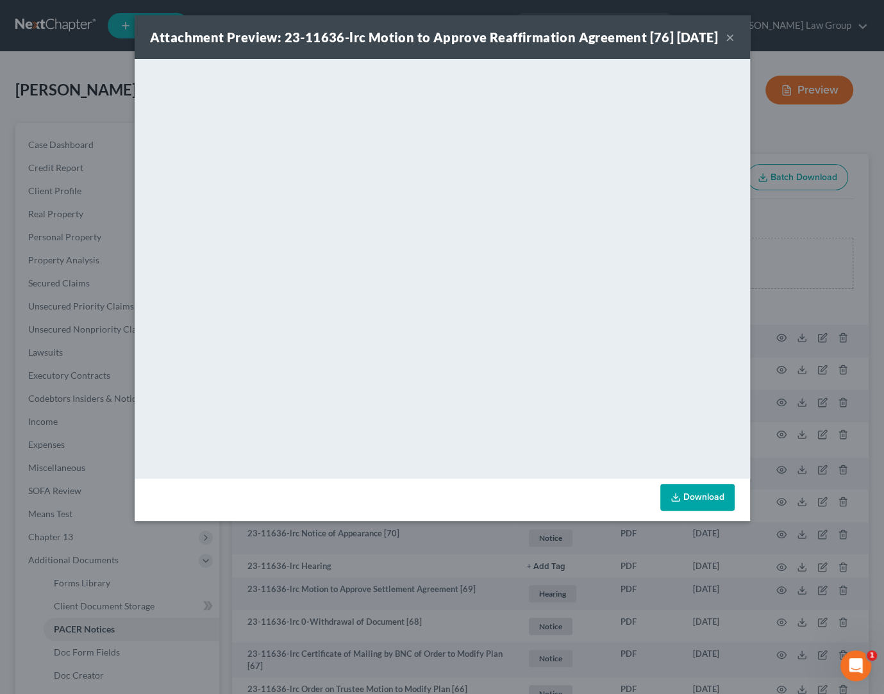
click at [734, 47] on div "Attachment Preview: 23-11636-lrc Motion to Approve Reaffirmation Agreement [76]…" at bounding box center [442, 37] width 615 height 44
click at [726, 45] on button "×" at bounding box center [729, 36] width 9 height 15
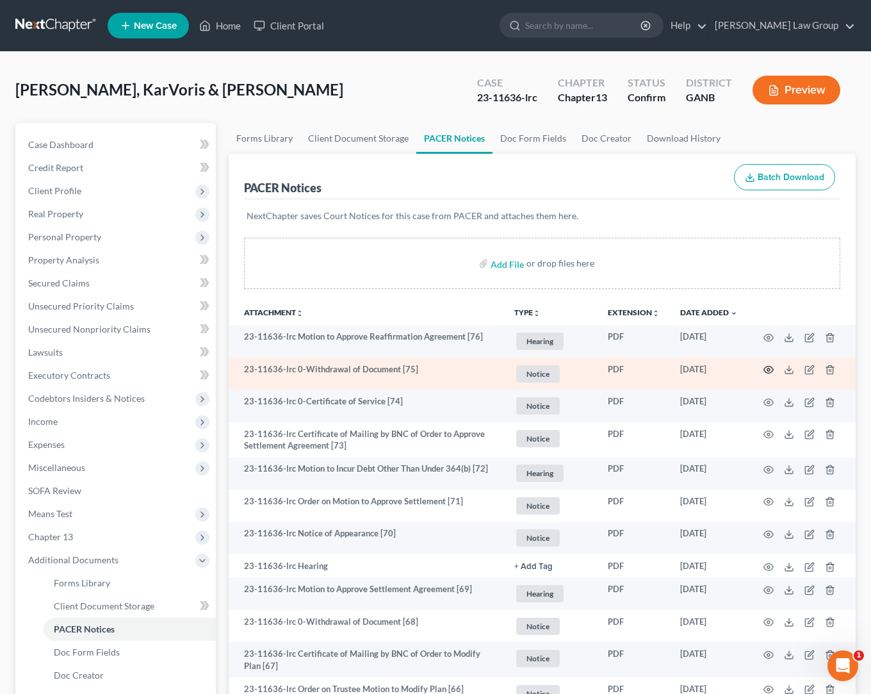
click at [770, 370] on icon "button" at bounding box center [769, 370] width 10 height 10
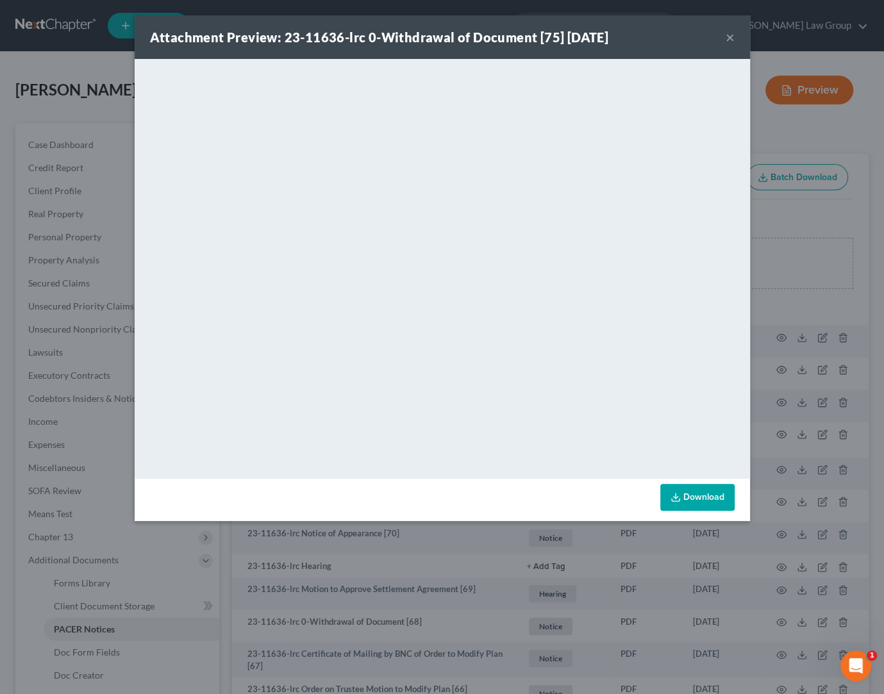
click at [734, 39] on div "Attachment Preview: 23-11636-lrc 0-Withdrawal of Document [75] [DATE] ×" at bounding box center [442, 37] width 615 height 44
click at [730, 42] on button "×" at bounding box center [729, 36] width 9 height 15
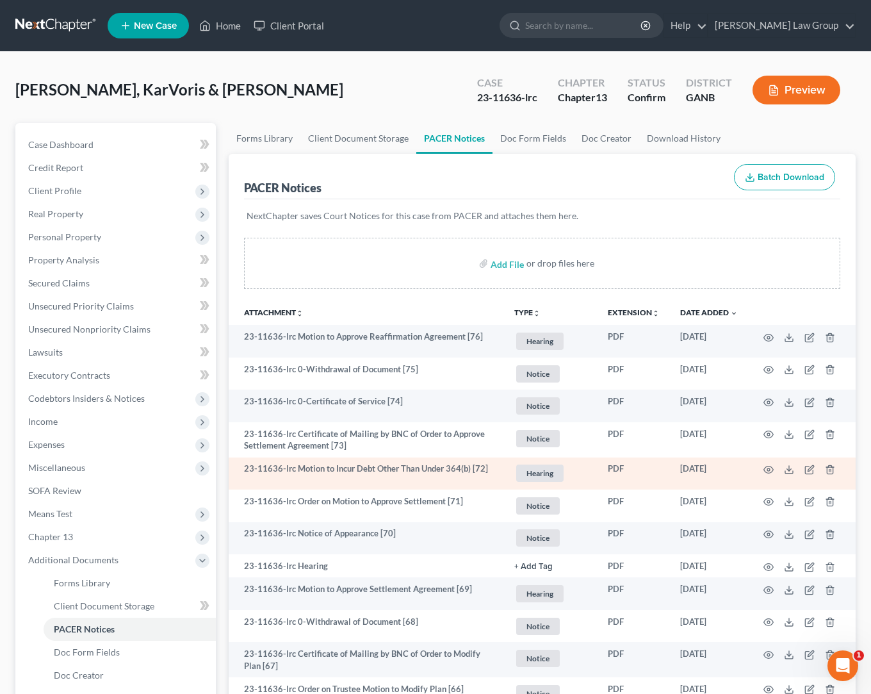
click at [776, 467] on td at bounding box center [802, 474] width 108 height 33
click at [769, 471] on circle "button" at bounding box center [769, 469] width 3 height 3
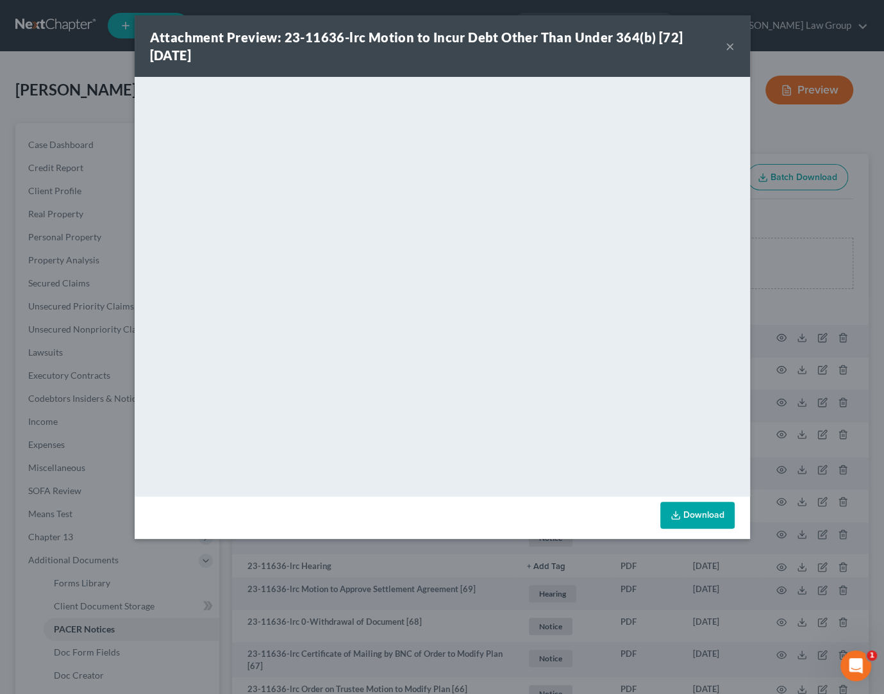
click at [727, 50] on button "×" at bounding box center [729, 45] width 9 height 15
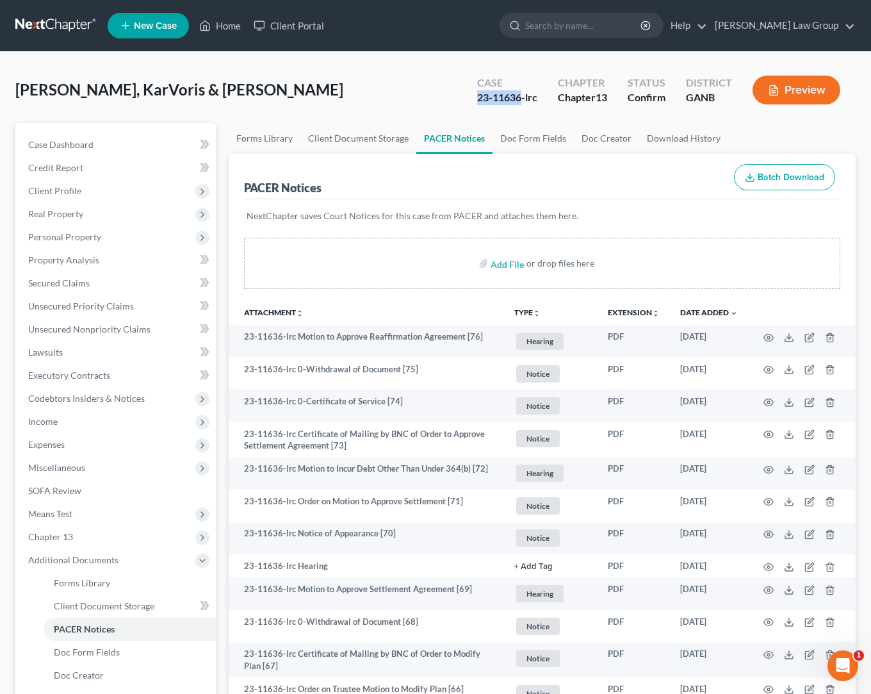
drag, startPoint x: 520, startPoint y: 98, endPoint x: 436, endPoint y: 96, distance: 83.3
click at [436, 96] on div "[PERSON_NAME], [PERSON_NAME] & [PERSON_NAME] Upgraded Case 23-11636-lrc Chapter…" at bounding box center [435, 95] width 841 height 56
copy div "23-11636"
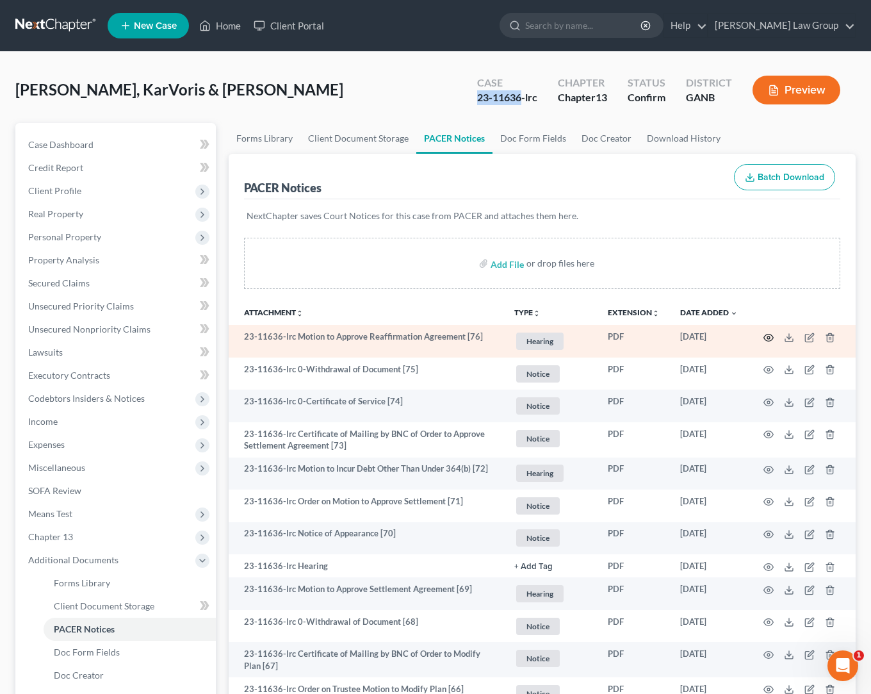
click at [770, 339] on circle "button" at bounding box center [769, 337] width 3 height 3
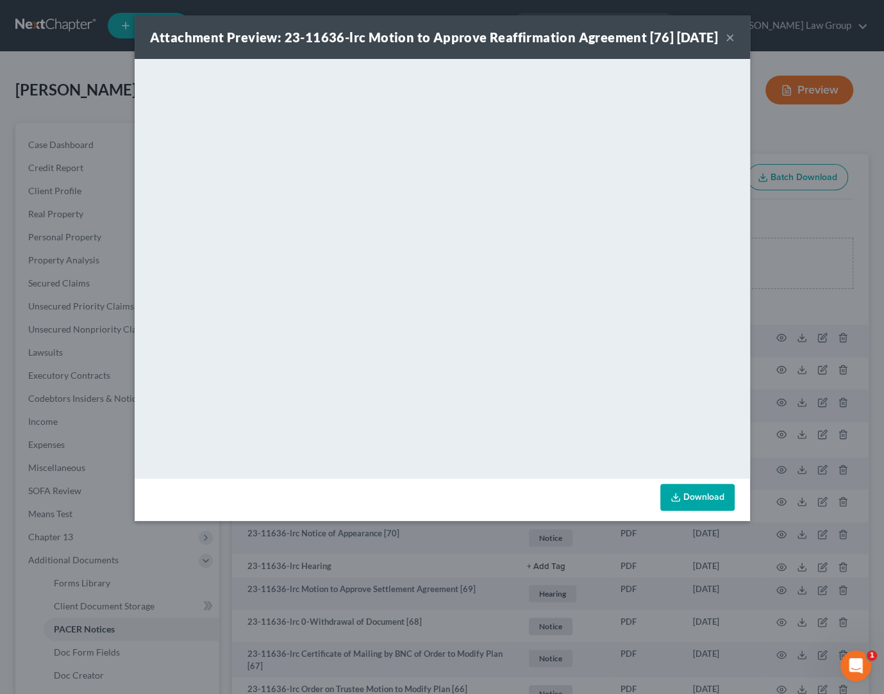
click at [727, 45] on button "×" at bounding box center [729, 36] width 9 height 15
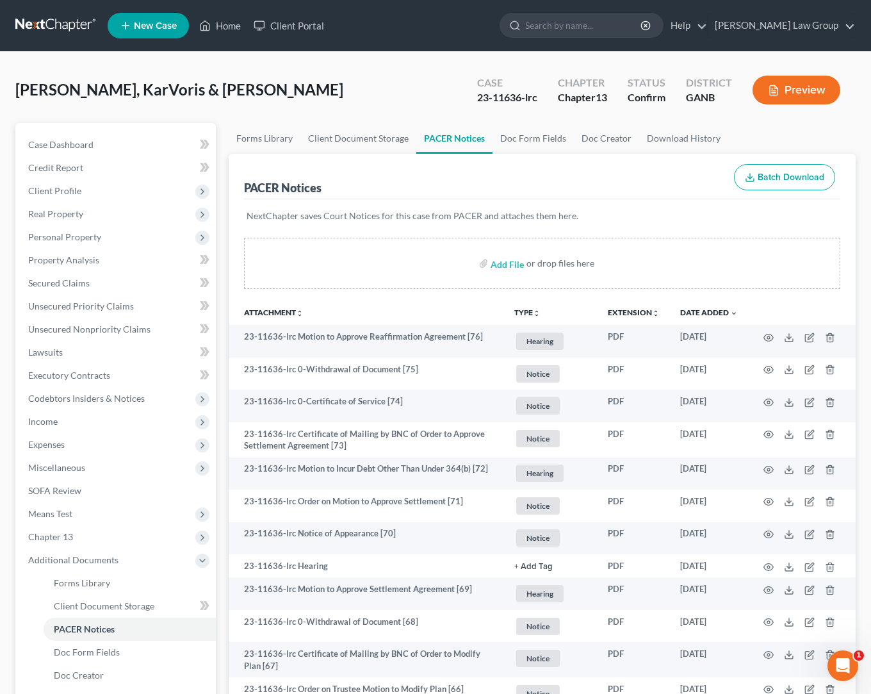
click at [845, 659] on icon "Open Intercom Messenger" at bounding box center [843, 666] width 21 height 21
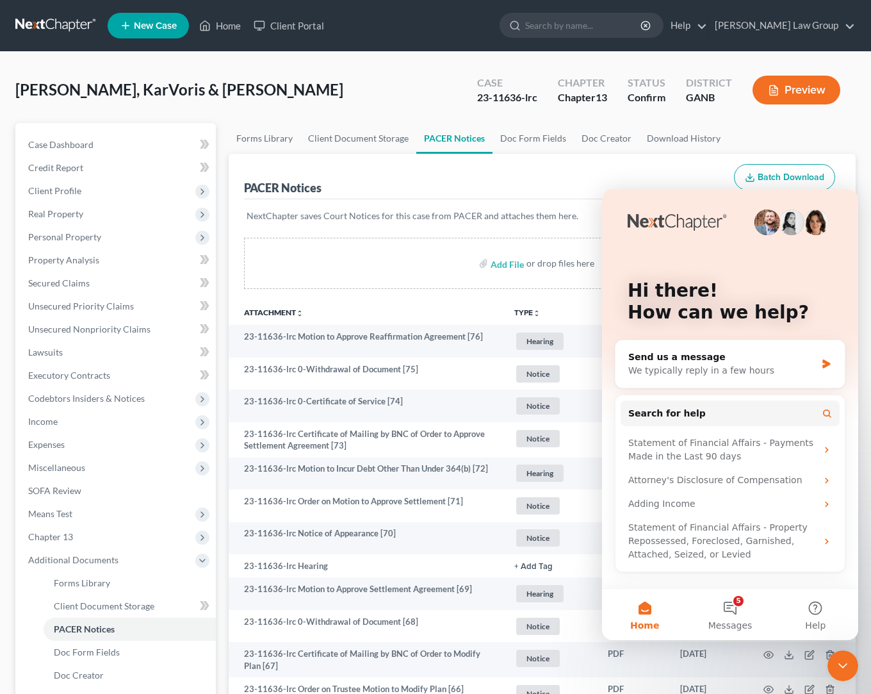
click at [845, 670] on icon "Close Intercom Messenger" at bounding box center [843, 665] width 15 height 15
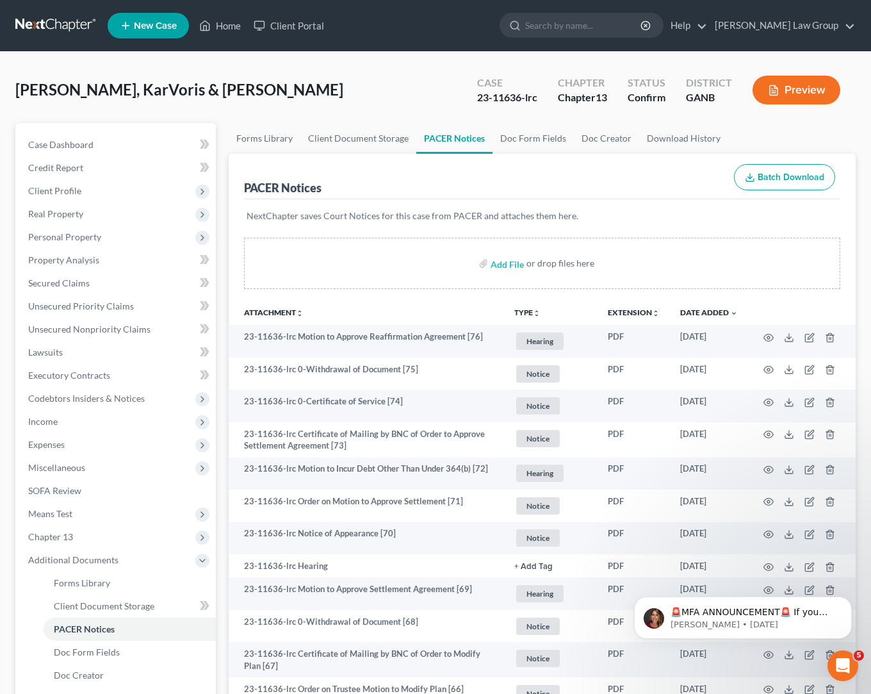
click at [342, 106] on div "[PERSON_NAME], [PERSON_NAME] & [PERSON_NAME] Upgraded Case 23-11636-lrc Chapter…" at bounding box center [435, 95] width 841 height 56
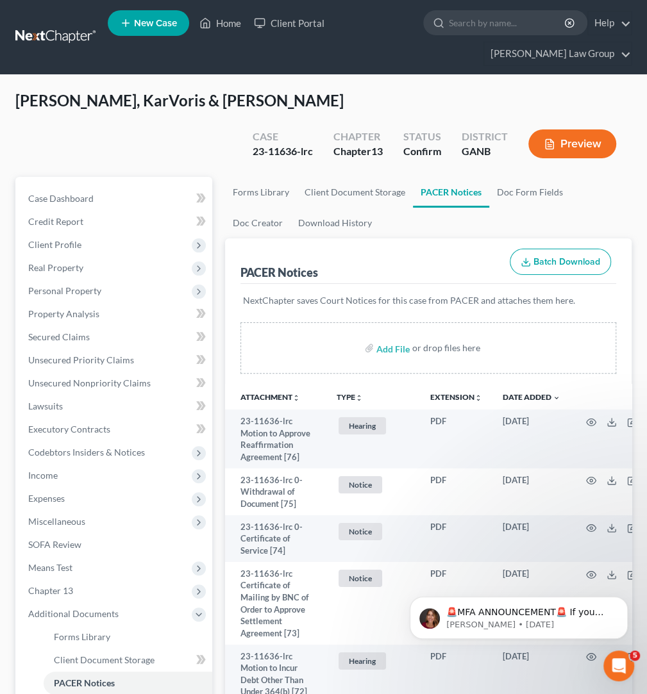
click at [629, 666] on div "Open Intercom Messenger" at bounding box center [618, 666] width 42 height 42
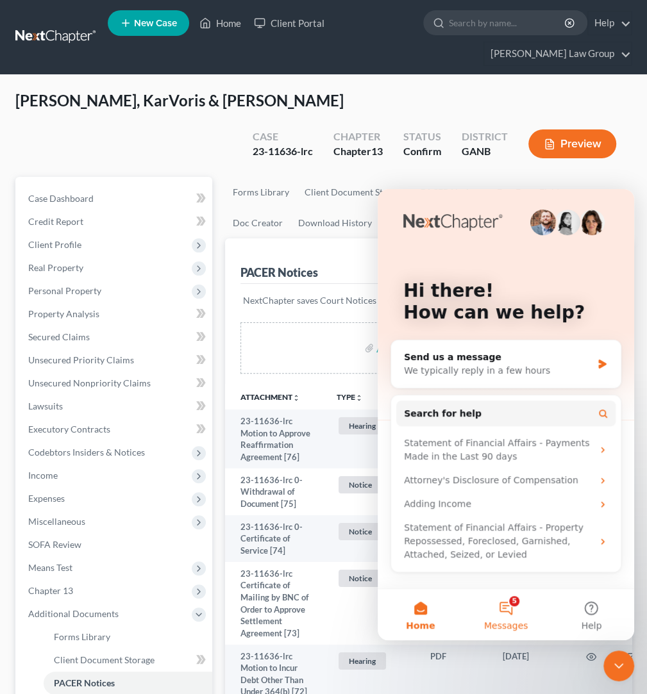
click at [499, 609] on button "5 Messages" at bounding box center [505, 614] width 85 height 51
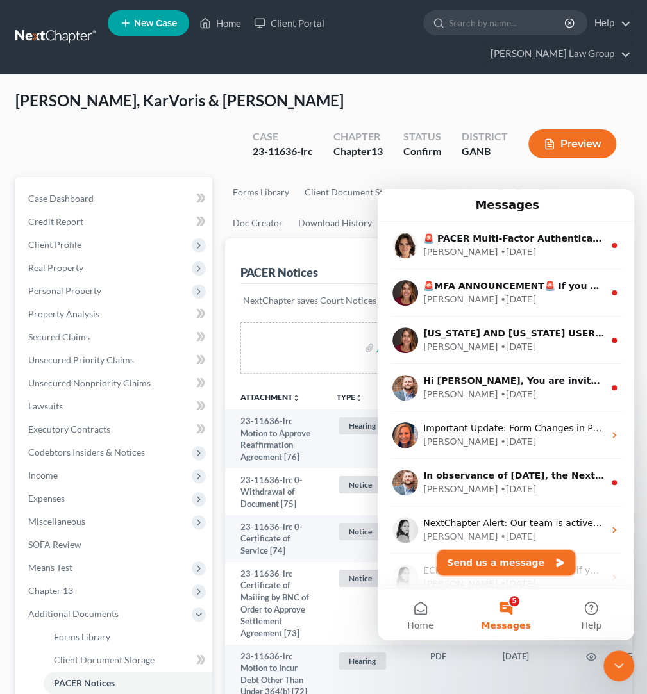
click at [529, 560] on button "Send us a message" at bounding box center [505, 563] width 138 height 26
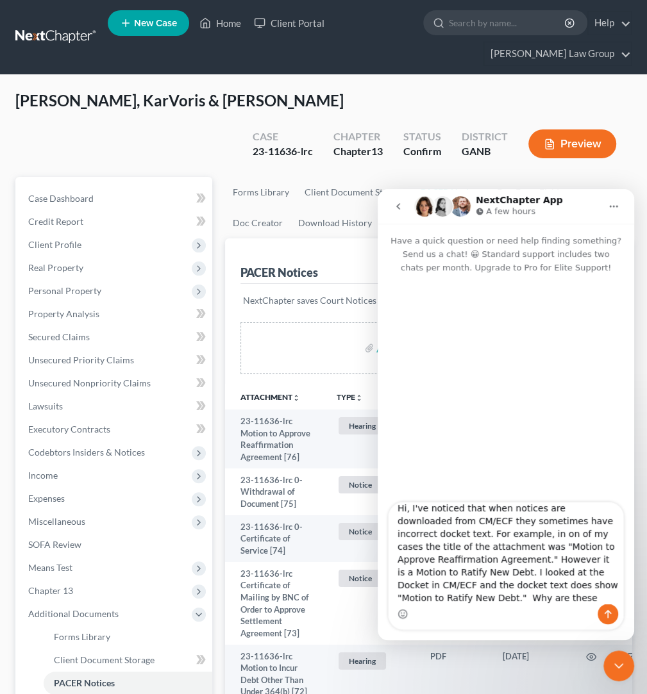
scroll to position [21, 0]
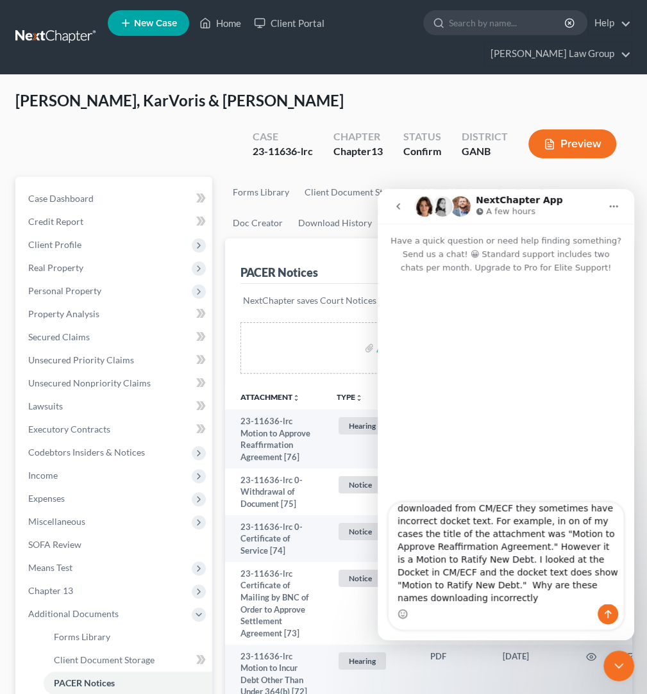
type textarea "Hi, I've noticed that when notices are downloaded from CM/ECF they sometimes ha…"
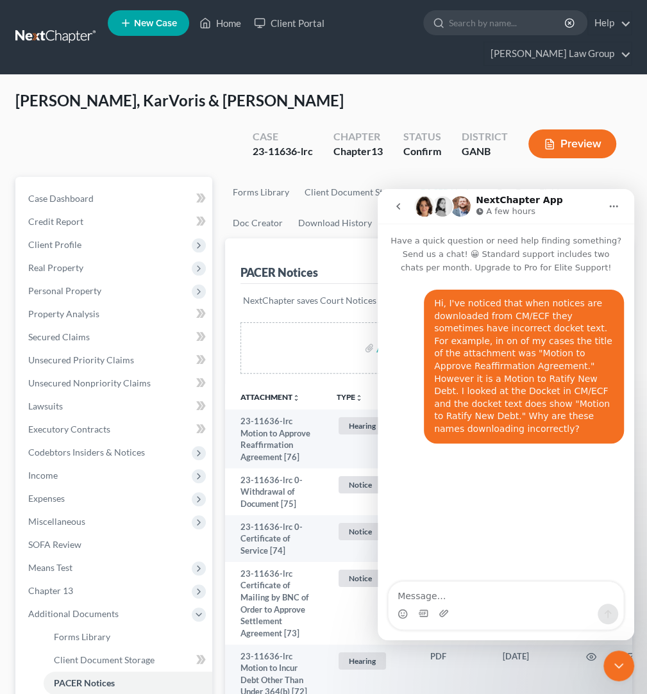
scroll to position [0, 0]
click at [244, 126] on div "Case 23-11636-lrc" at bounding box center [282, 145] width 81 height 38
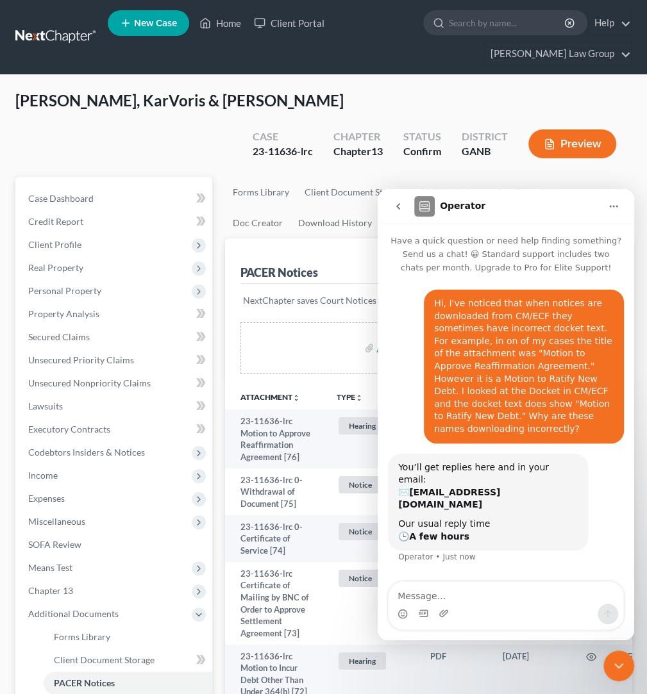
click at [625, 657] on div "Close Intercom Messenger" at bounding box center [618, 665] width 31 height 31
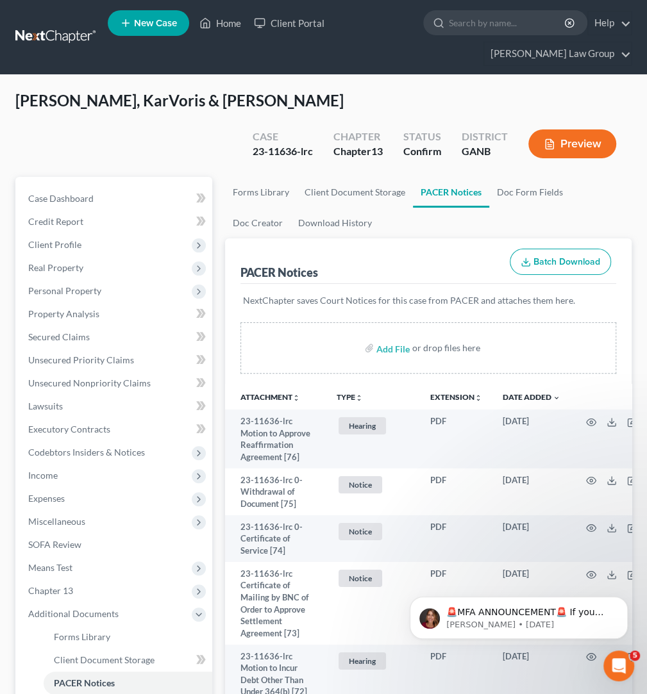
click at [384, 247] on div "PACER Notices Batch Download" at bounding box center [428, 261] width 376 height 46
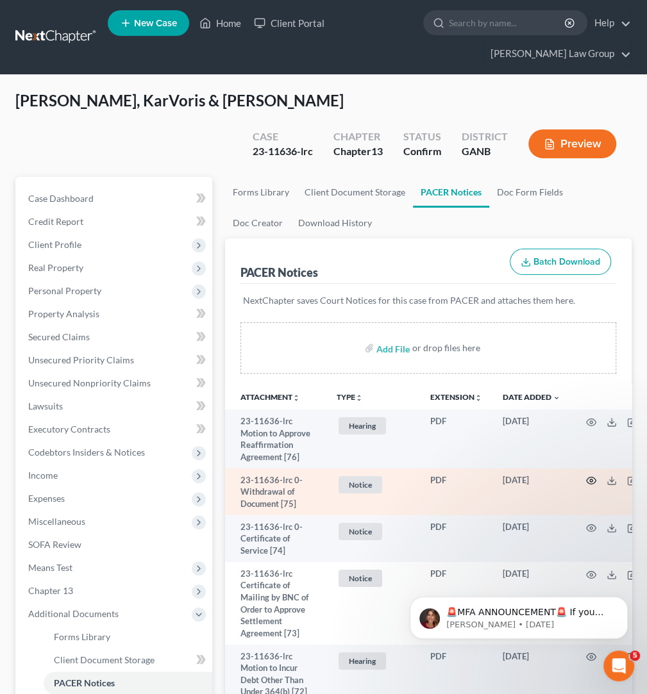
click at [586, 475] on icon "button" at bounding box center [591, 480] width 10 height 10
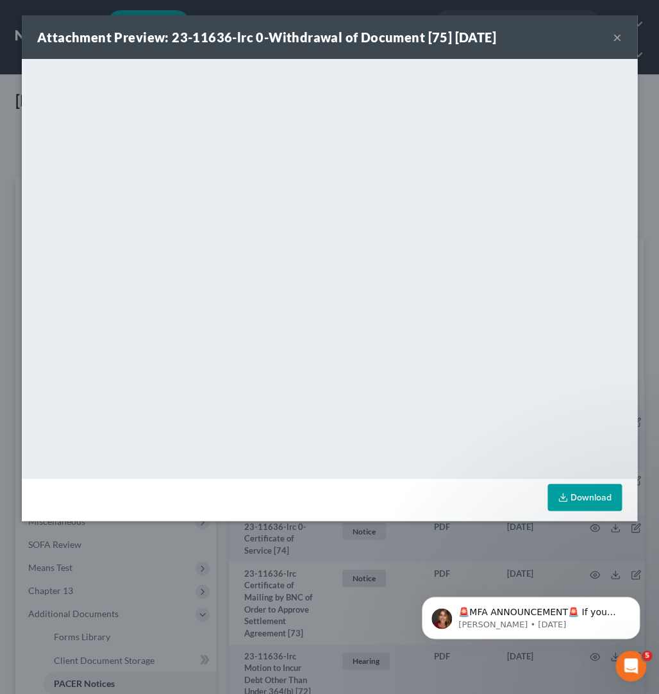
click at [620, 37] on button "×" at bounding box center [617, 36] width 9 height 15
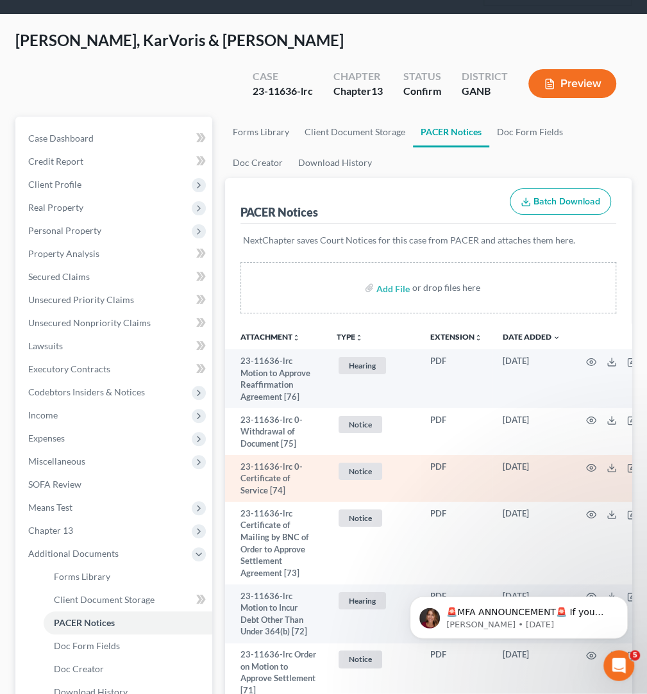
scroll to position [67, 0]
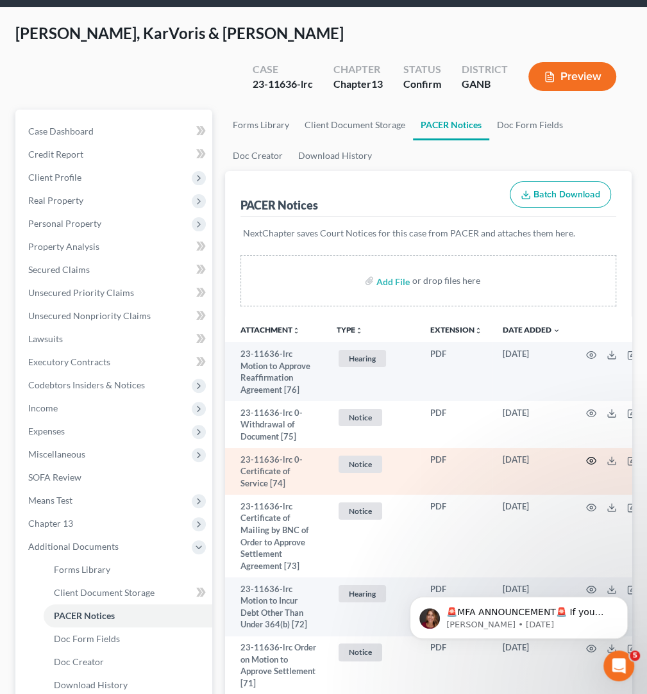
click at [586, 456] on icon "button" at bounding box center [591, 461] width 10 height 10
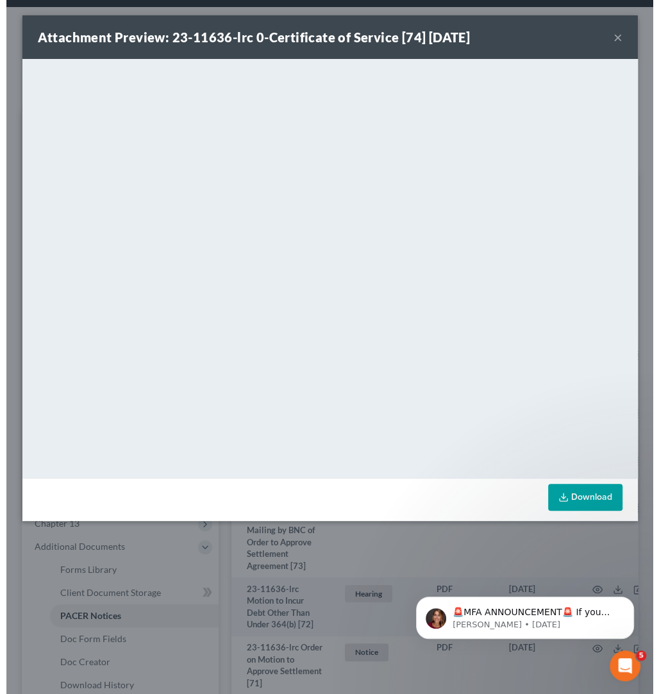
scroll to position [70, 0]
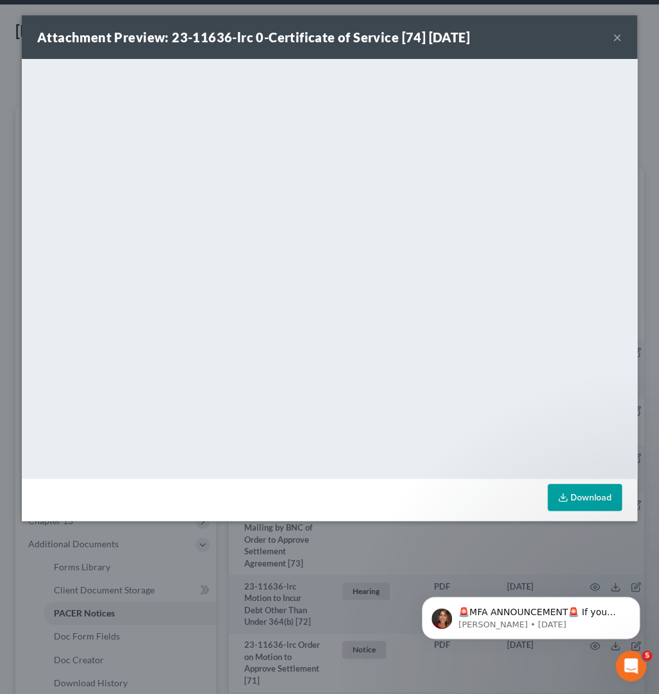
click at [618, 38] on button "×" at bounding box center [617, 36] width 9 height 15
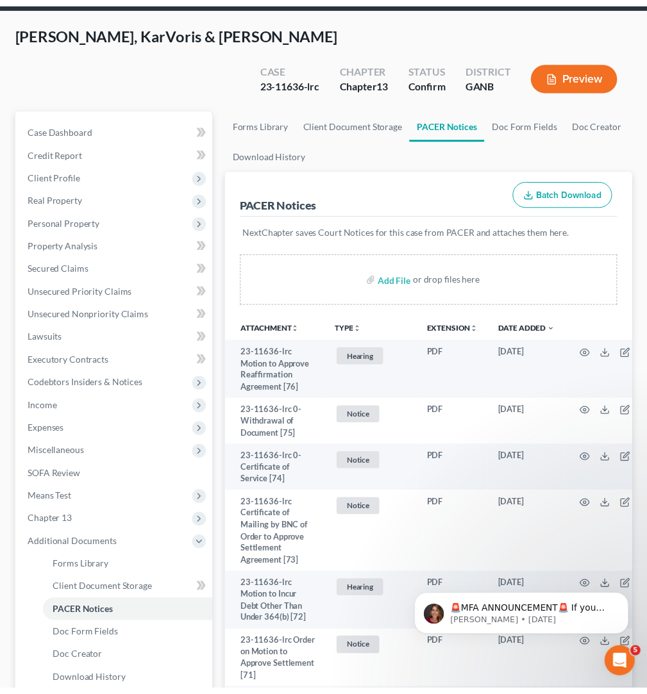
scroll to position [67, 0]
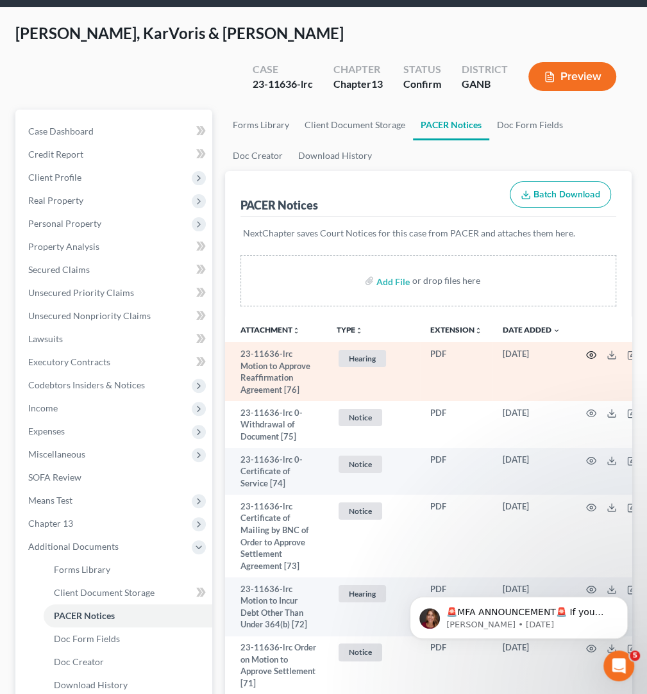
click at [586, 350] on icon "button" at bounding box center [591, 355] width 10 height 10
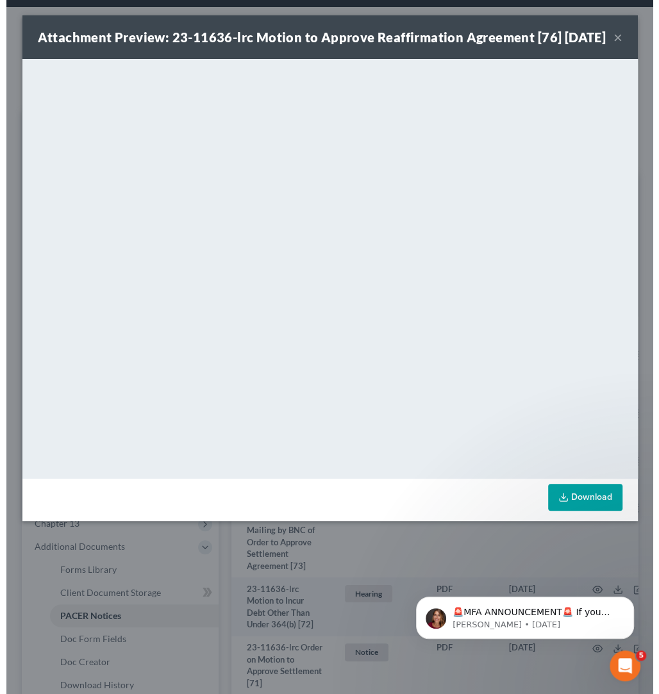
scroll to position [70, 0]
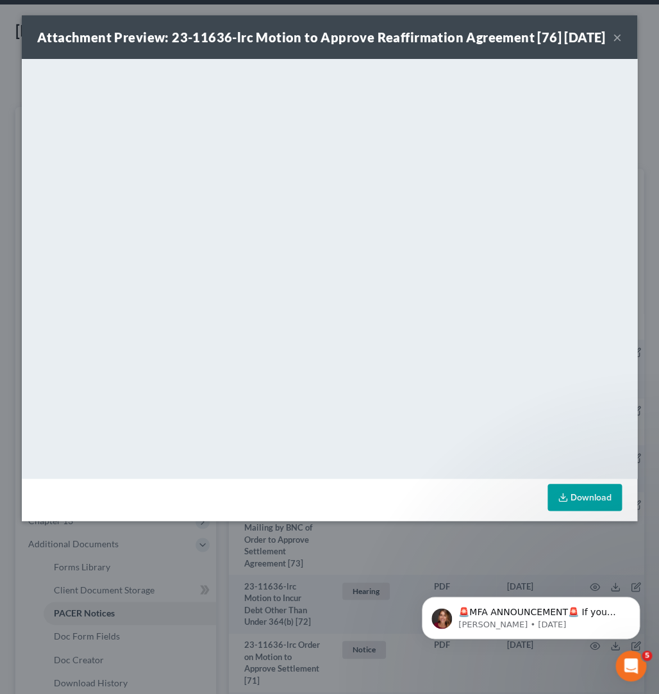
click at [621, 50] on div "Attachment Preview: 23-11636-lrc Motion to Approve Reaffirmation Agreement [76]…" at bounding box center [329, 37] width 615 height 44
click at [621, 45] on button "×" at bounding box center [617, 36] width 9 height 15
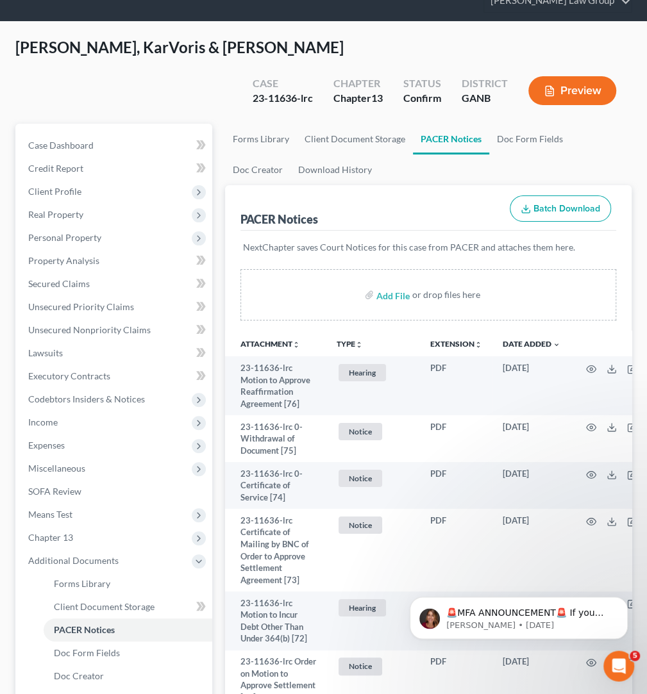
scroll to position [0, 0]
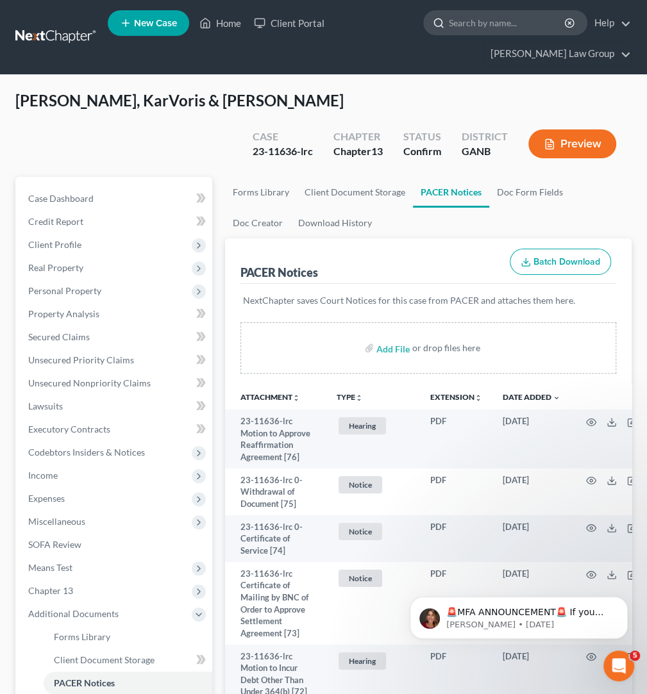
click at [459, 22] on input "search" at bounding box center [507, 23] width 117 height 24
type input "[PERSON_NAME]"
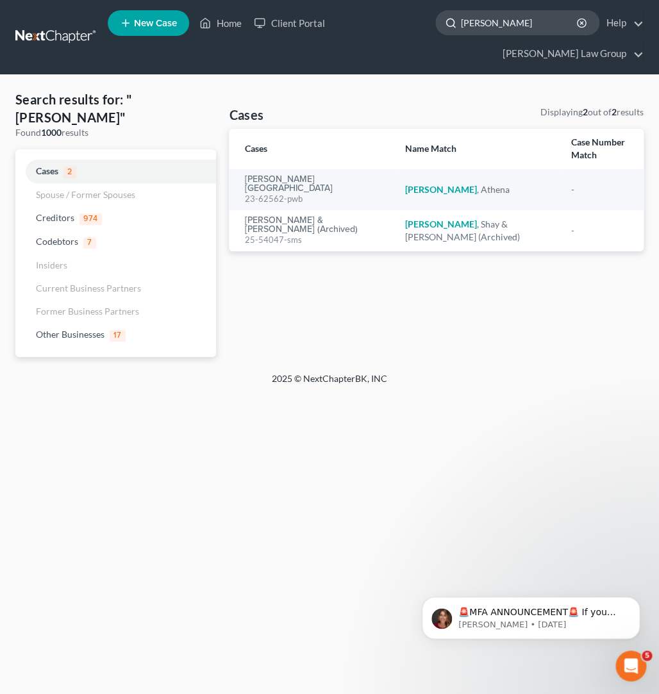
click at [461, 24] on input "[PERSON_NAME]" at bounding box center [519, 23] width 117 height 24
drag, startPoint x: 403, startPoint y: 24, endPoint x: 336, endPoint y: 28, distance: 67.4
click at [461, 28] on input "[PERSON_NAME]" at bounding box center [519, 23] width 117 height 24
type input "c"
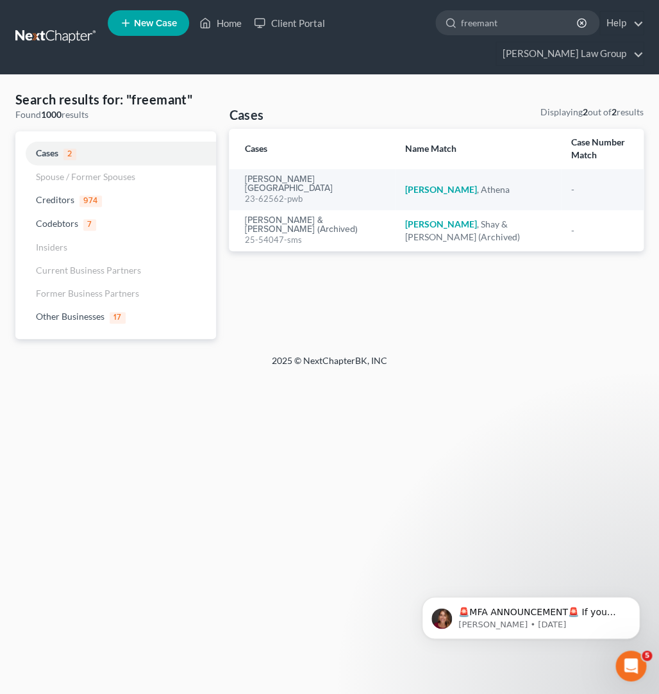
type input "freemant"
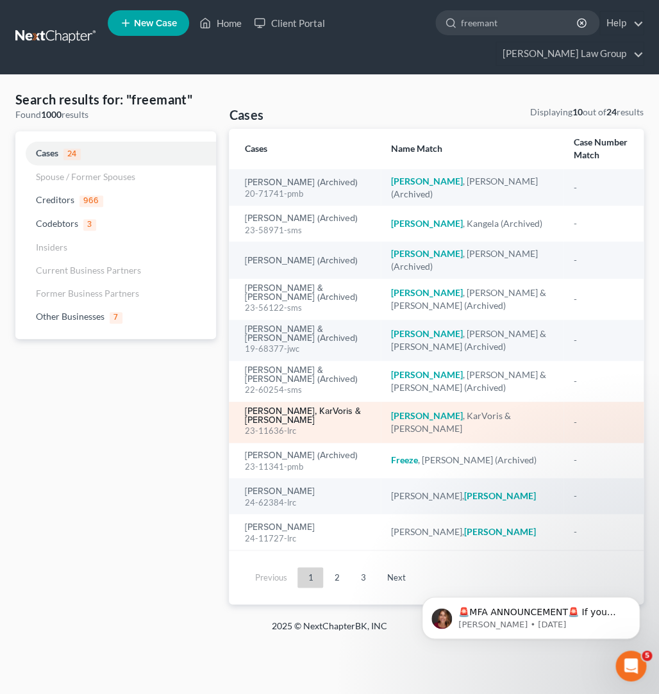
click at [297, 407] on link "[PERSON_NAME], KarVoris & [PERSON_NAME]" at bounding box center [307, 416] width 126 height 18
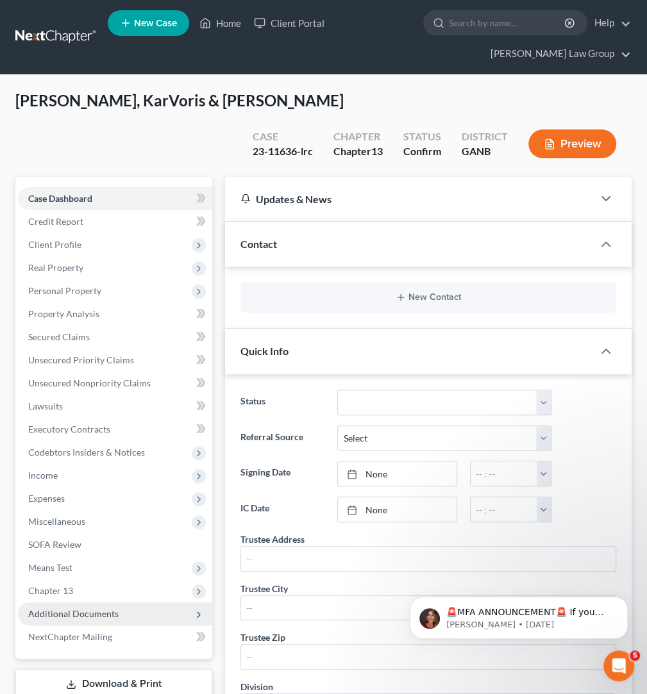
click at [127, 602] on span "Additional Documents" at bounding box center [115, 613] width 194 height 23
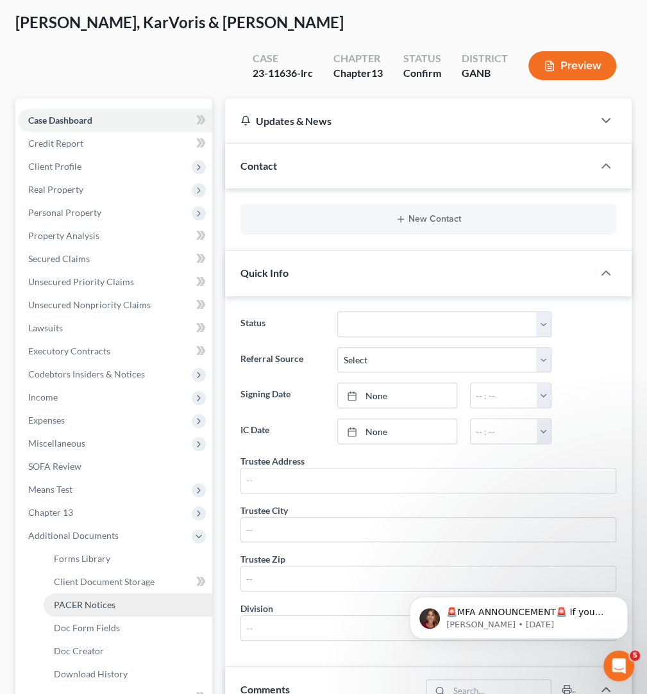
click at [140, 593] on link "PACER Notices" at bounding box center [128, 604] width 169 height 23
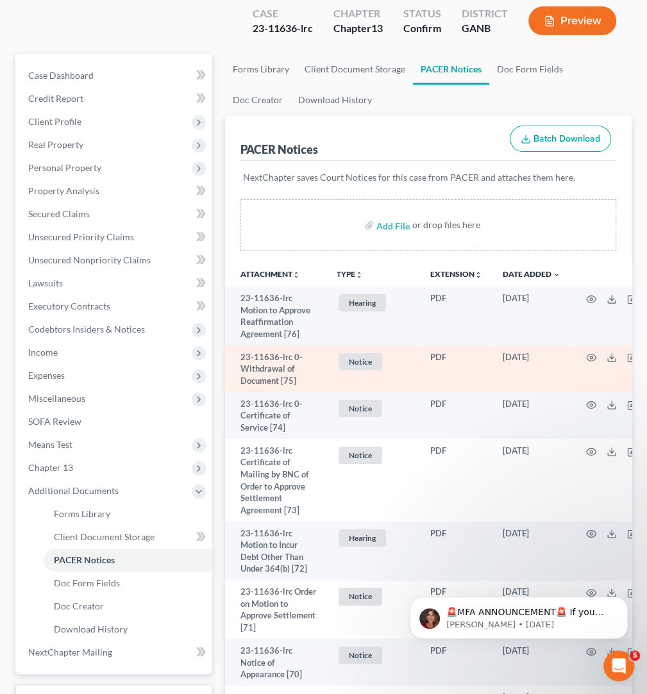
scroll to position [145, 0]
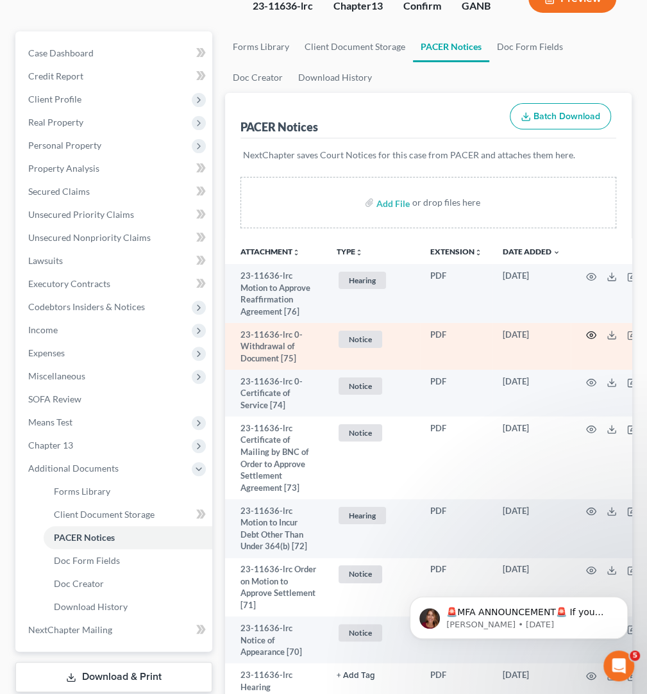
click at [586, 332] on icon "button" at bounding box center [591, 335] width 10 height 7
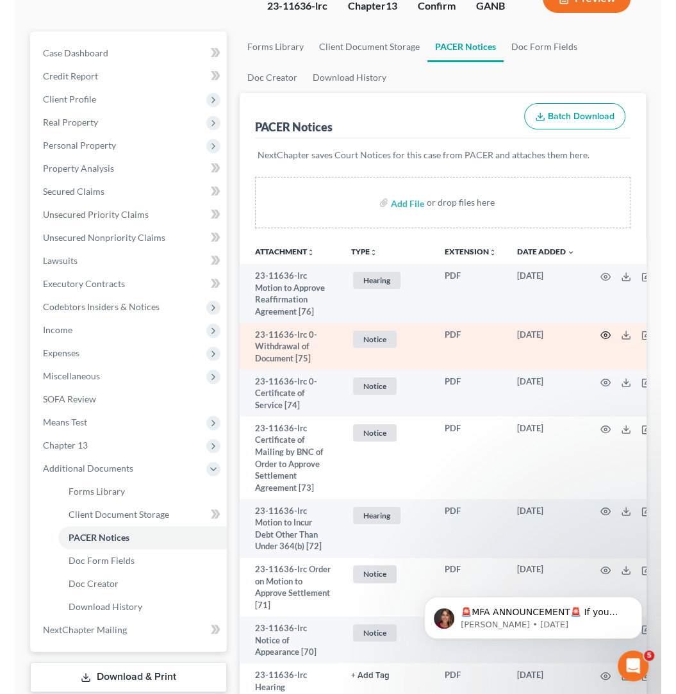
scroll to position [122, 0]
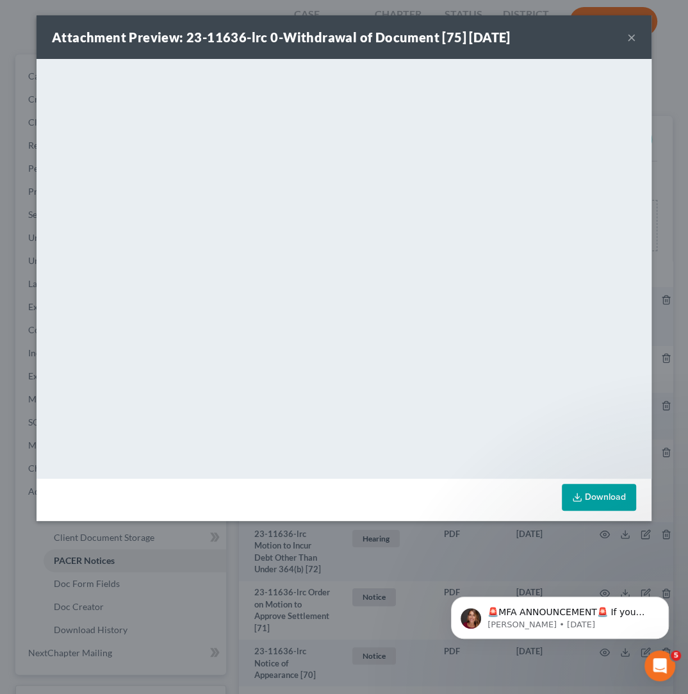
drag, startPoint x: 635, startPoint y: 37, endPoint x: 612, endPoint y: 47, distance: 25.2
click at [634, 37] on button "×" at bounding box center [631, 36] width 9 height 15
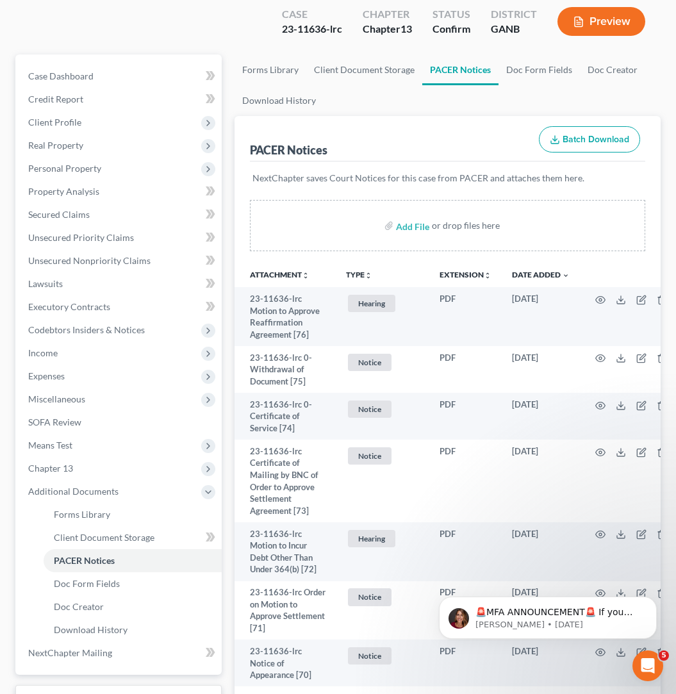
scroll to position [0, 0]
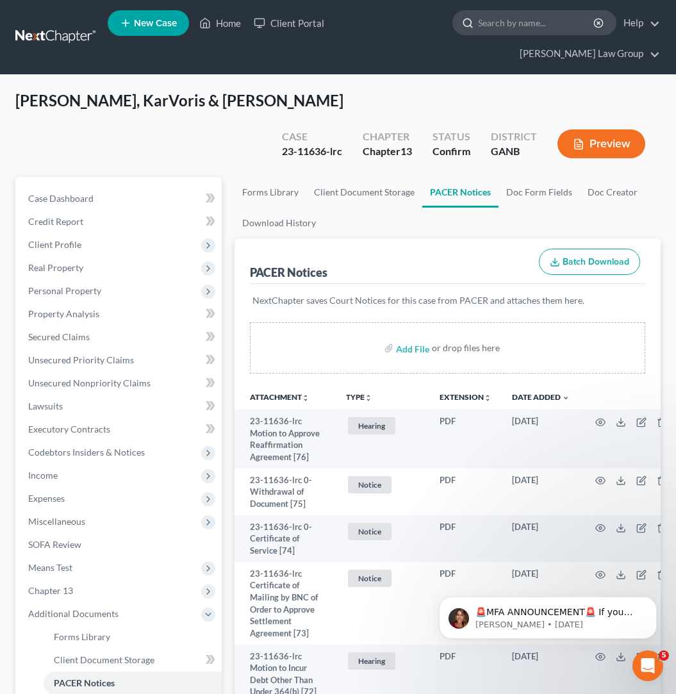
click at [478, 34] on input "search" at bounding box center [536, 23] width 117 height 24
type input "[PERSON_NAME]"
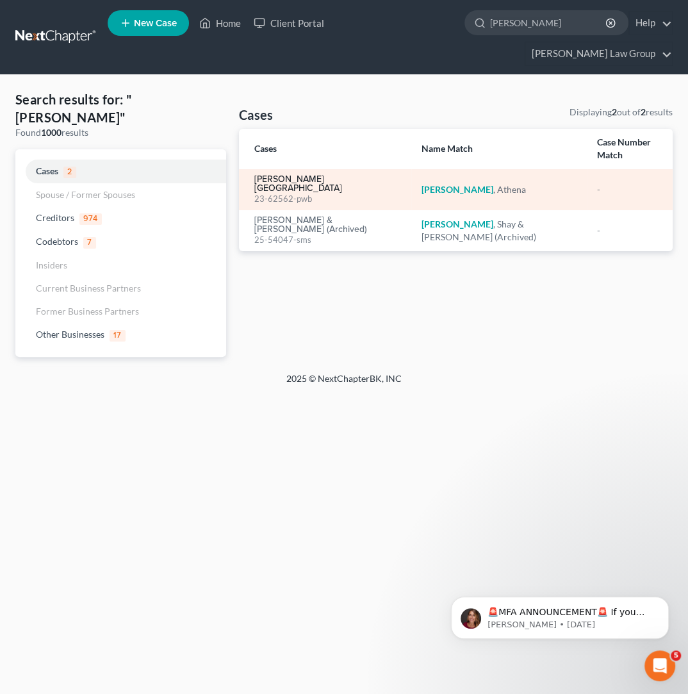
click at [297, 175] on link "[PERSON_NAME][GEOGRAPHIC_DATA]" at bounding box center [327, 184] width 147 height 18
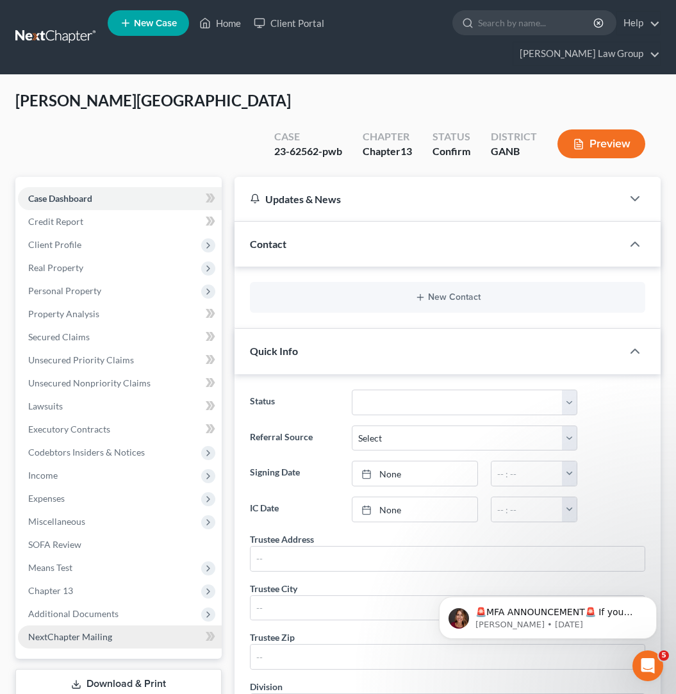
click at [130, 625] on link "NextChapter Mailing" at bounding box center [120, 636] width 204 height 23
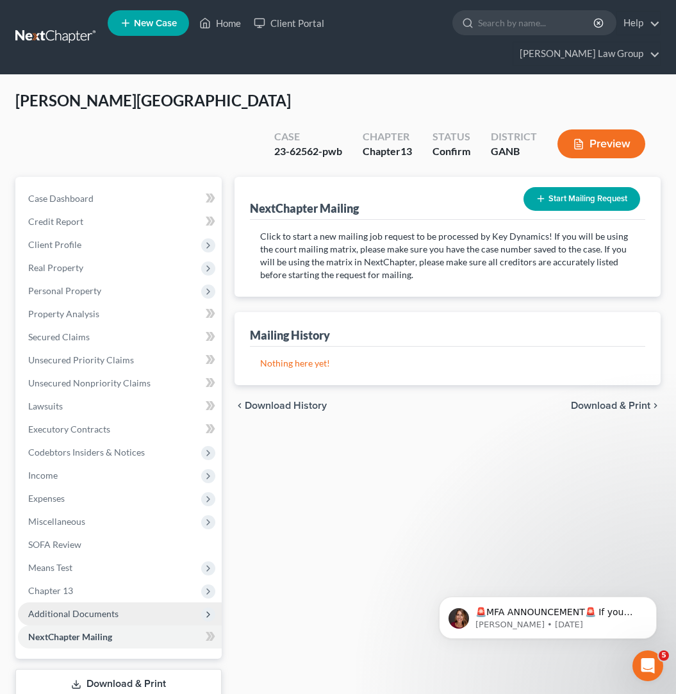
click at [130, 602] on span "Additional Documents" at bounding box center [120, 613] width 204 height 23
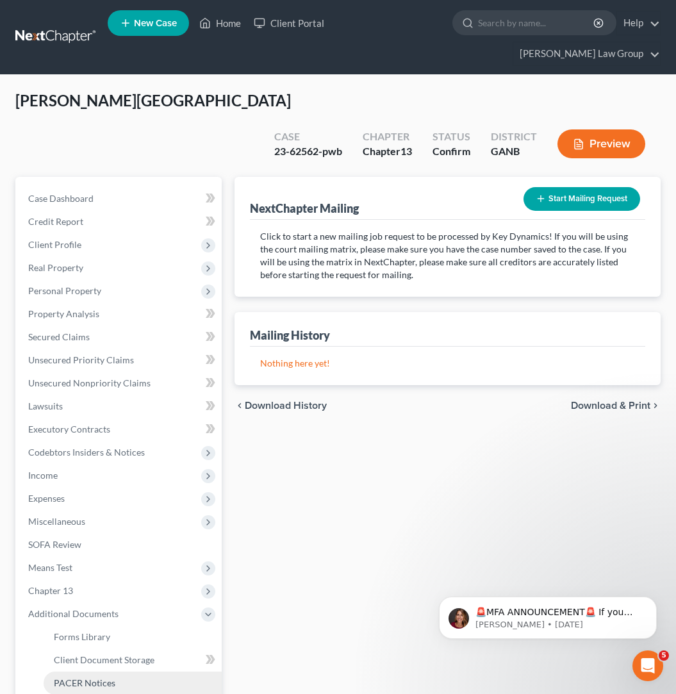
drag, startPoint x: 126, startPoint y: 629, endPoint x: 135, endPoint y: 623, distance: 10.9
click at [126, 672] on link "PACER Notices" at bounding box center [133, 683] width 178 height 23
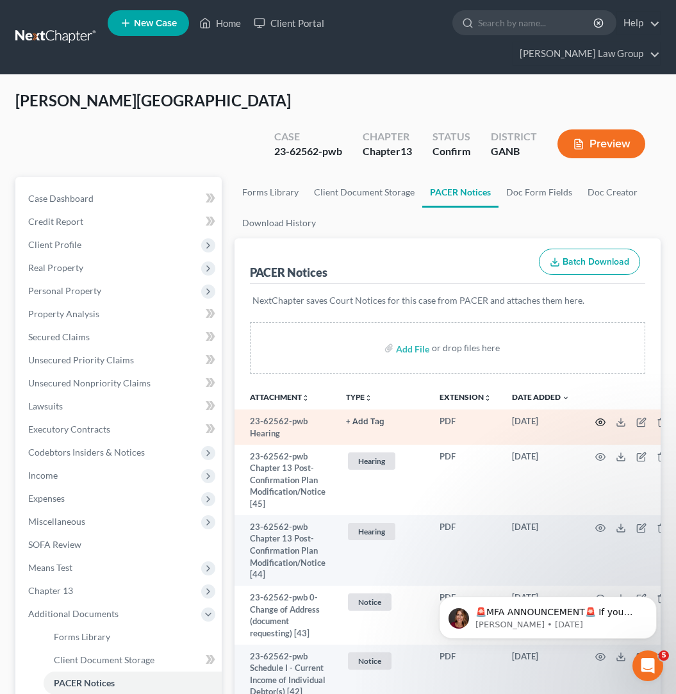
click at [595, 417] on icon "button" at bounding box center [600, 422] width 10 height 10
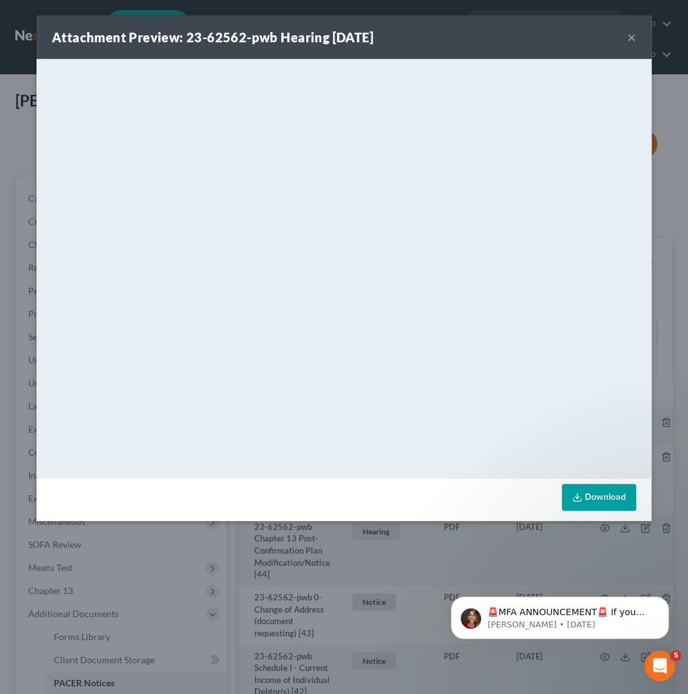
click at [631, 35] on button "×" at bounding box center [631, 36] width 9 height 15
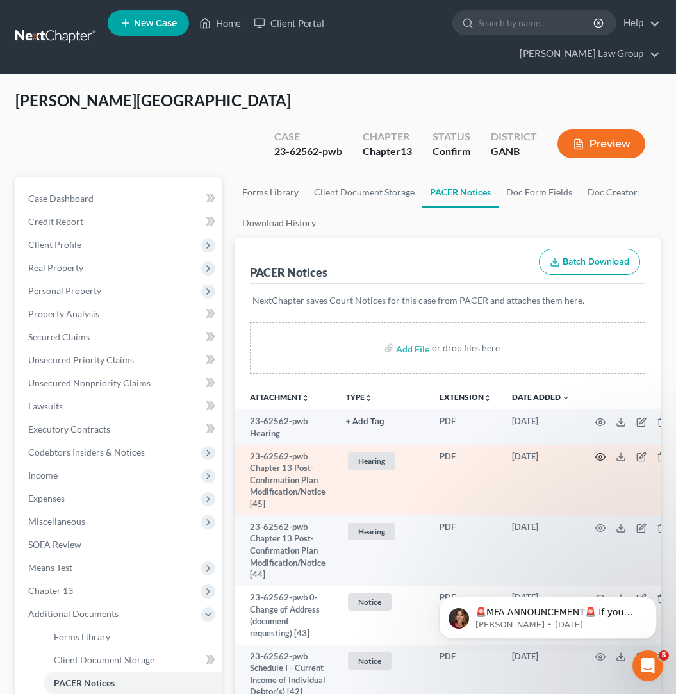
click at [595, 452] on icon "button" at bounding box center [600, 457] width 10 height 10
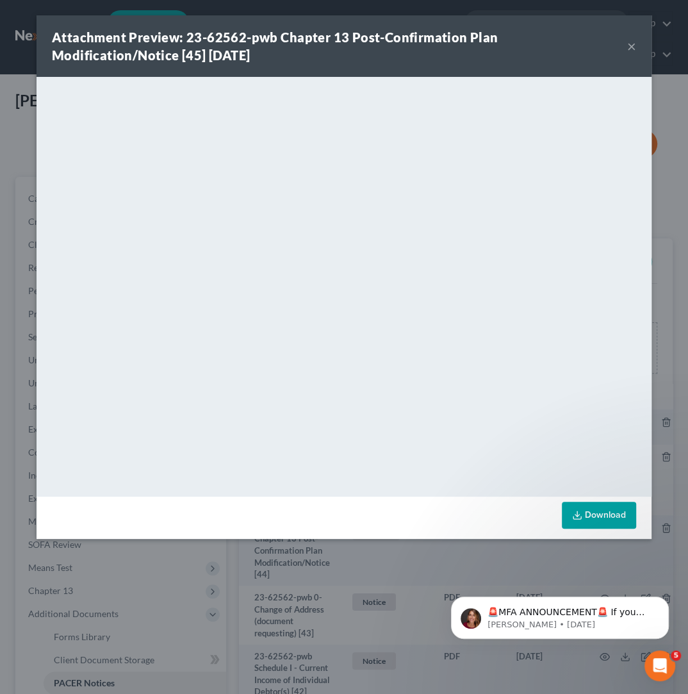
click at [628, 45] on button "×" at bounding box center [631, 45] width 9 height 15
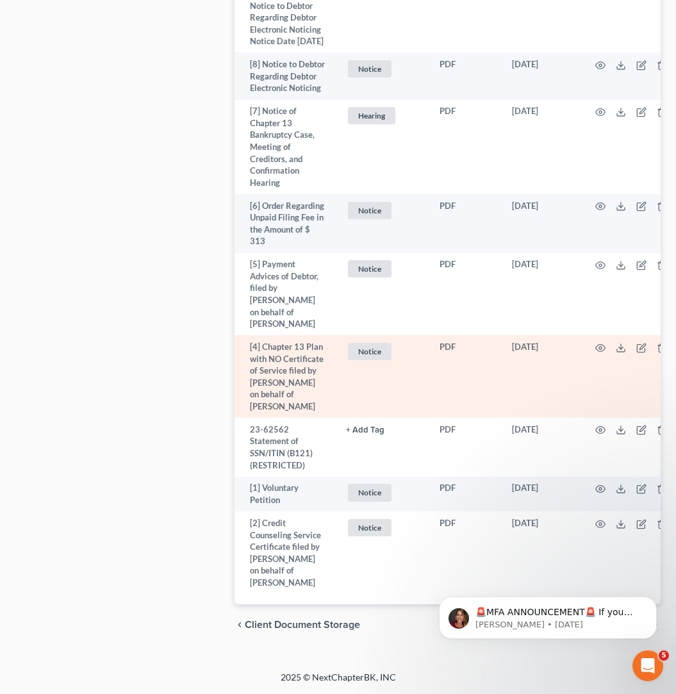
scroll to position [4489, 0]
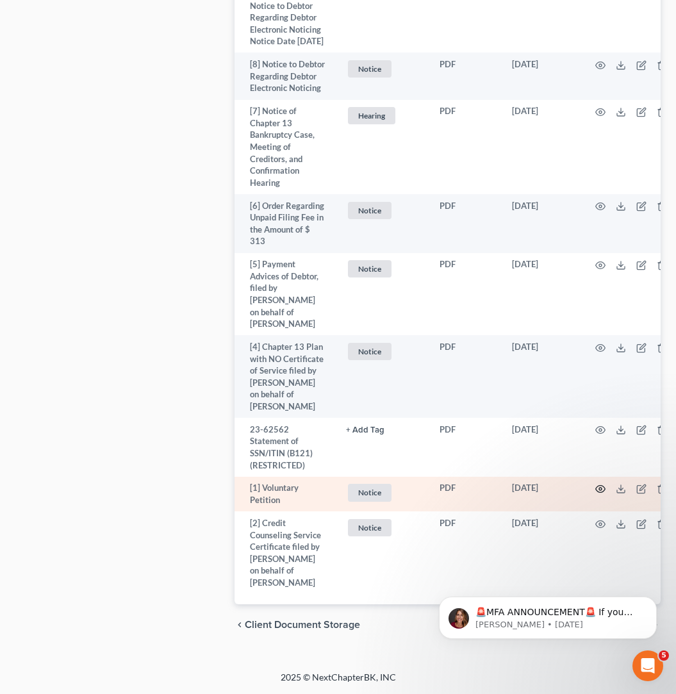
click at [596, 486] on icon "button" at bounding box center [601, 489] width 10 height 7
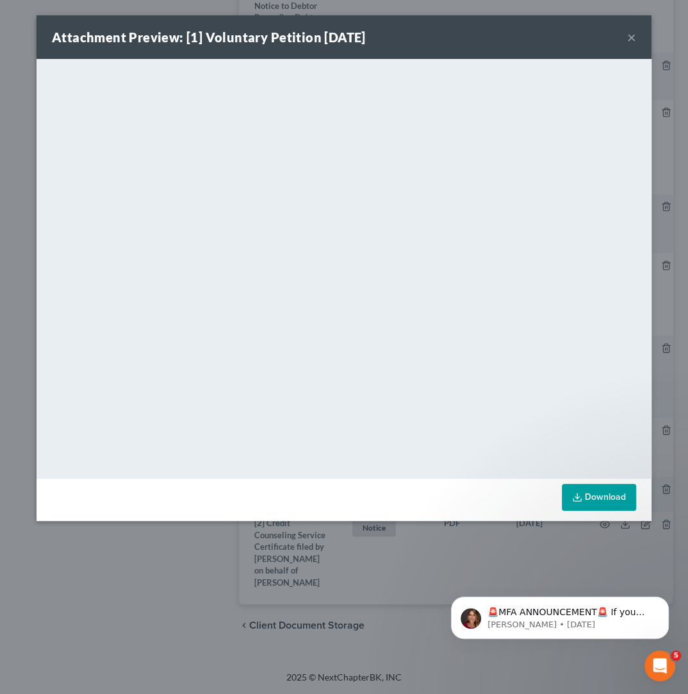
click at [633, 38] on button "×" at bounding box center [631, 36] width 9 height 15
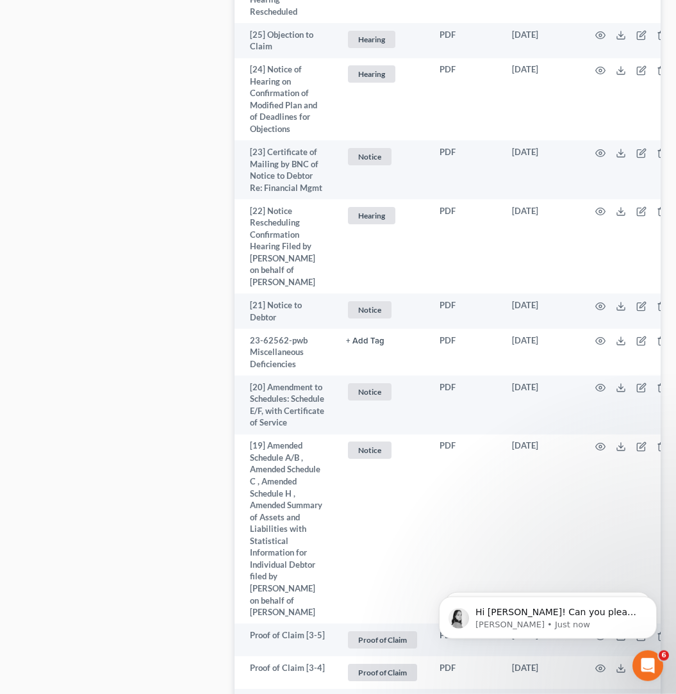
scroll to position [1988, 0]
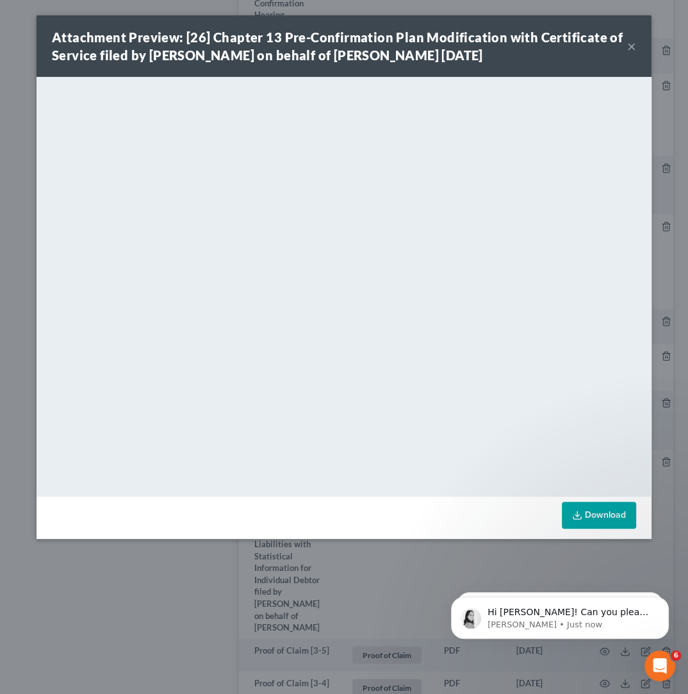
click at [631, 45] on button "×" at bounding box center [631, 45] width 9 height 15
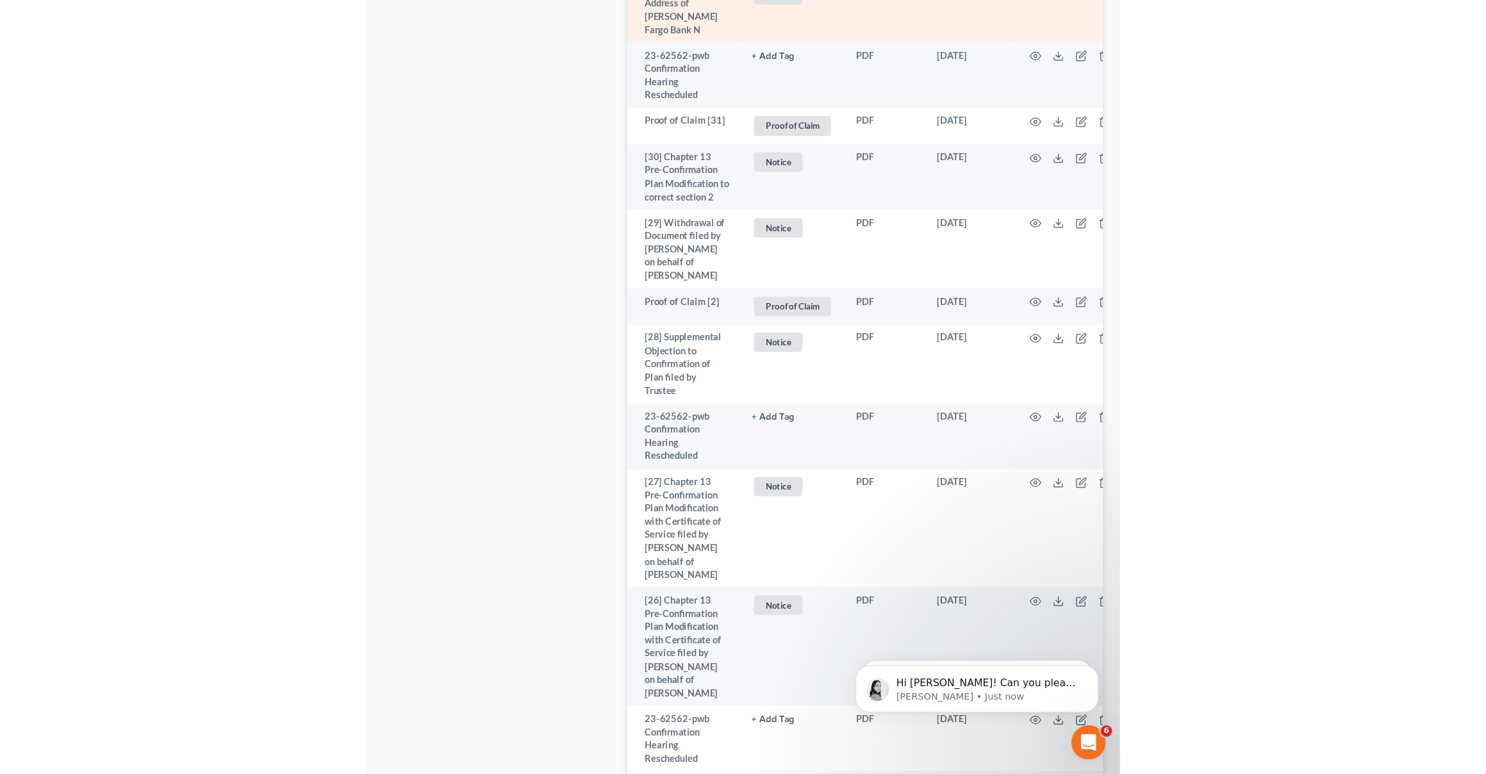
scroll to position [1293, 0]
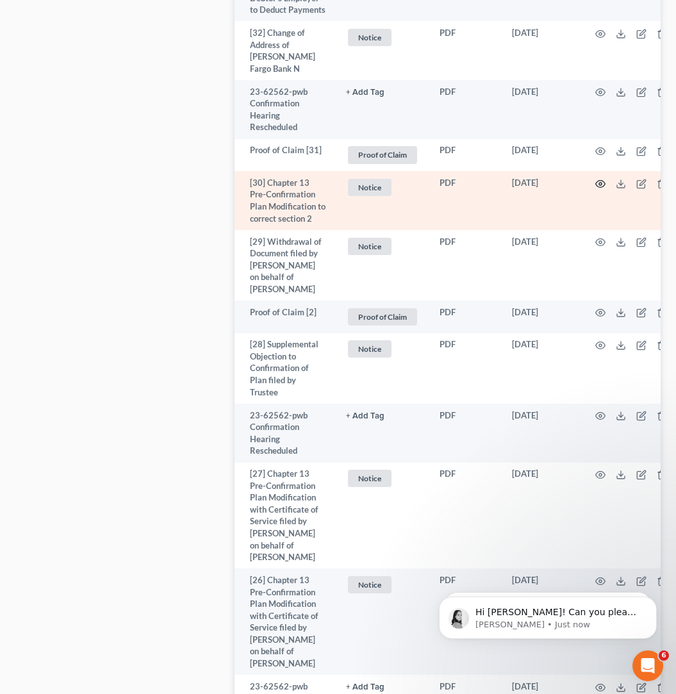
click at [595, 189] on icon "button" at bounding box center [600, 184] width 10 height 10
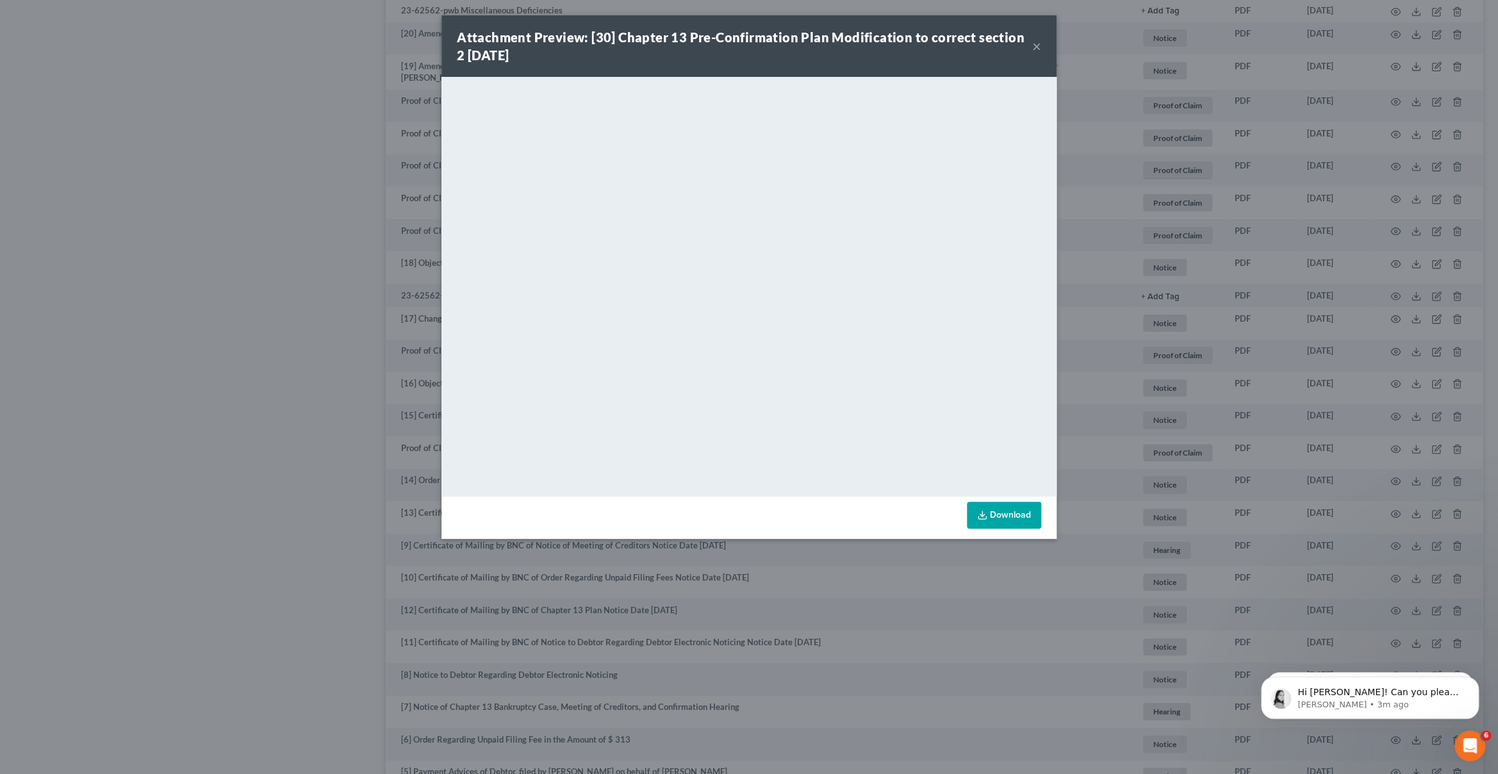
click at [918, 50] on button "×" at bounding box center [1036, 45] width 9 height 15
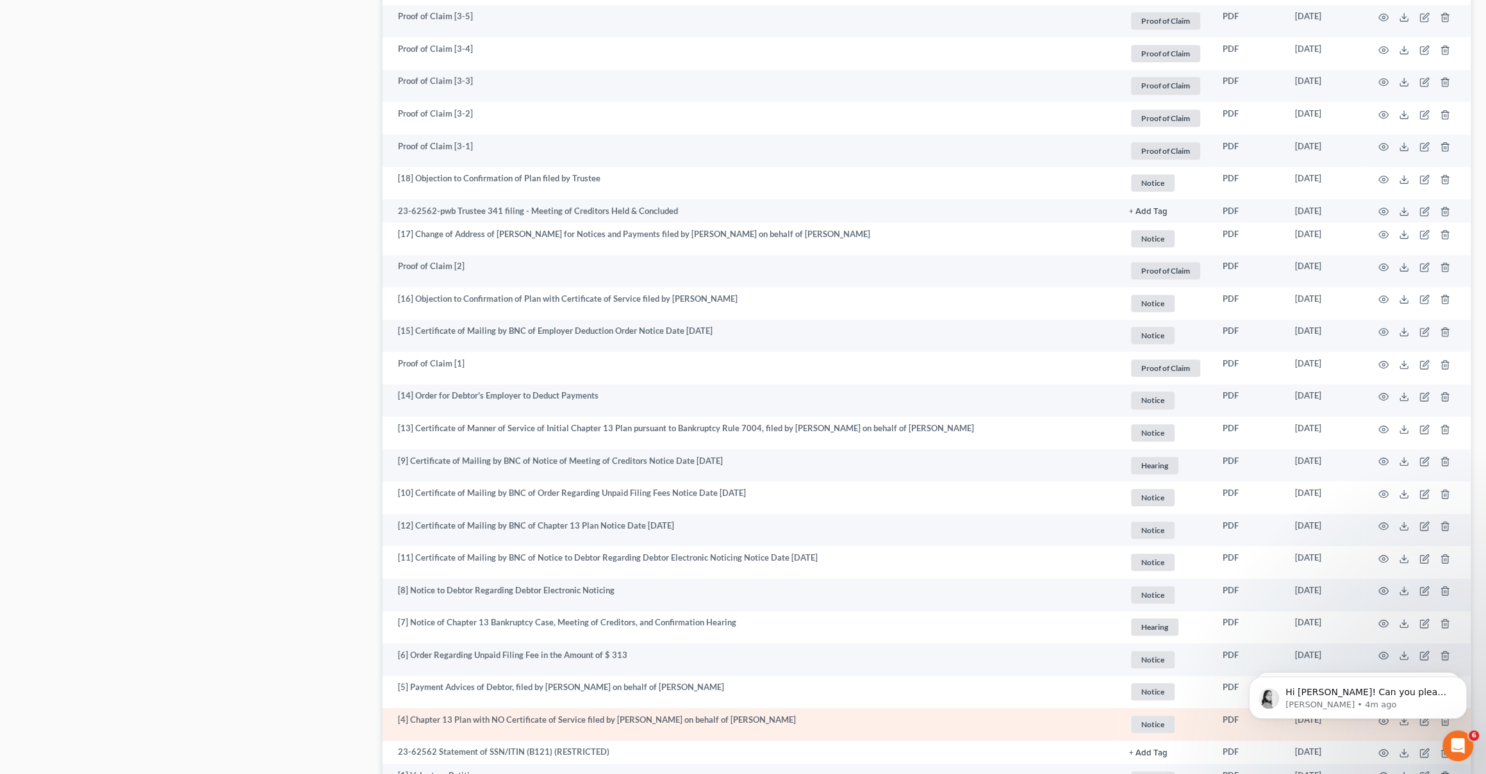
scroll to position [1366, 0]
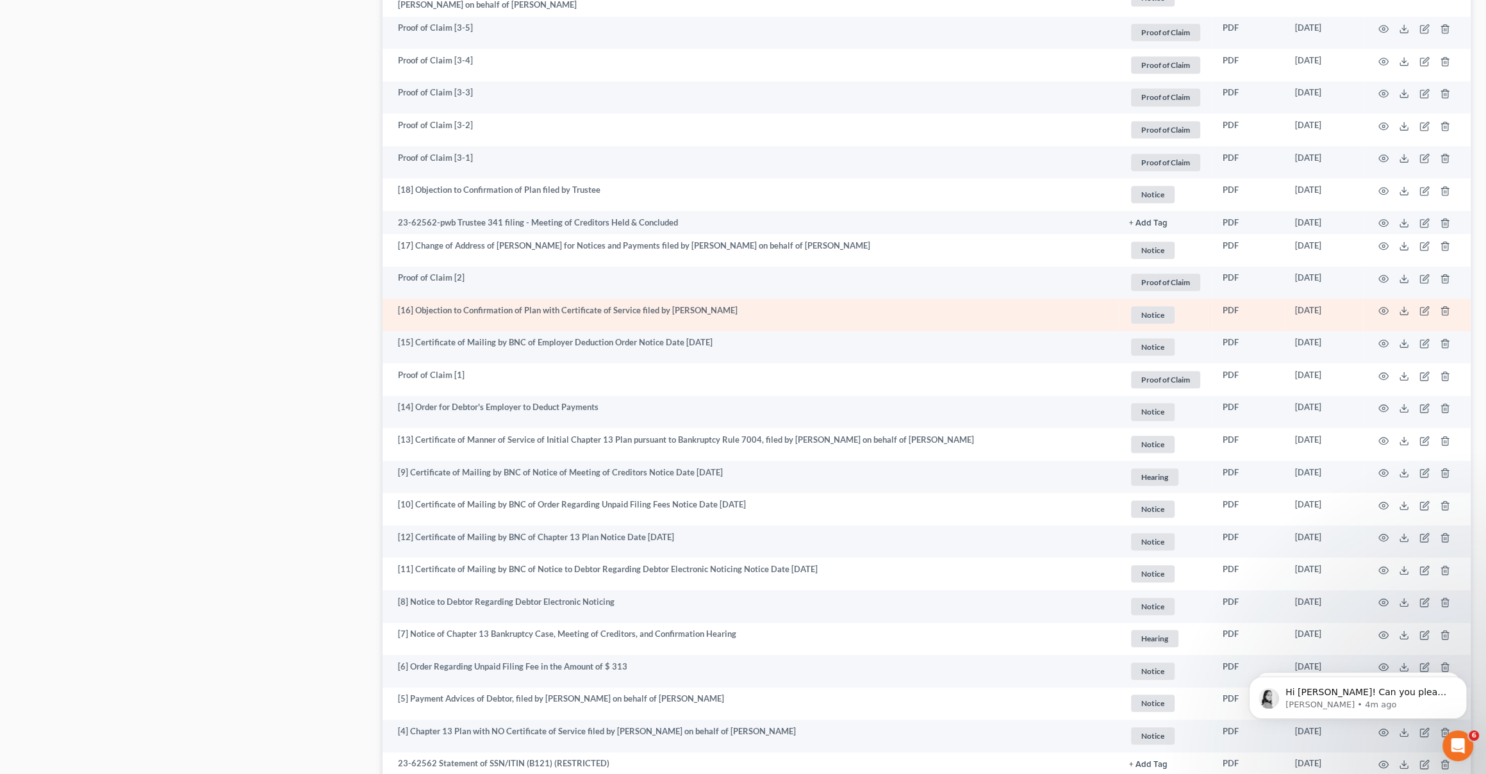
click at [664, 311] on td "[16] Objection to Confirmation of Plan with Certificate of Service filed by [PE…" at bounding box center [751, 315] width 736 height 33
click at [918, 311] on td at bounding box center [1417, 315] width 108 height 33
click at [918, 313] on icon "button" at bounding box center [1383, 311] width 10 height 10
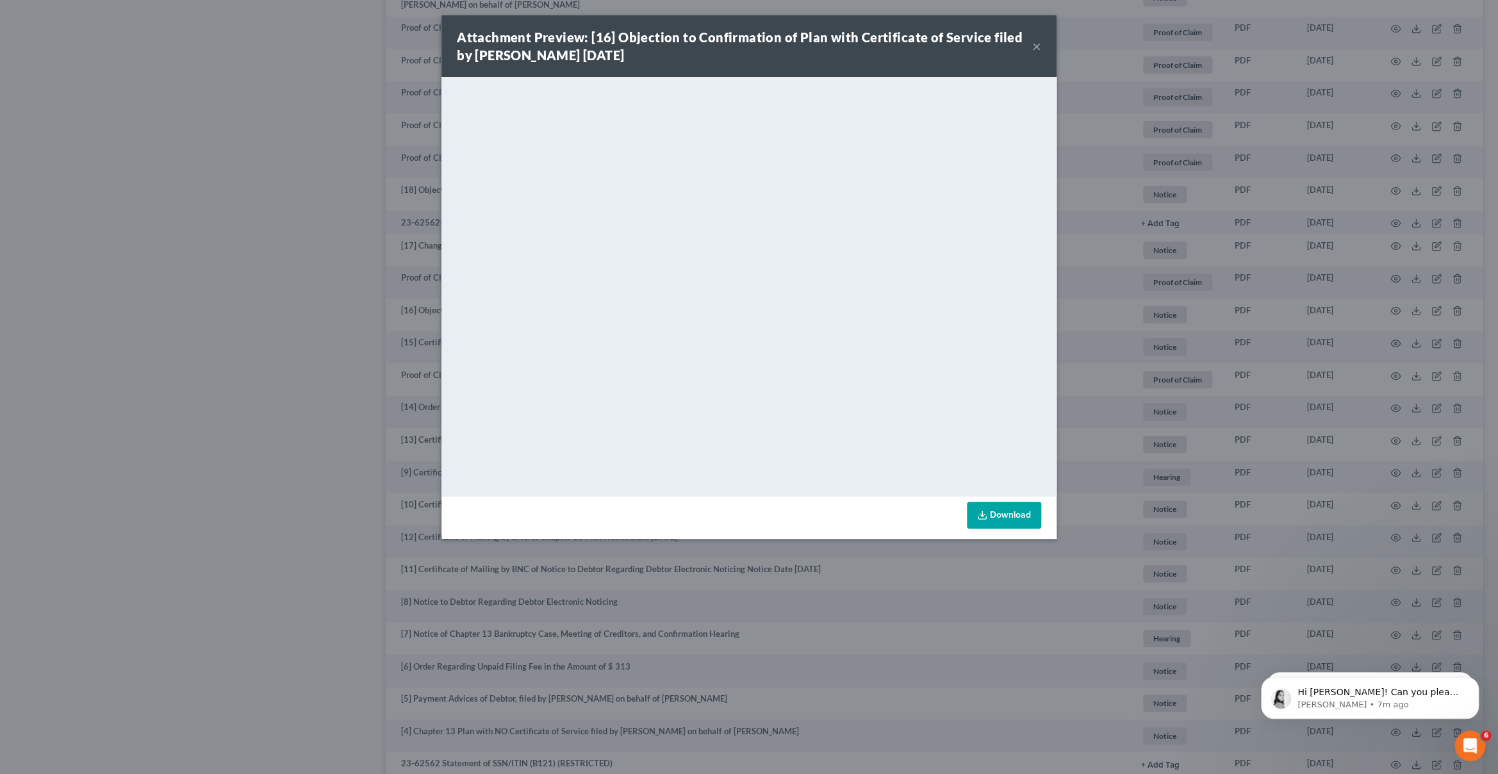
click at [918, 50] on button "×" at bounding box center [1036, 45] width 9 height 15
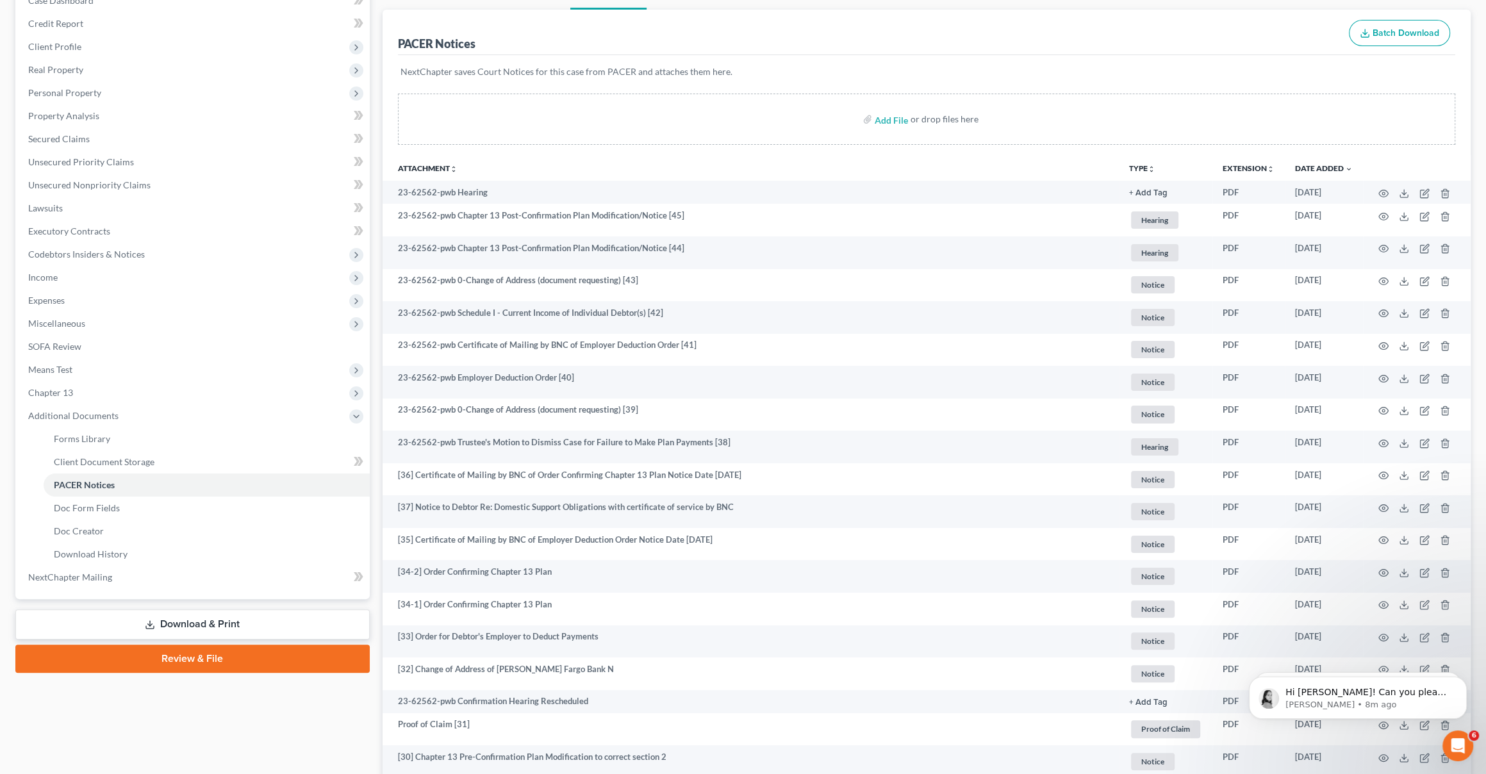
scroll to position [0, 0]
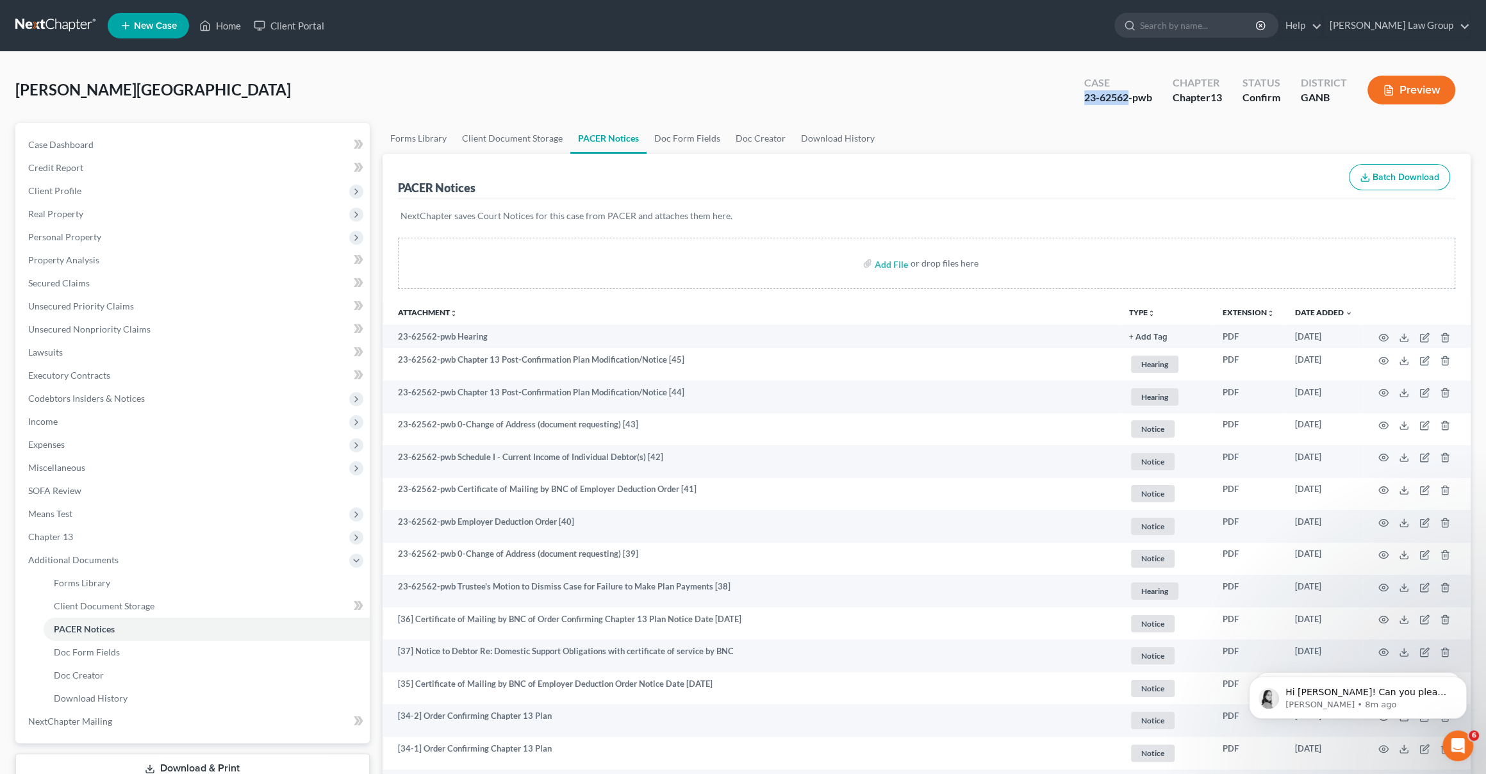
drag, startPoint x: 1128, startPoint y: 98, endPoint x: 1078, endPoint y: 99, distance: 49.4
click at [918, 99] on div "Case 23-62562-pwb" at bounding box center [1118, 91] width 88 height 38
copy div "23-62562"
